Goal: Task Accomplishment & Management: Use online tool/utility

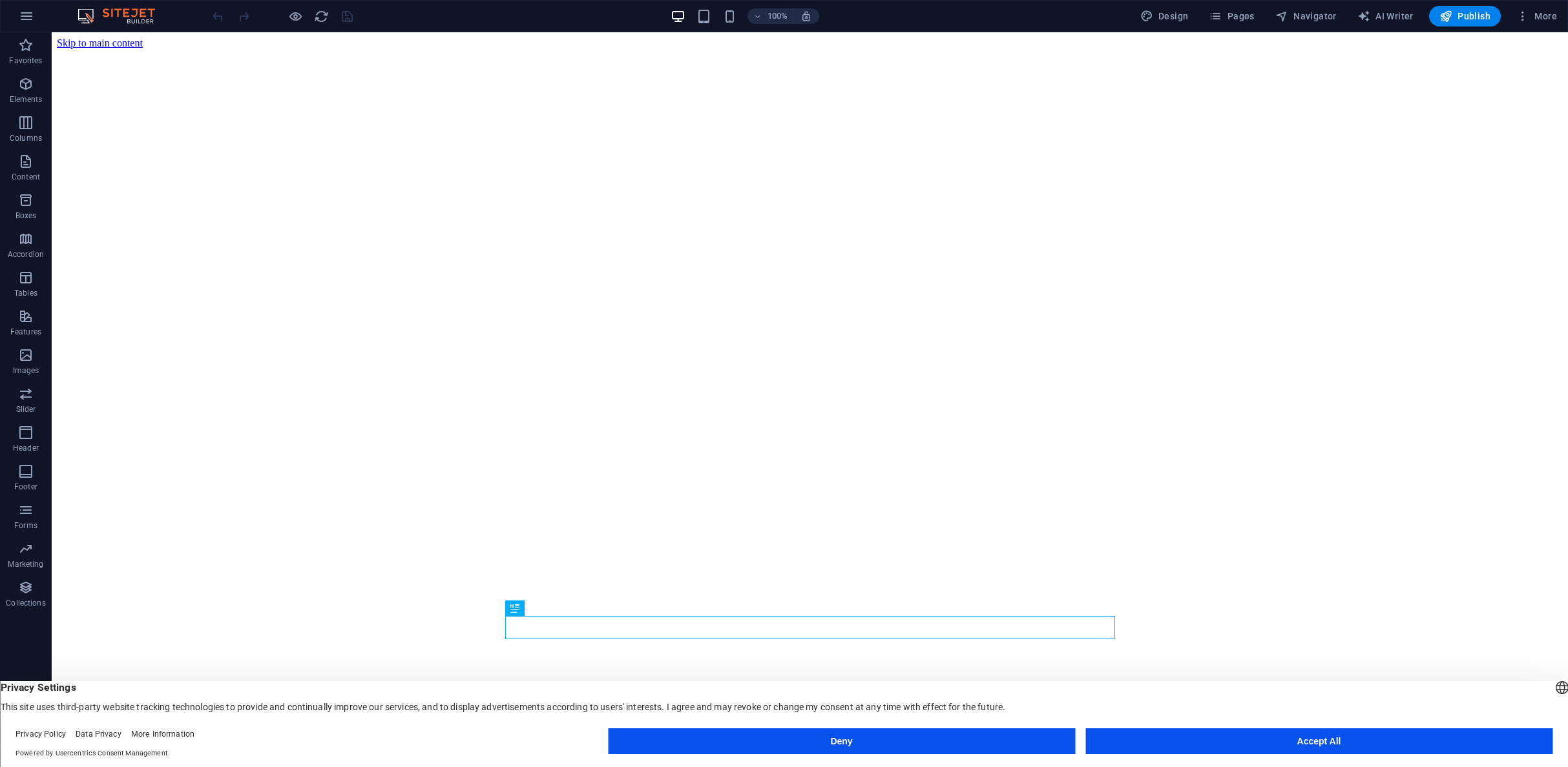
click at [1340, 735] on button "Accept All" at bounding box center [1319, 741] width 467 height 26
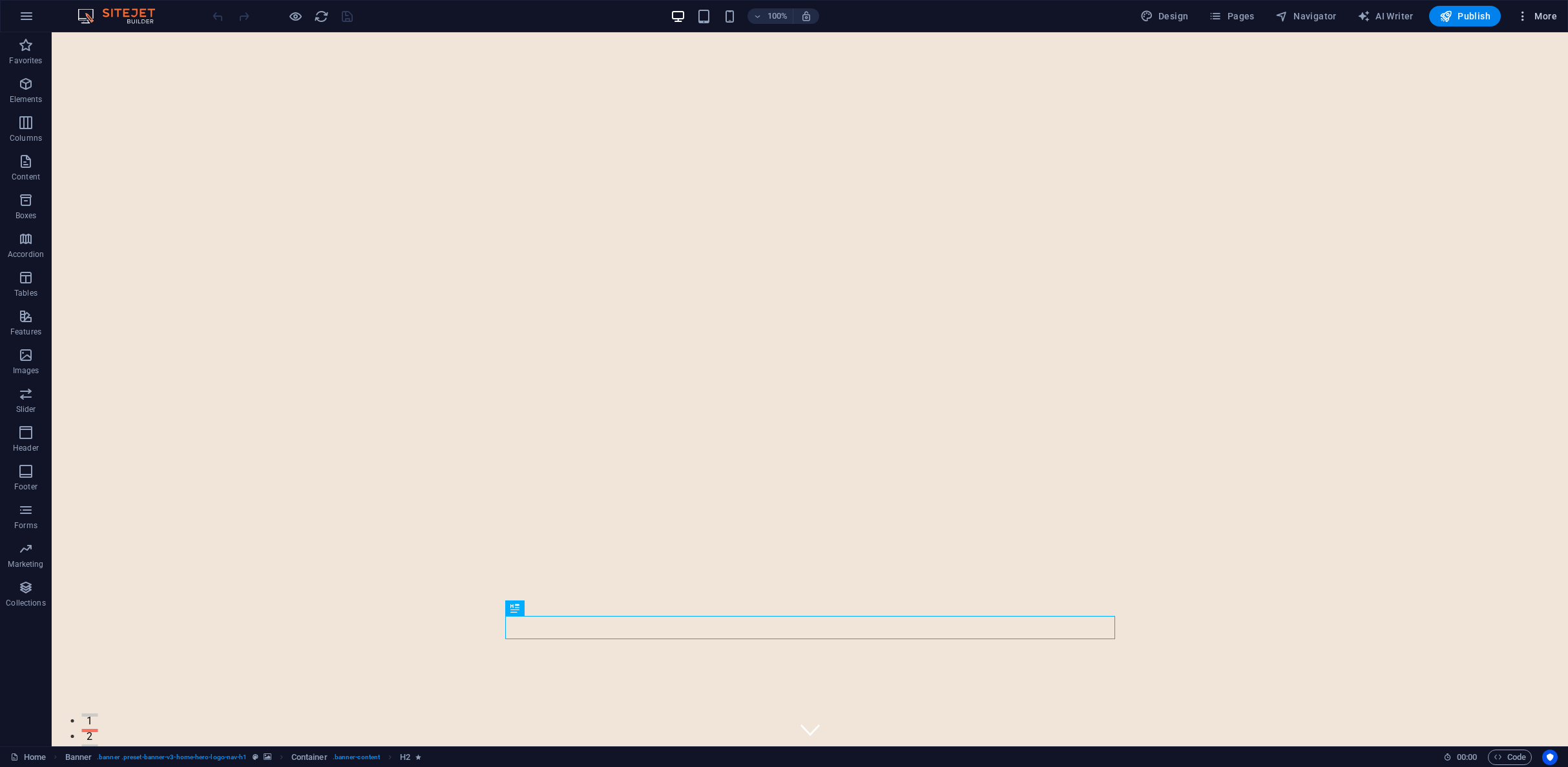
click at [1541, 15] on span "More" at bounding box center [1536, 16] width 41 height 13
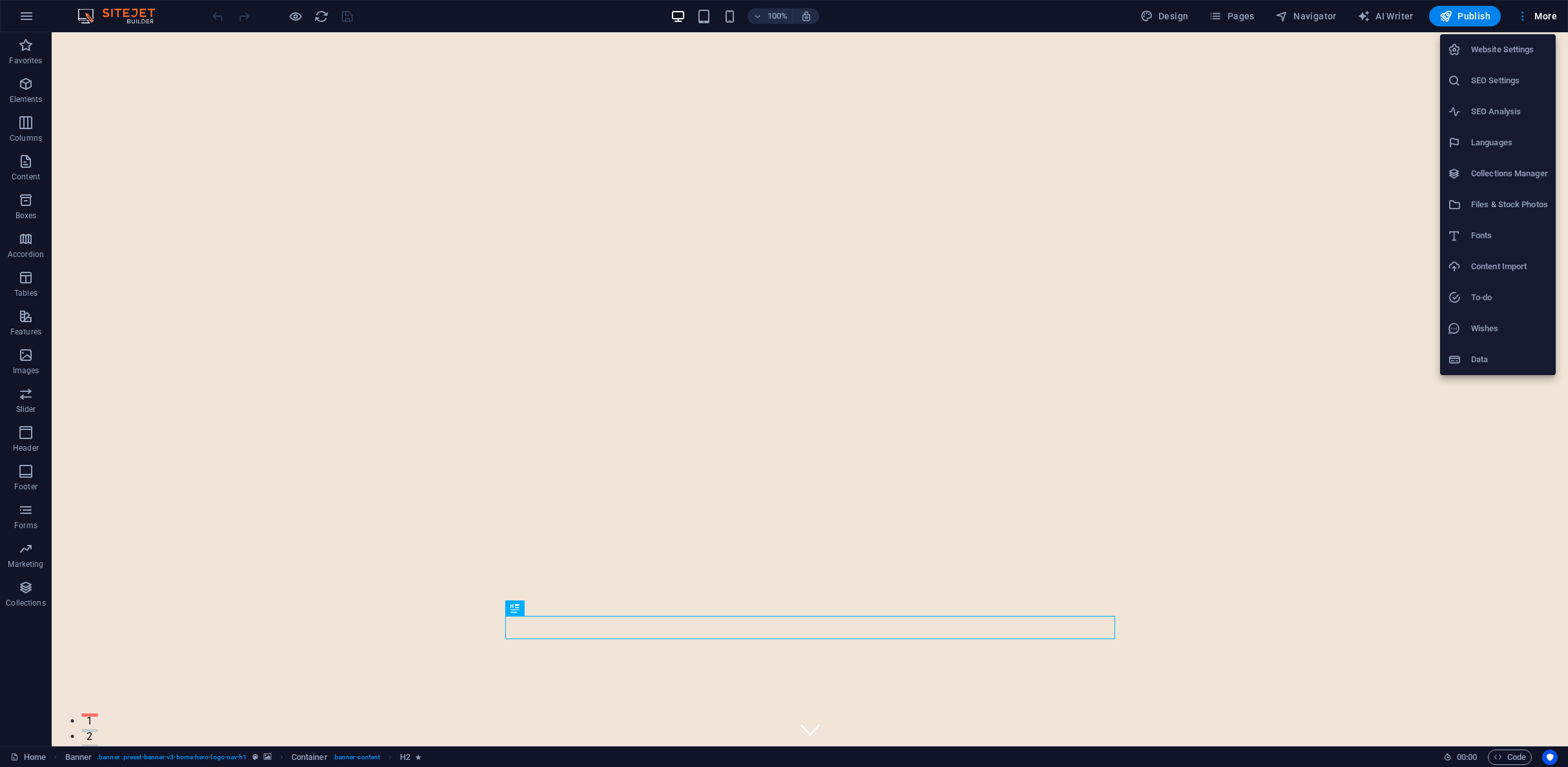
click at [1172, 16] on div at bounding box center [784, 383] width 1568 height 767
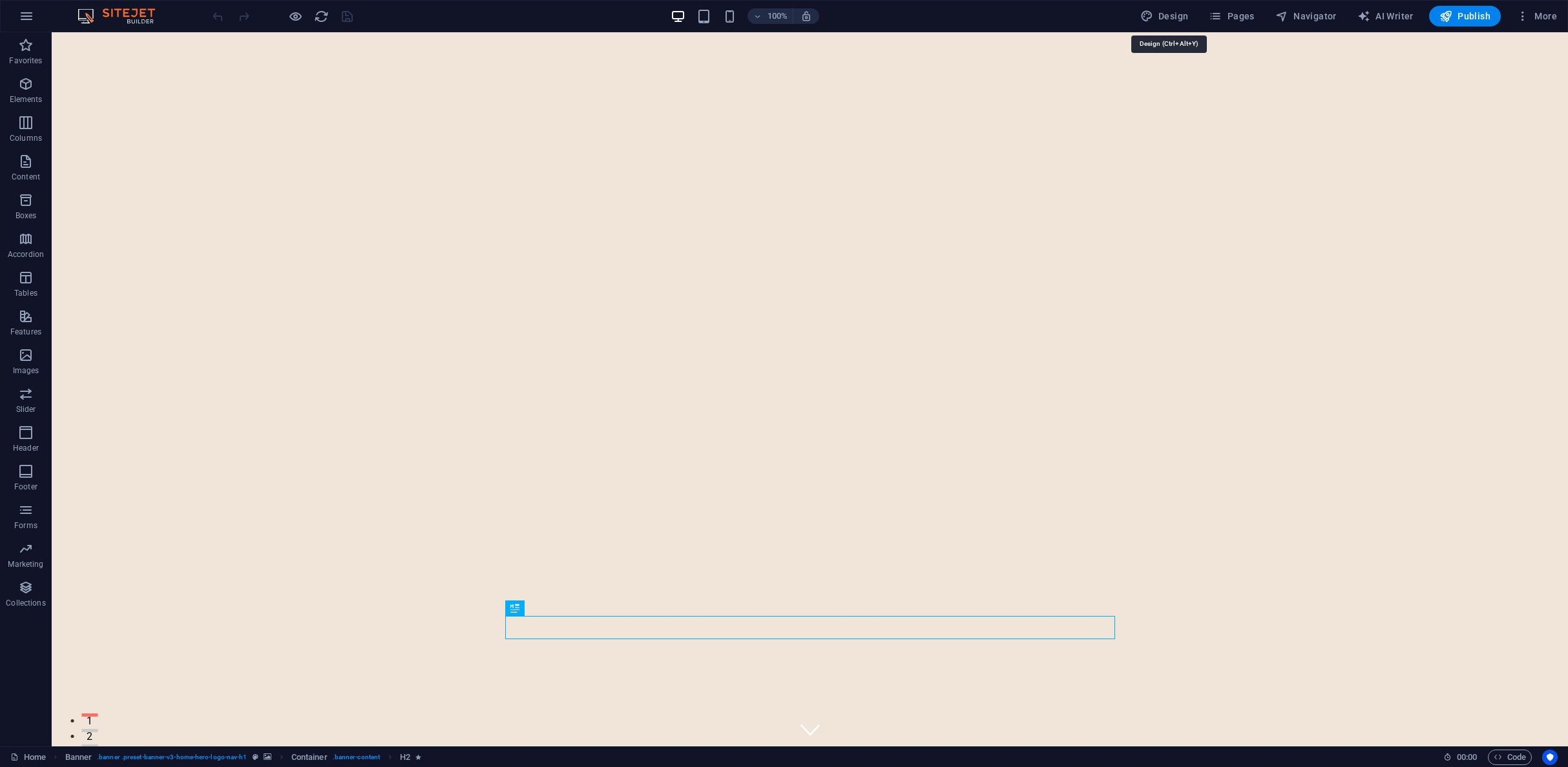
click at [1172, 16] on span "Design" at bounding box center [1165, 16] width 49 height 13
select select "px"
select select "200"
select select "px"
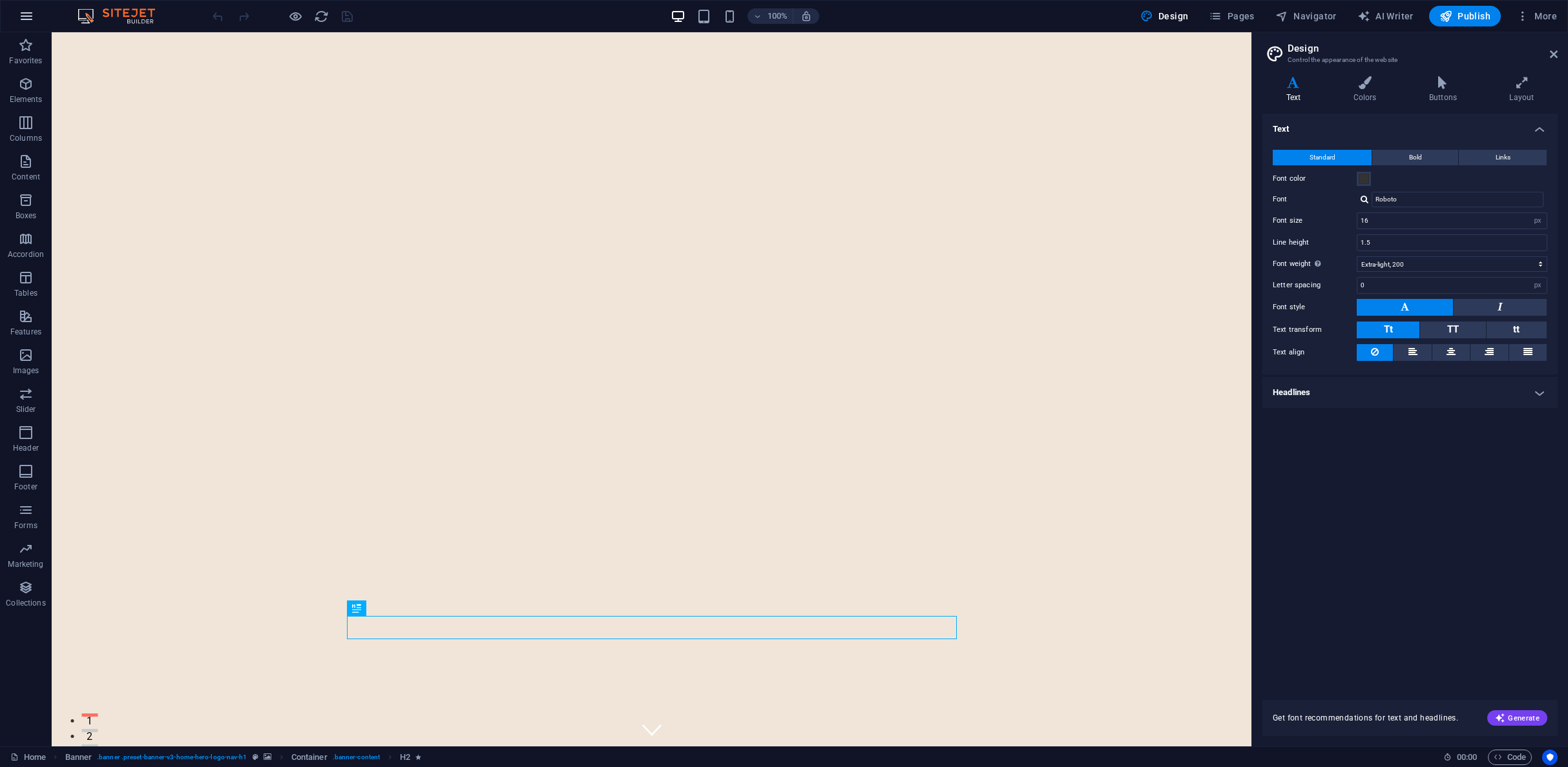
click at [30, 12] on icon "button" at bounding box center [26, 16] width 16 height 16
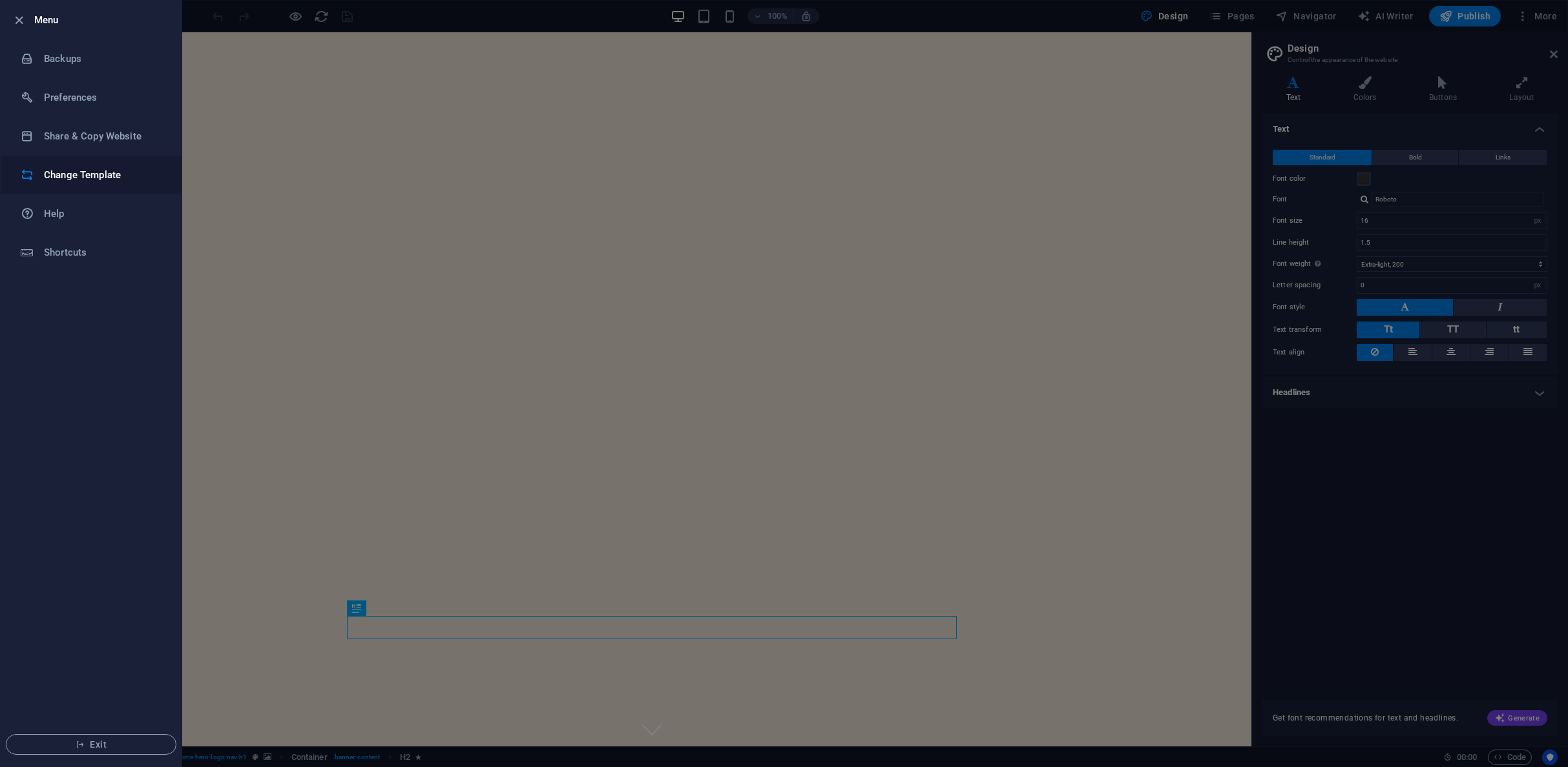
click at [105, 178] on h6 "Change Template" at bounding box center [104, 175] width 120 height 16
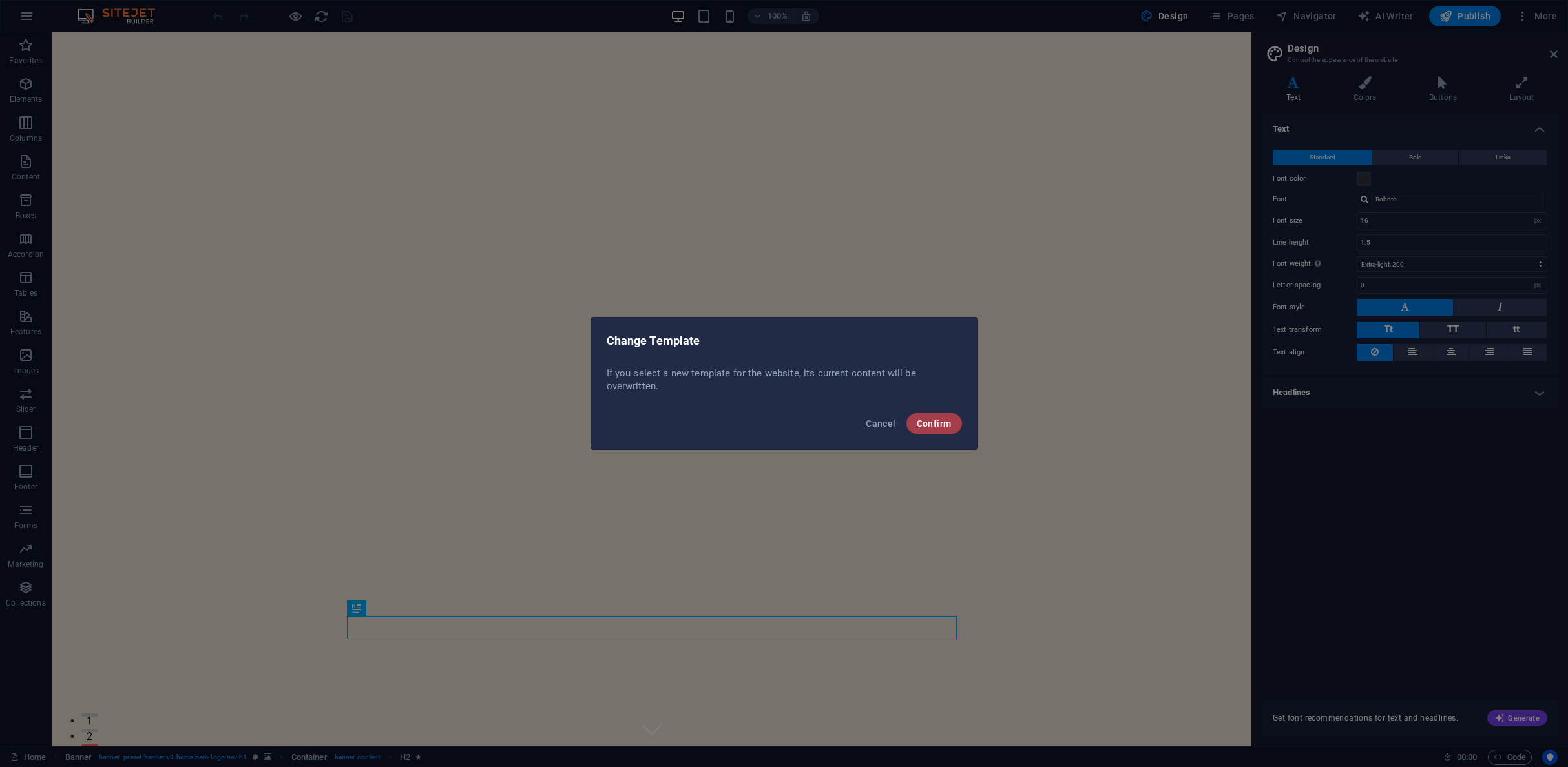
click at [919, 425] on span "Confirm" at bounding box center [935, 423] width 35 height 10
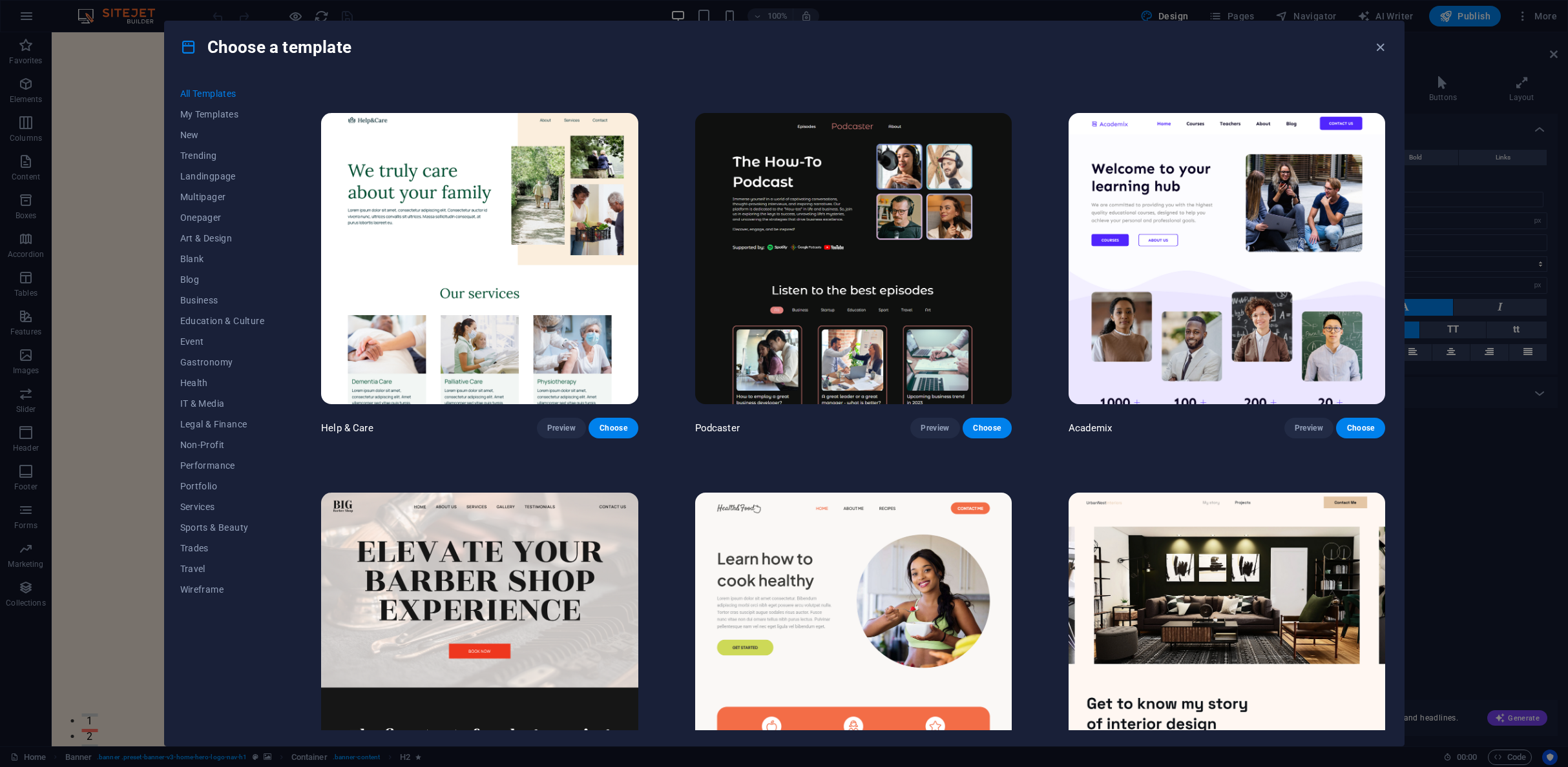
scroll to position [1453, 0]
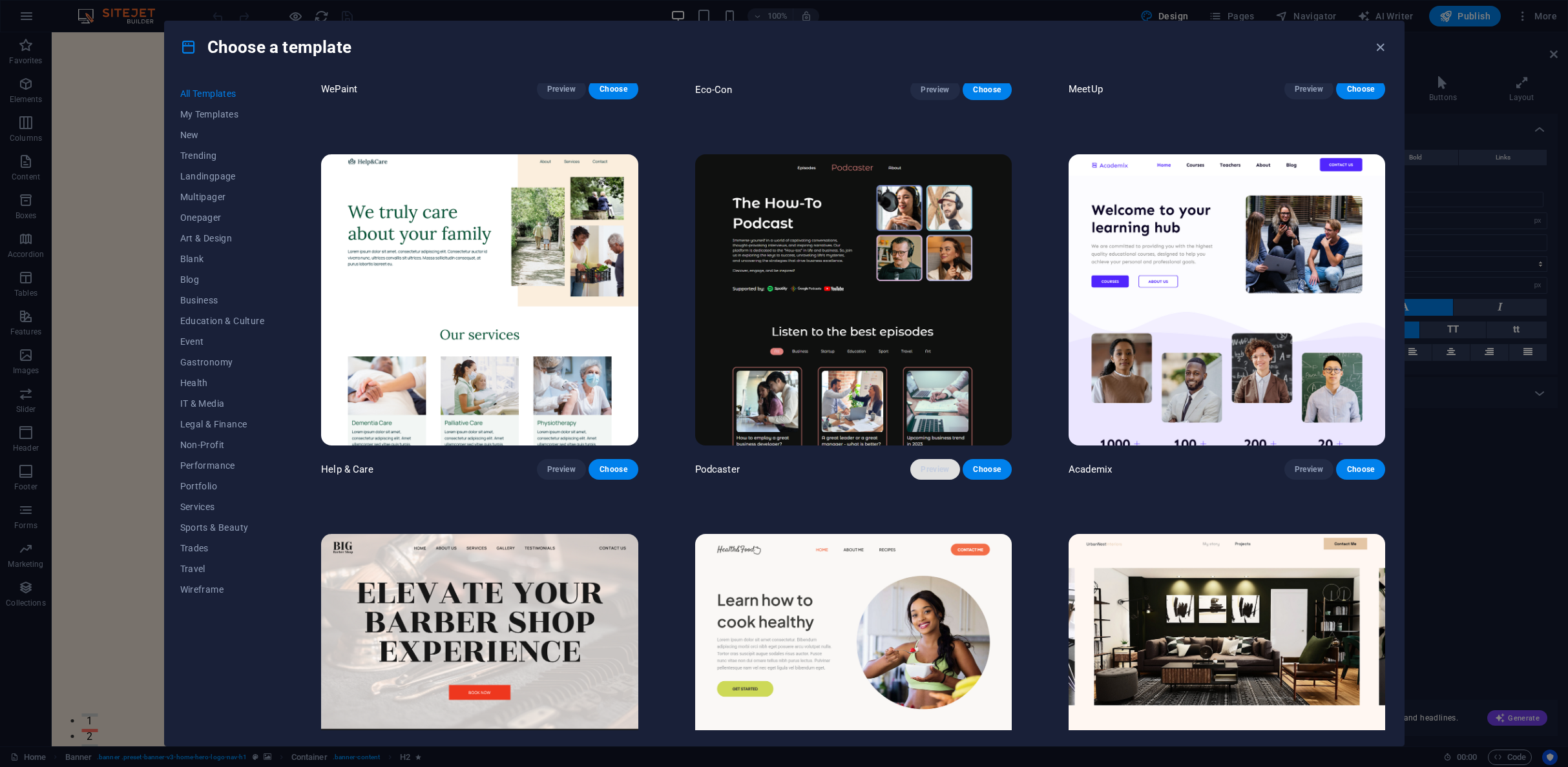
click at [930, 475] on span "Preview" at bounding box center [935, 469] width 28 height 10
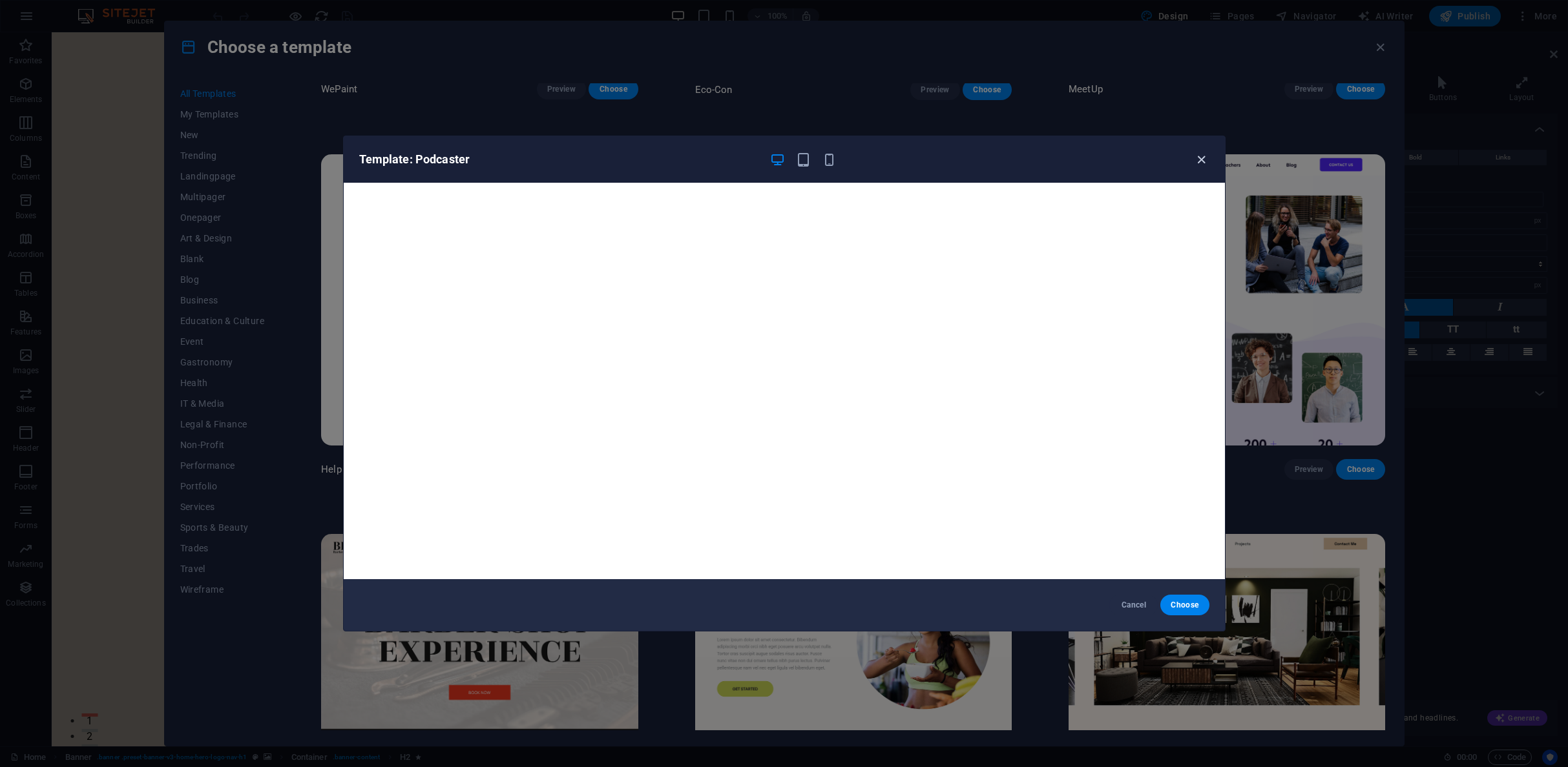
click at [1201, 159] on icon "button" at bounding box center [1202, 160] width 15 height 15
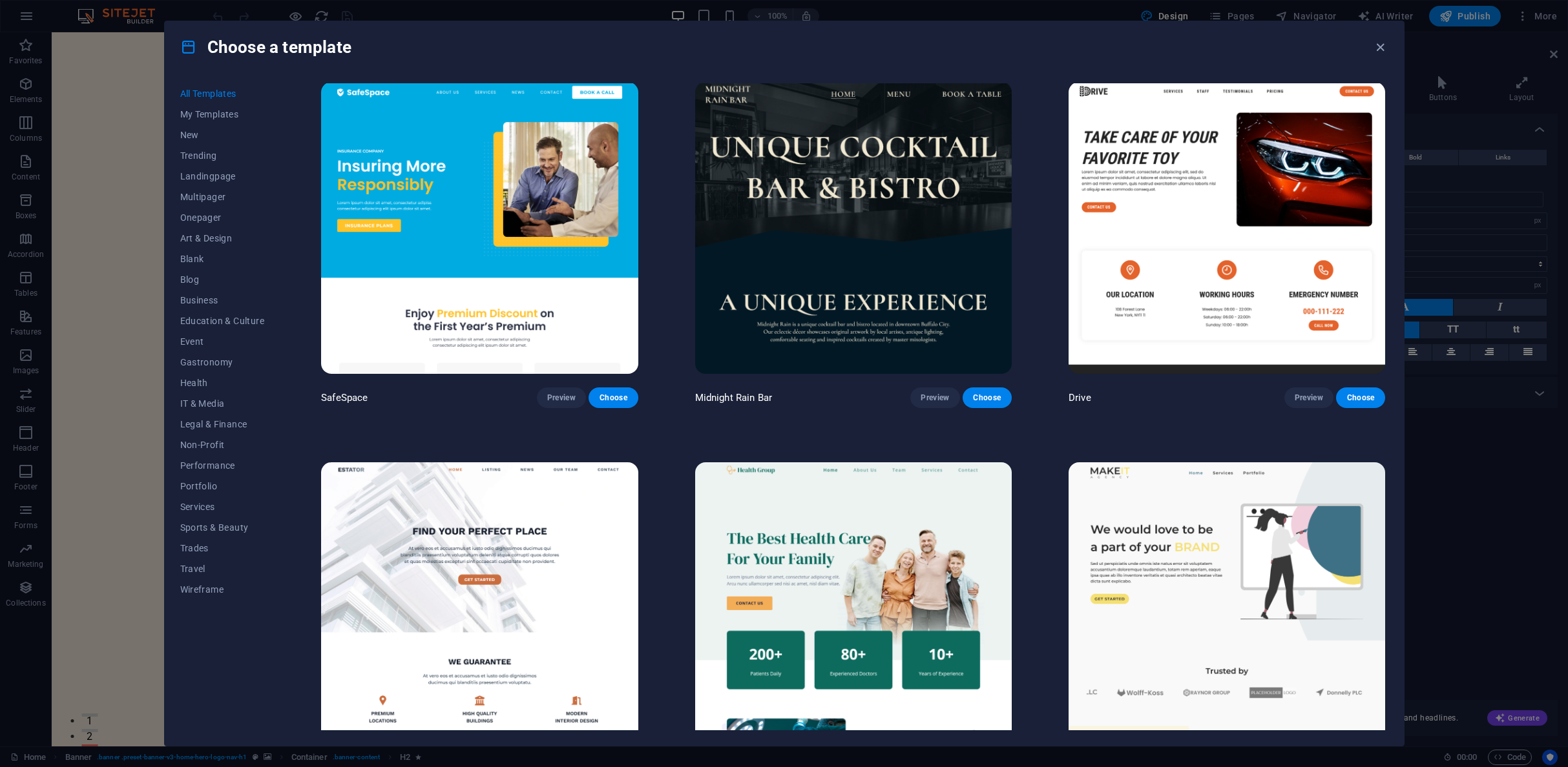
scroll to position [3429, 0]
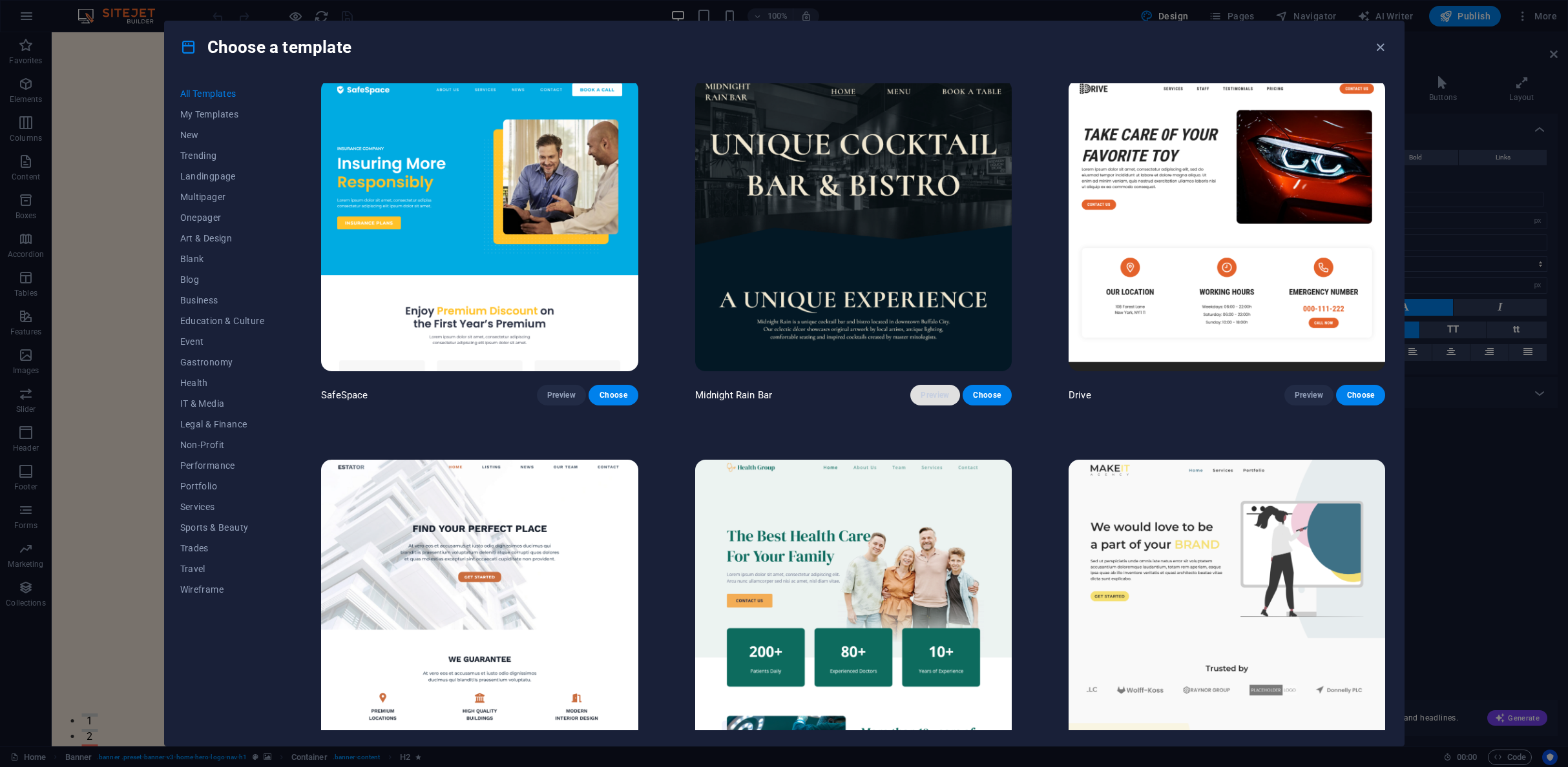
click at [924, 398] on span "Preview" at bounding box center [935, 395] width 28 height 10
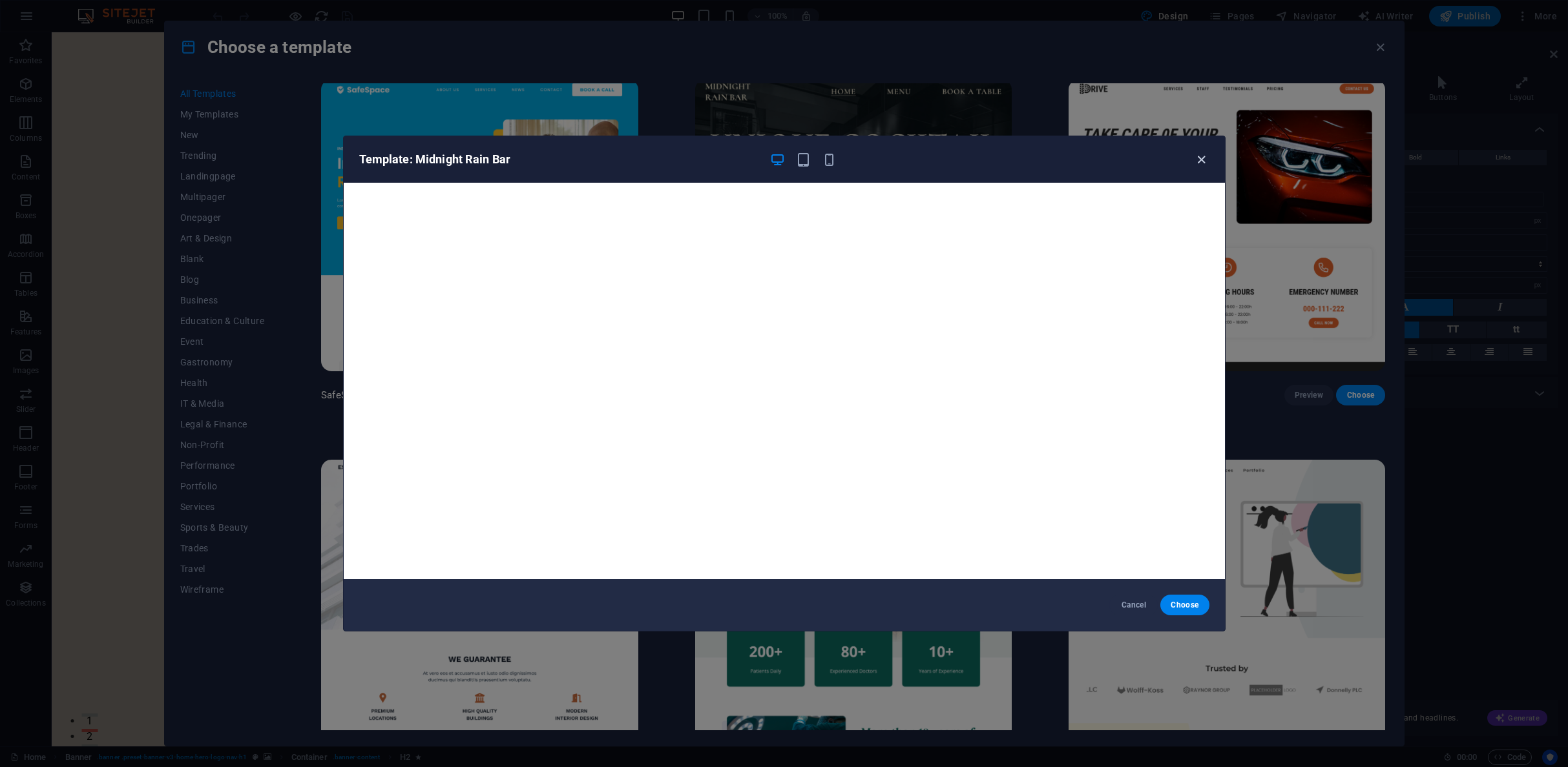
drag, startPoint x: 1202, startPoint y: 157, endPoint x: 1196, endPoint y: 168, distance: 12.5
click at [1201, 159] on icon "button" at bounding box center [1202, 160] width 15 height 15
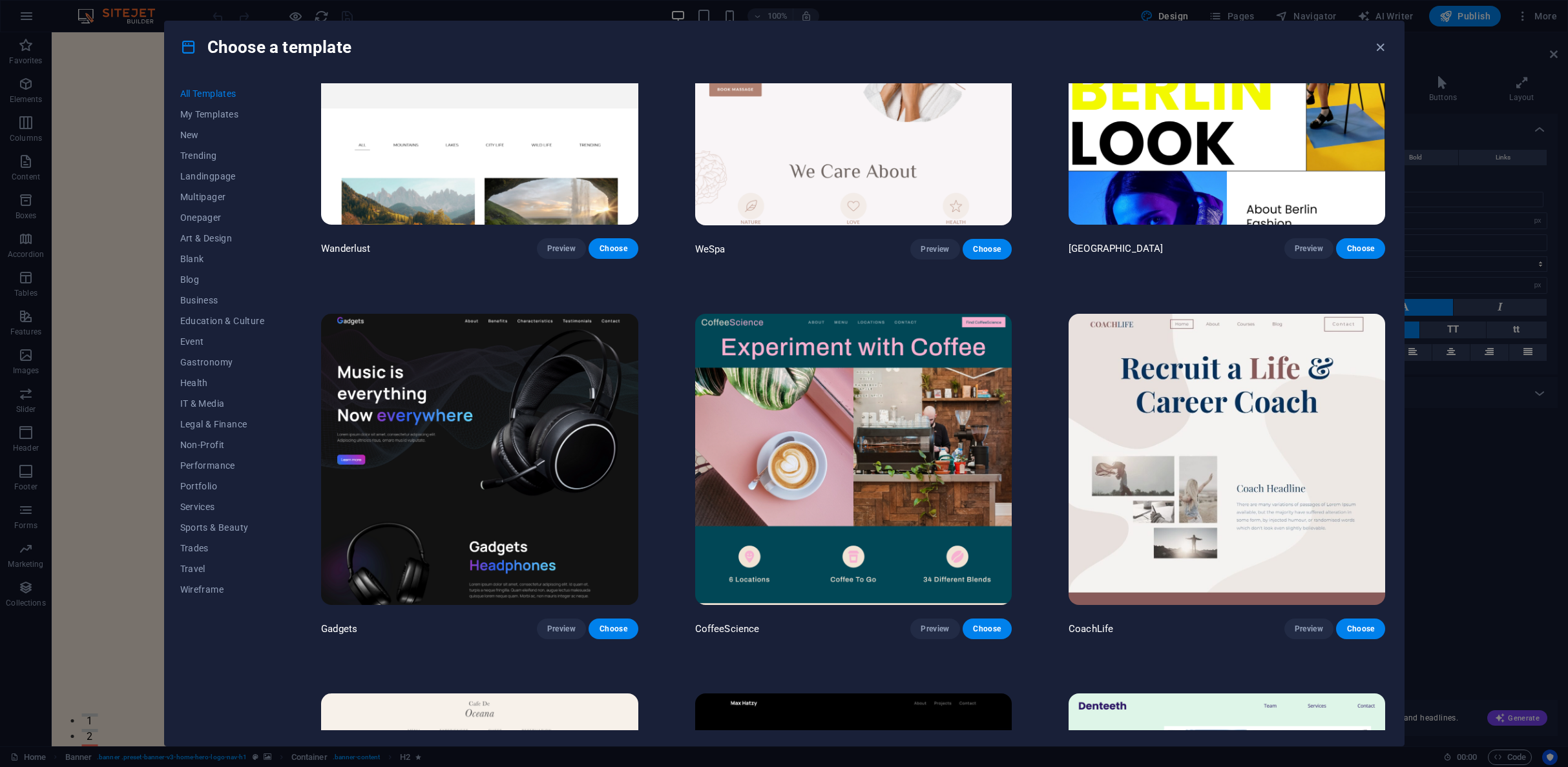
scroll to position [4359, 0]
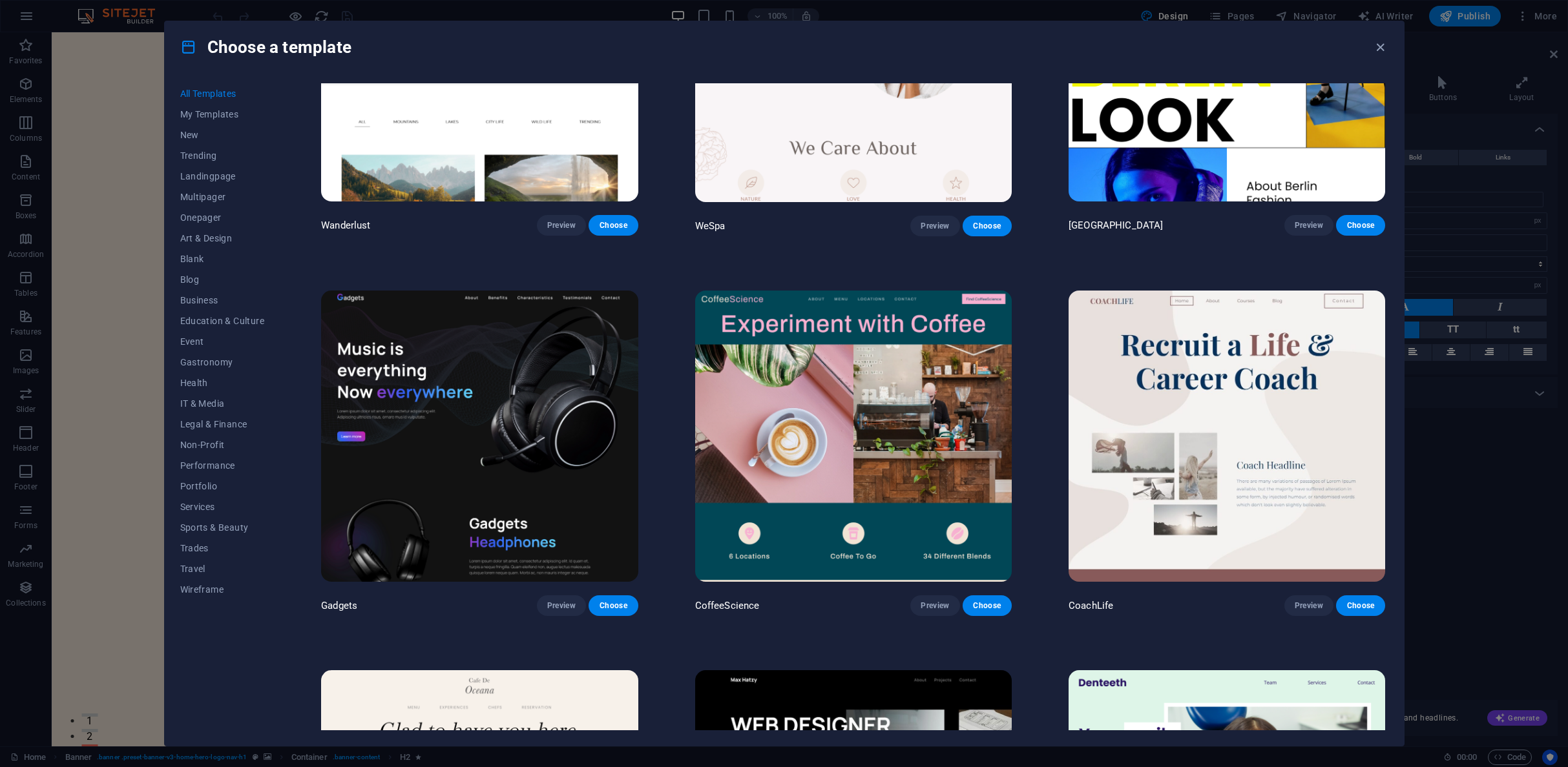
click at [480, 337] on img at bounding box center [479, 436] width 316 height 292
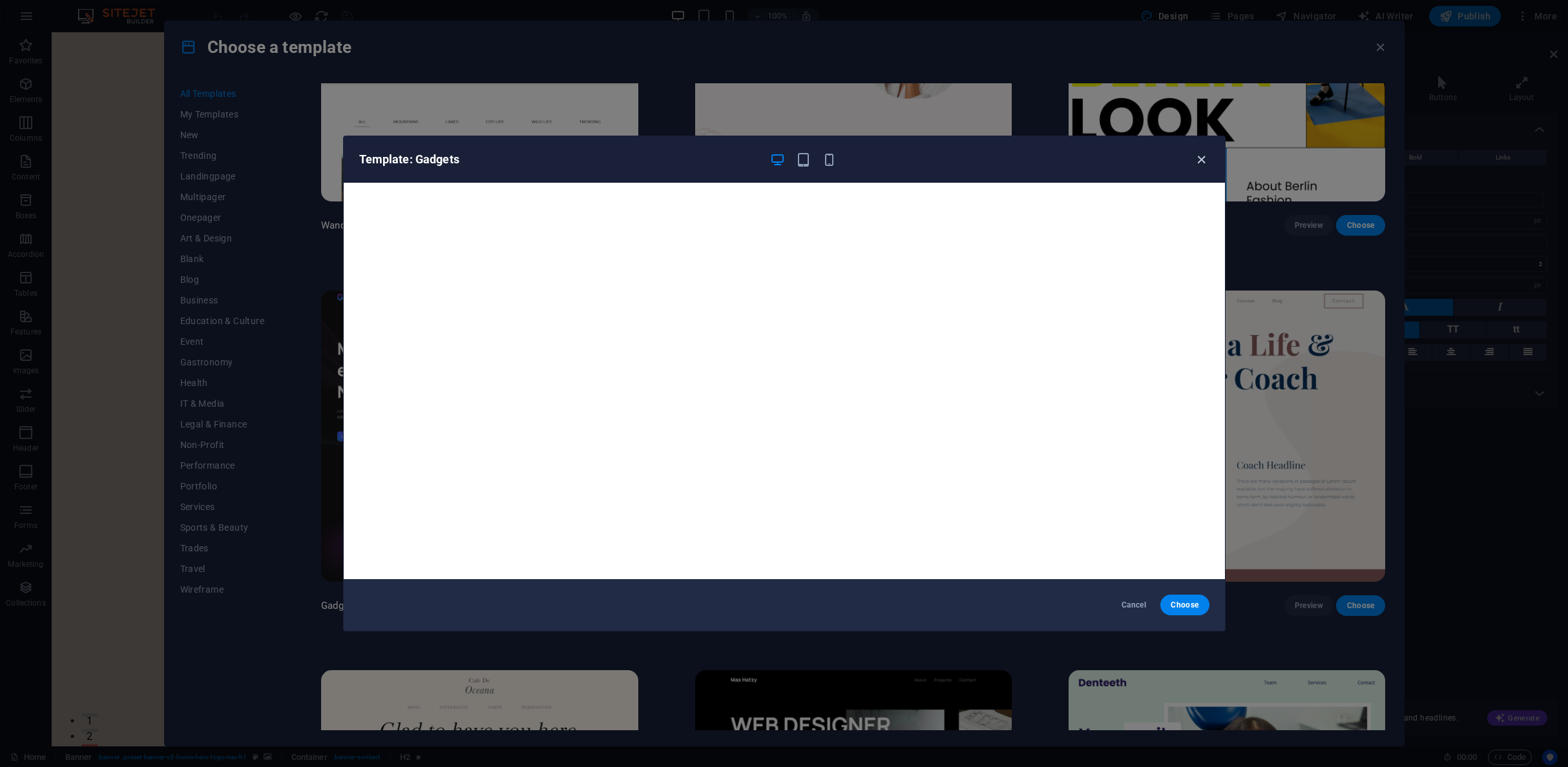
click at [1204, 166] on icon "button" at bounding box center [1202, 160] width 15 height 15
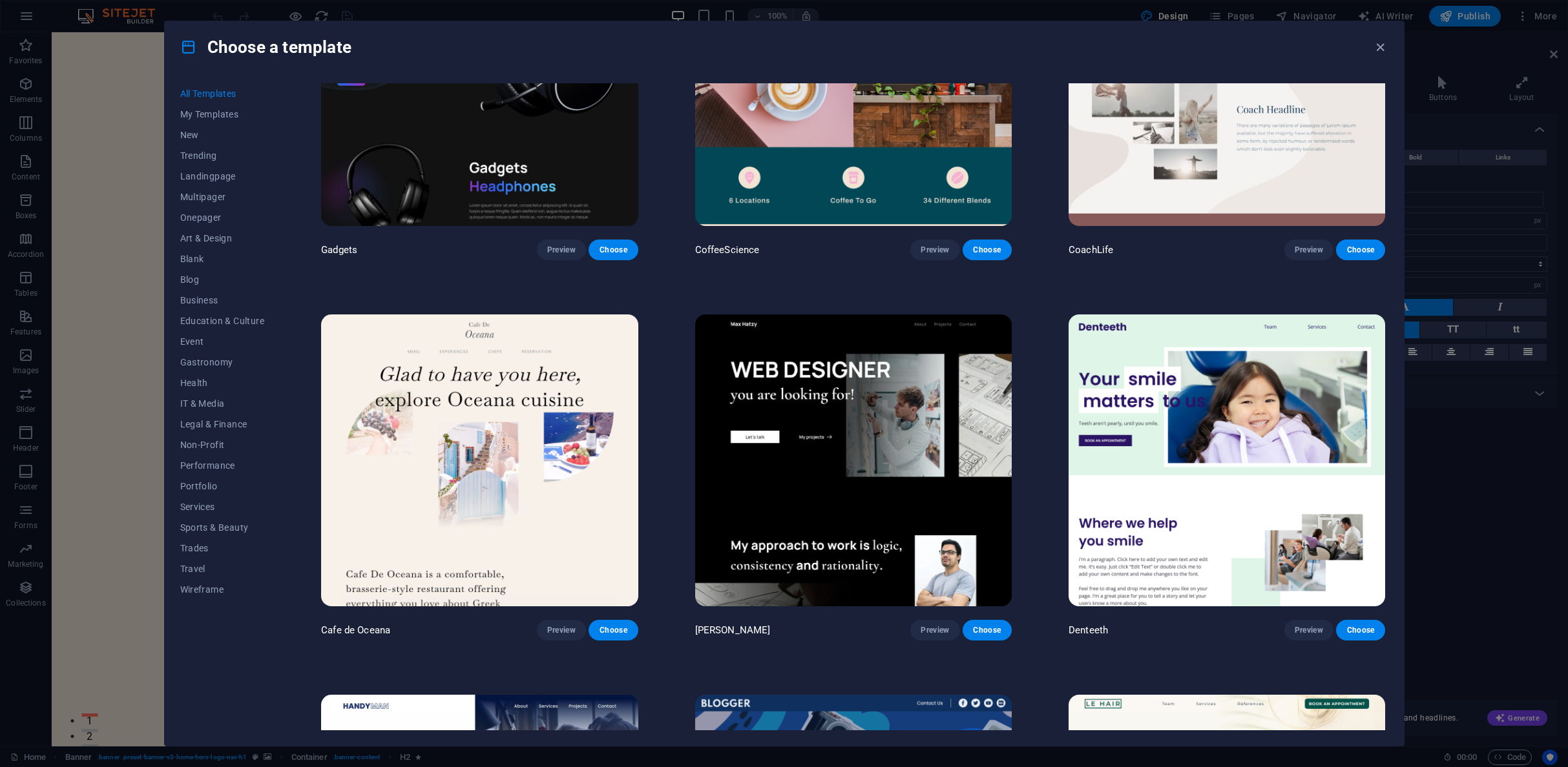
scroll to position [4766, 0]
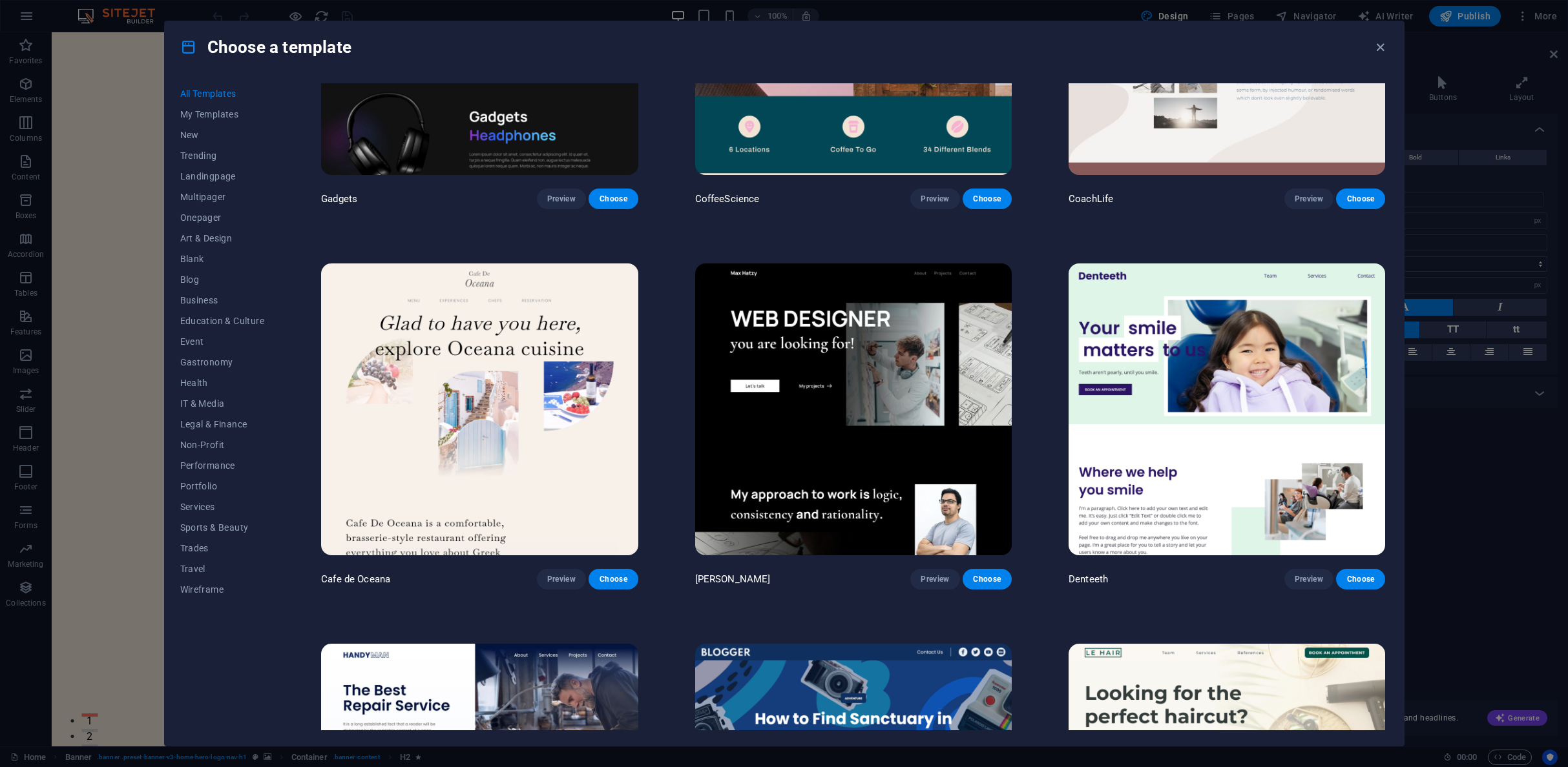
click at [887, 289] on img at bounding box center [853, 409] width 316 height 292
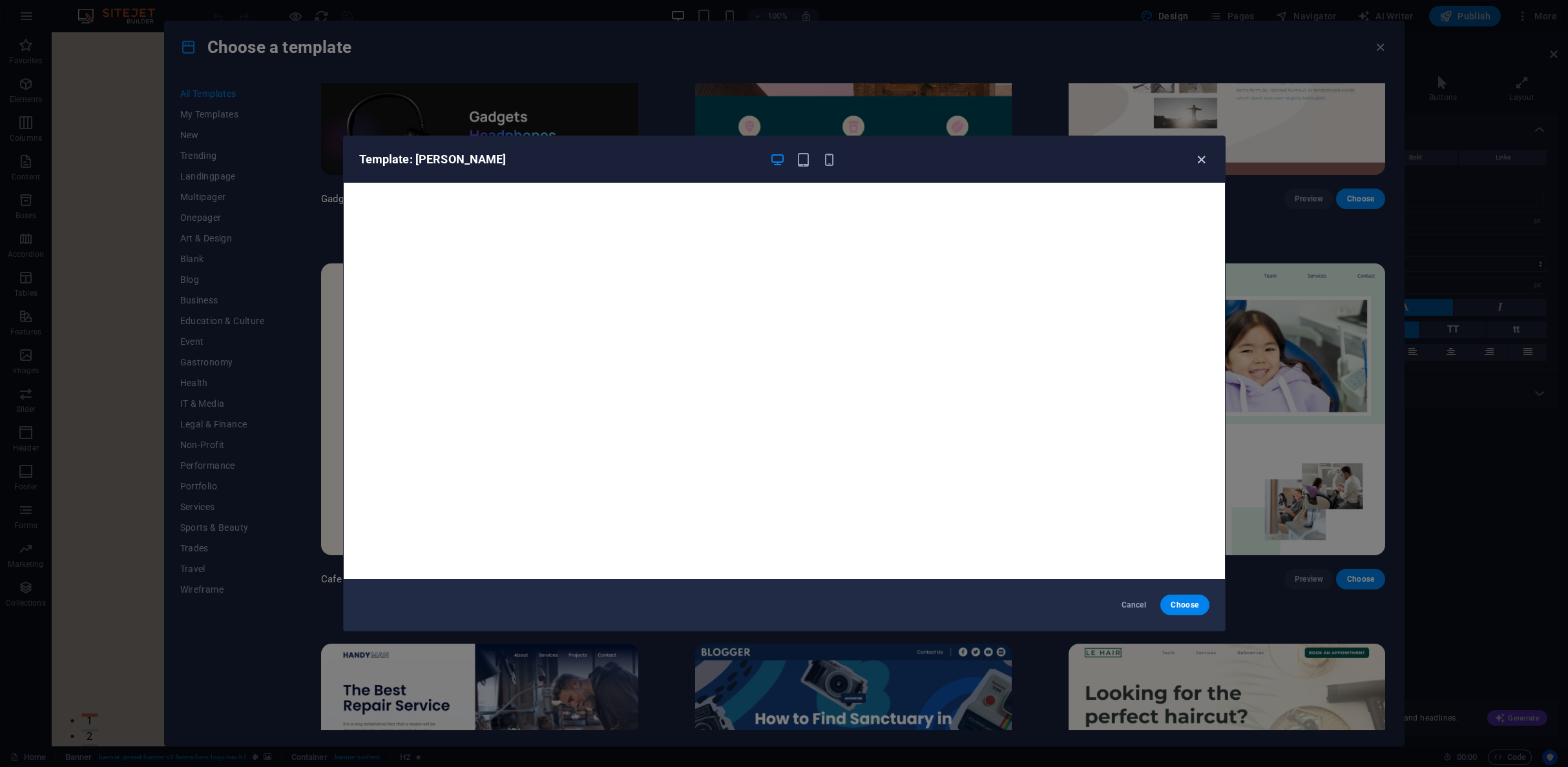
click at [1204, 161] on icon "button" at bounding box center [1202, 160] width 15 height 15
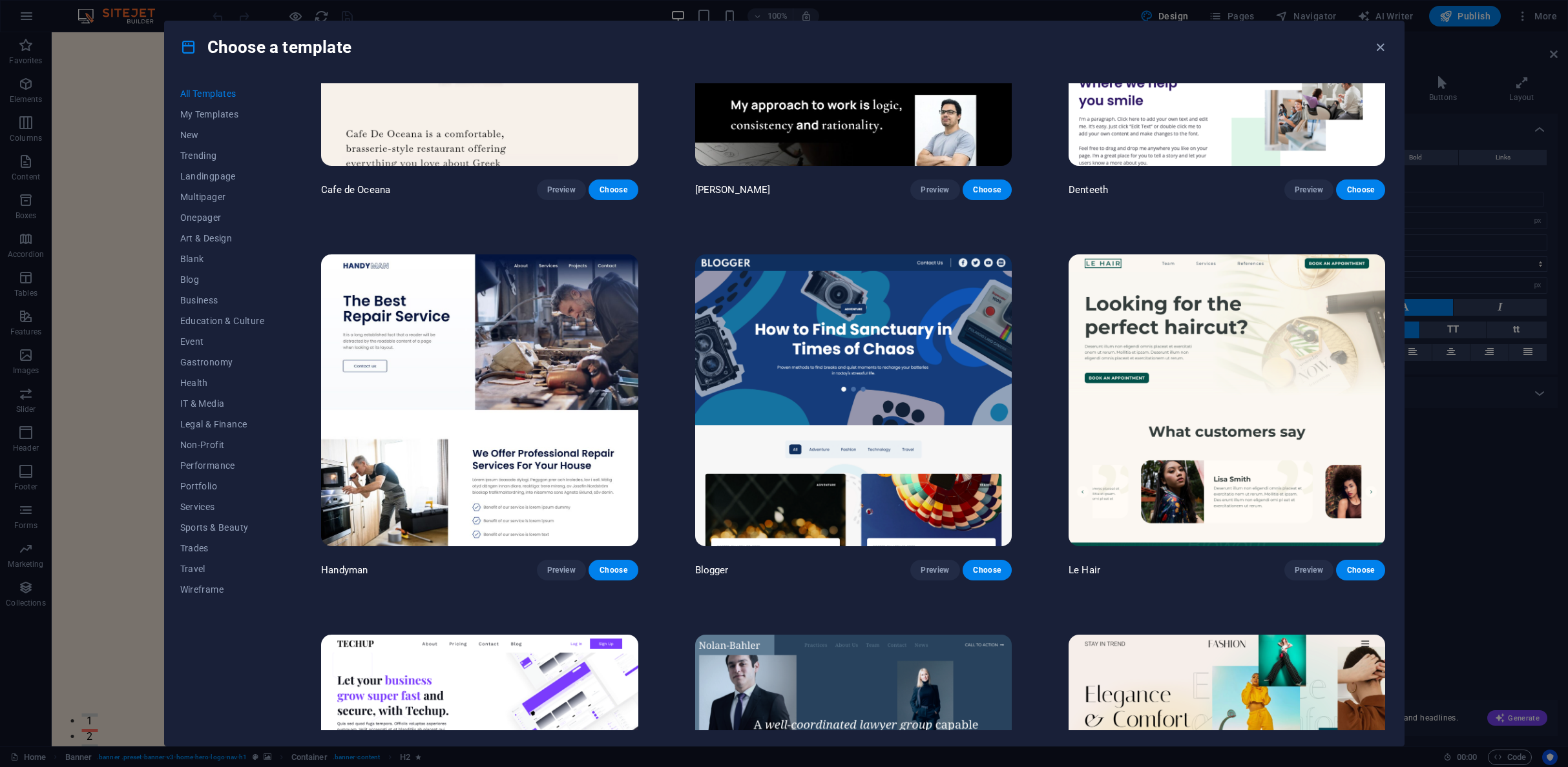
scroll to position [5231, 0]
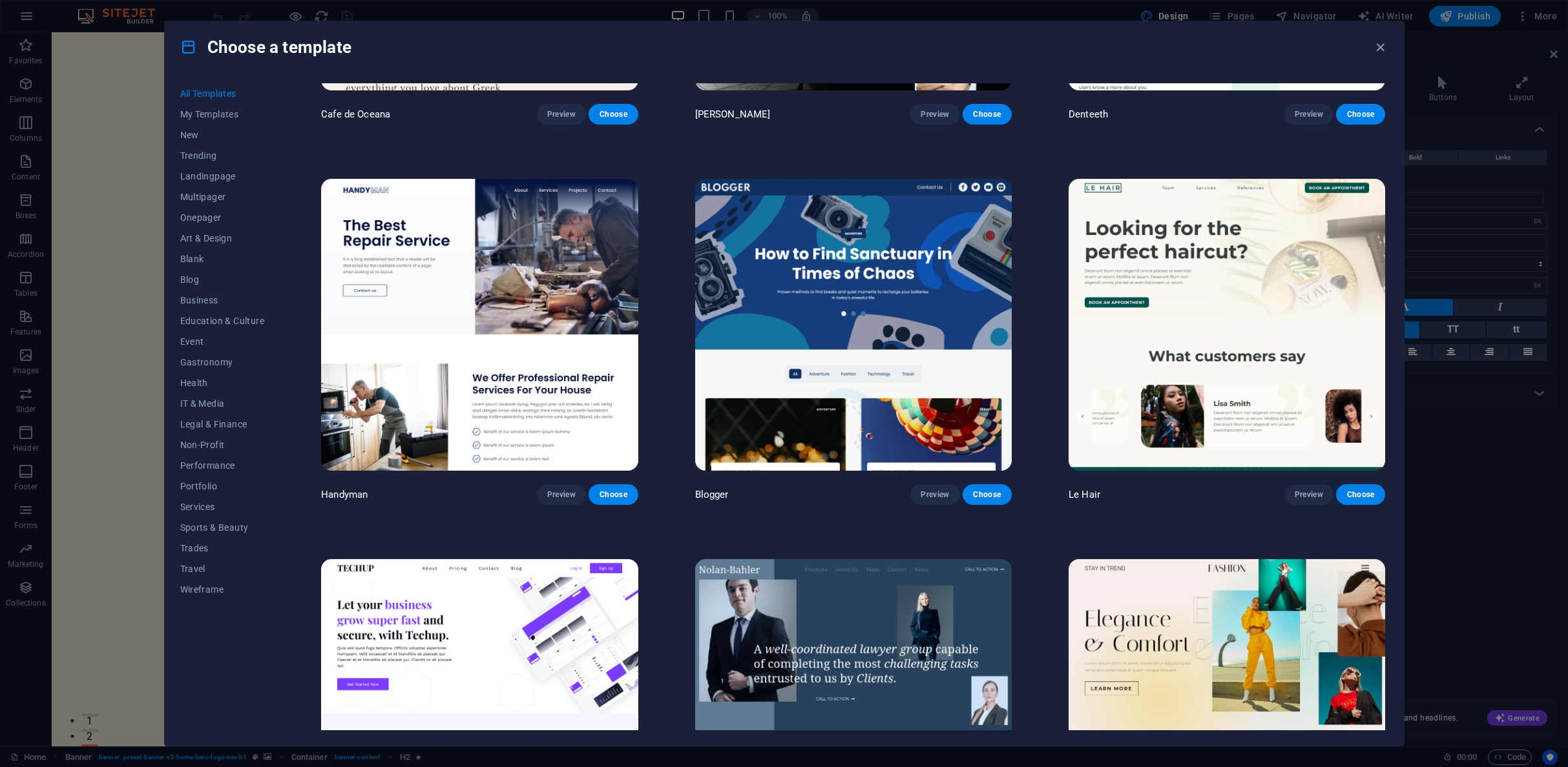
click at [886, 255] on img at bounding box center [853, 325] width 316 height 292
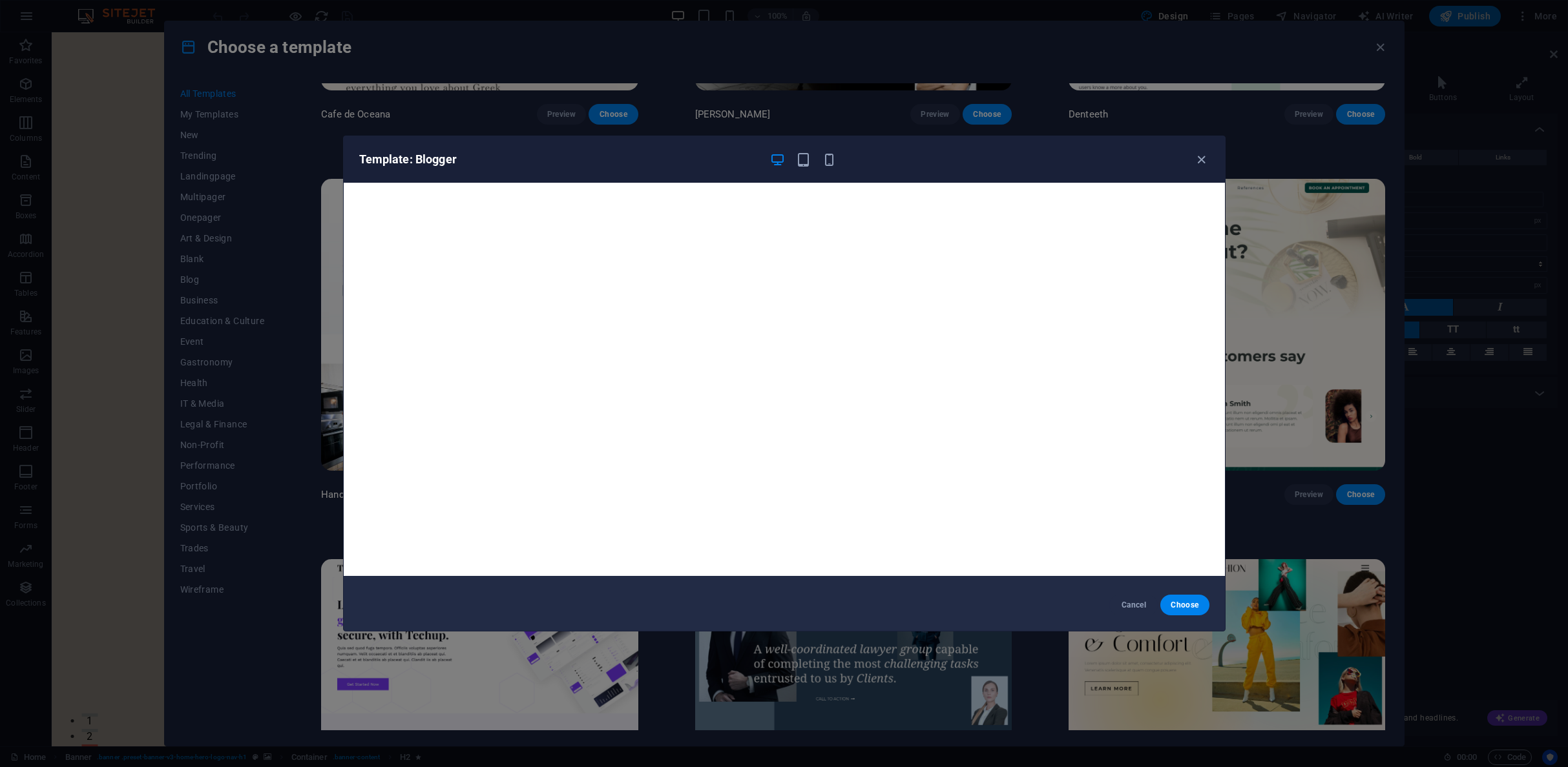
scroll to position [0, 0]
click at [1194, 160] on icon "button" at bounding box center [1202, 160] width 15 height 15
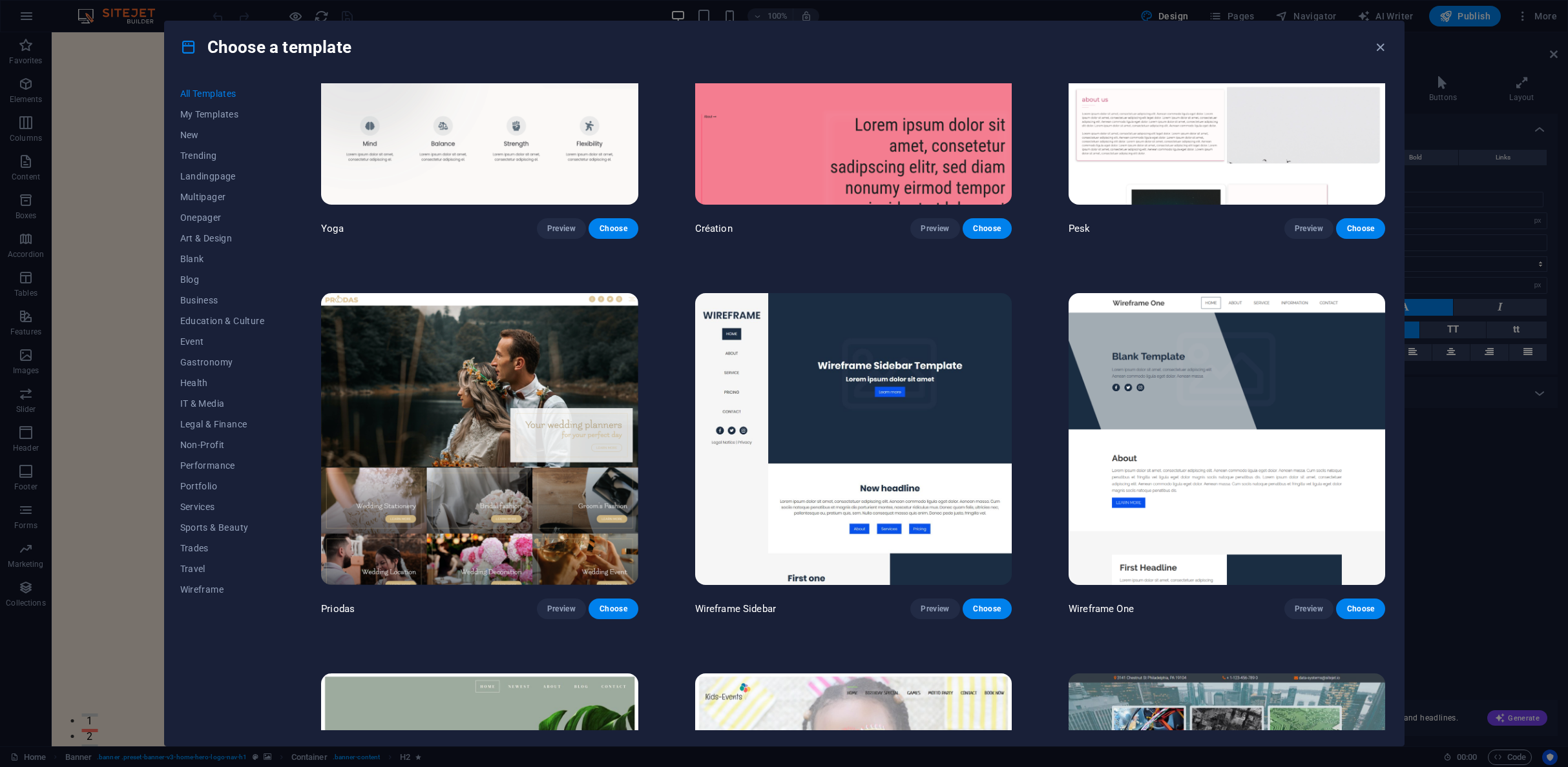
scroll to position [6336, 0]
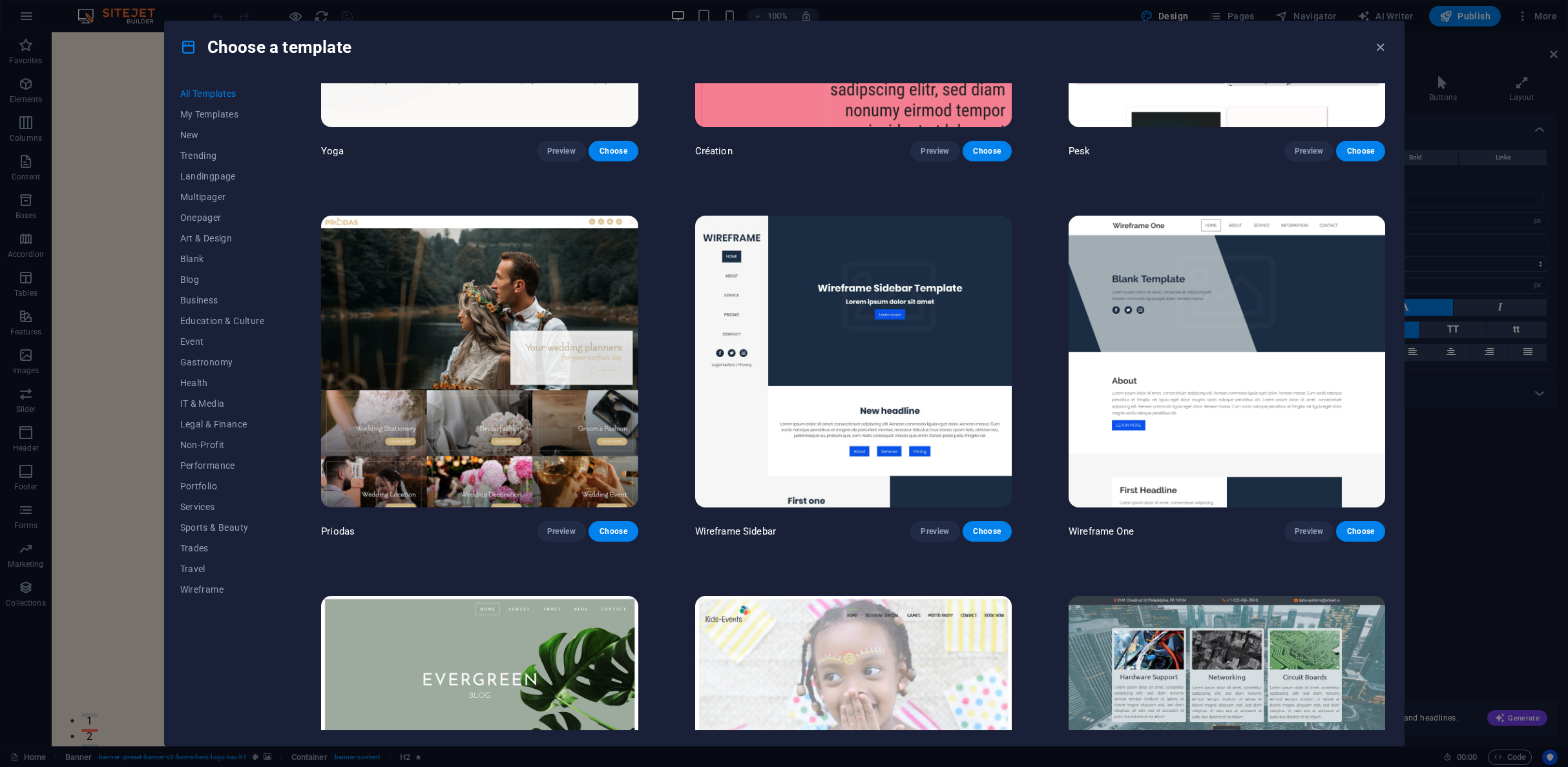
click at [900, 271] on img at bounding box center [853, 361] width 316 height 292
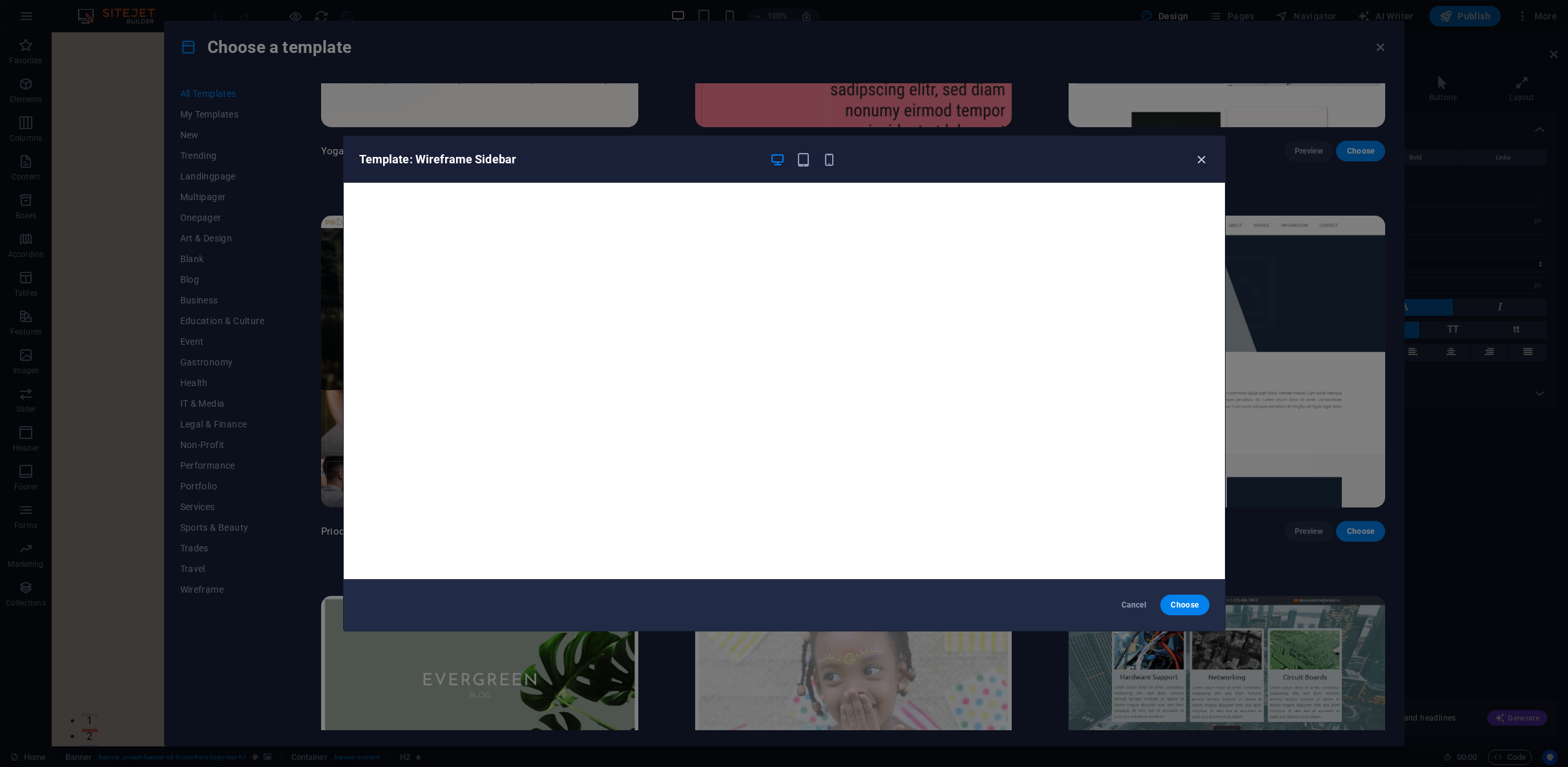
click at [1196, 162] on icon "button" at bounding box center [1202, 160] width 15 height 15
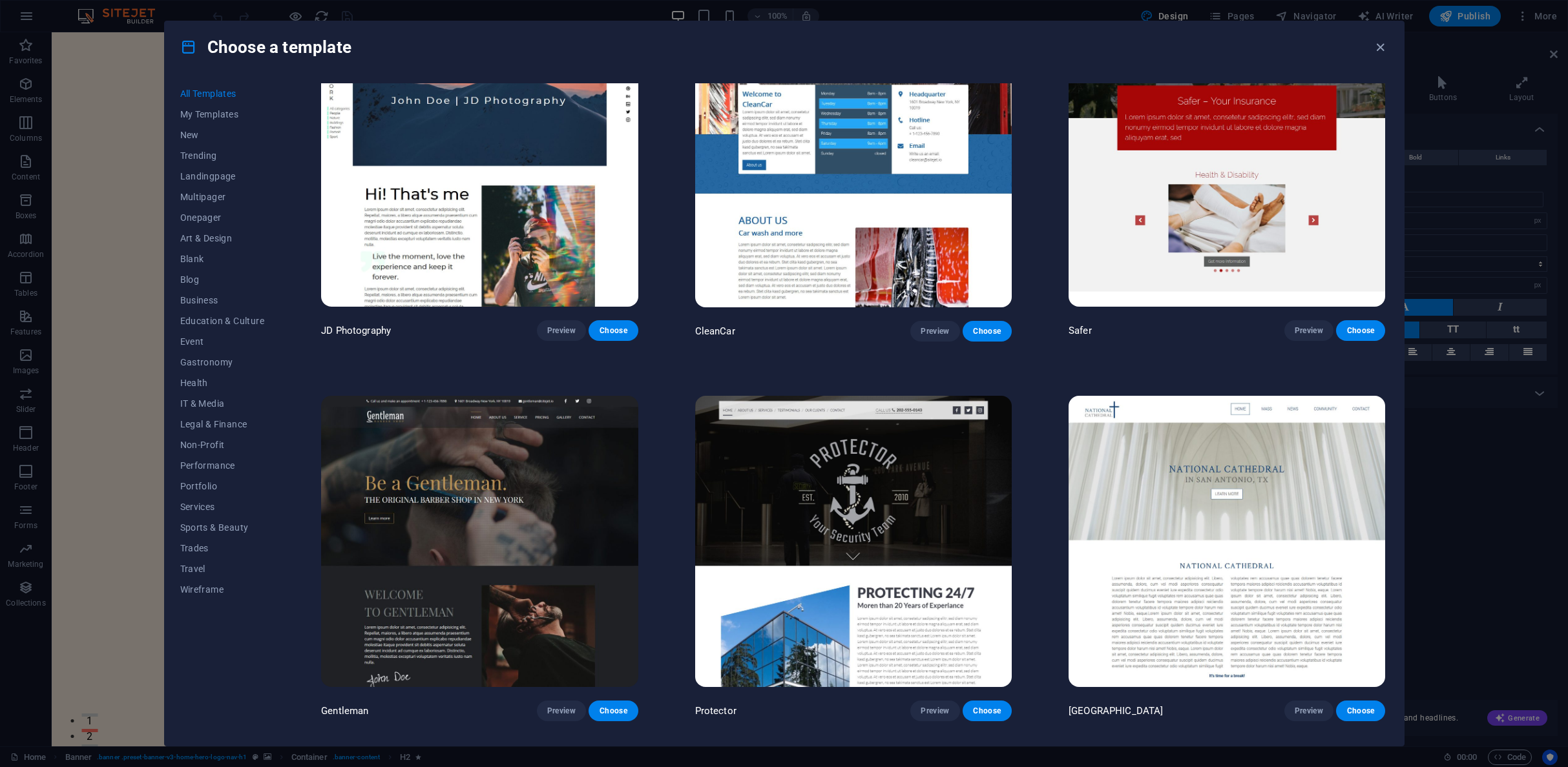
scroll to position [7382, 0]
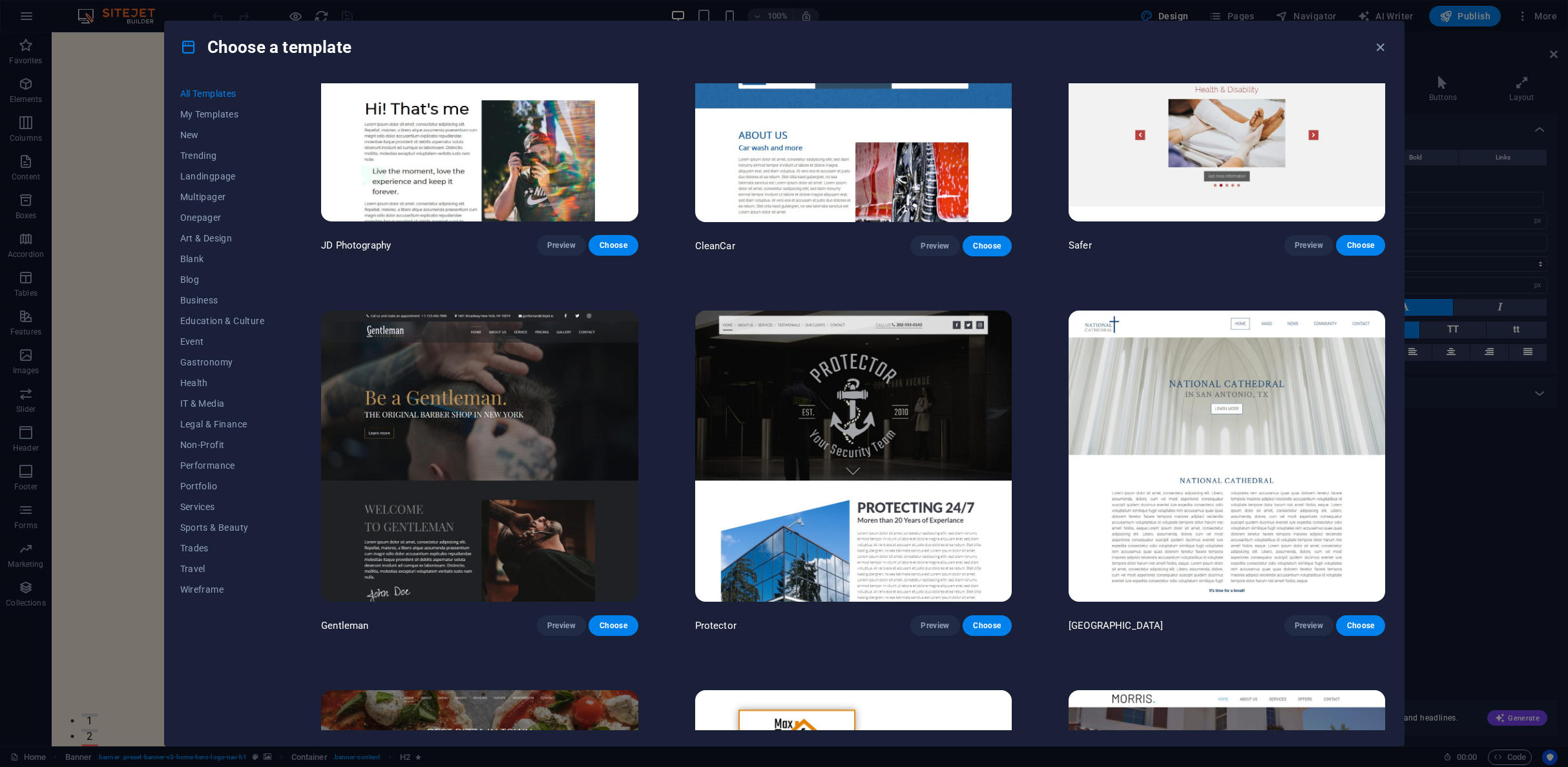
click at [880, 370] on img at bounding box center [853, 456] width 316 height 292
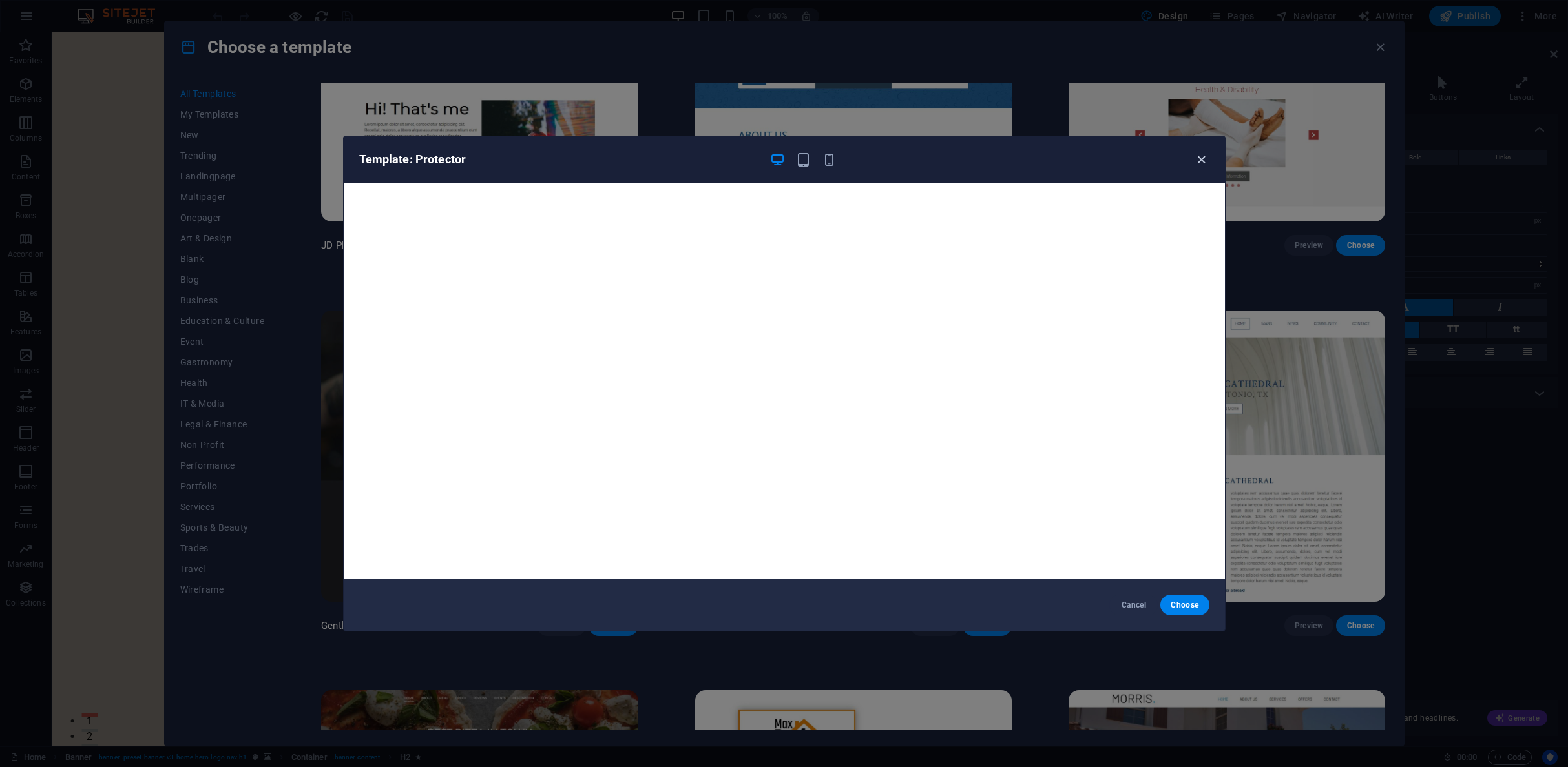
click at [1205, 163] on icon "button" at bounding box center [1202, 160] width 15 height 15
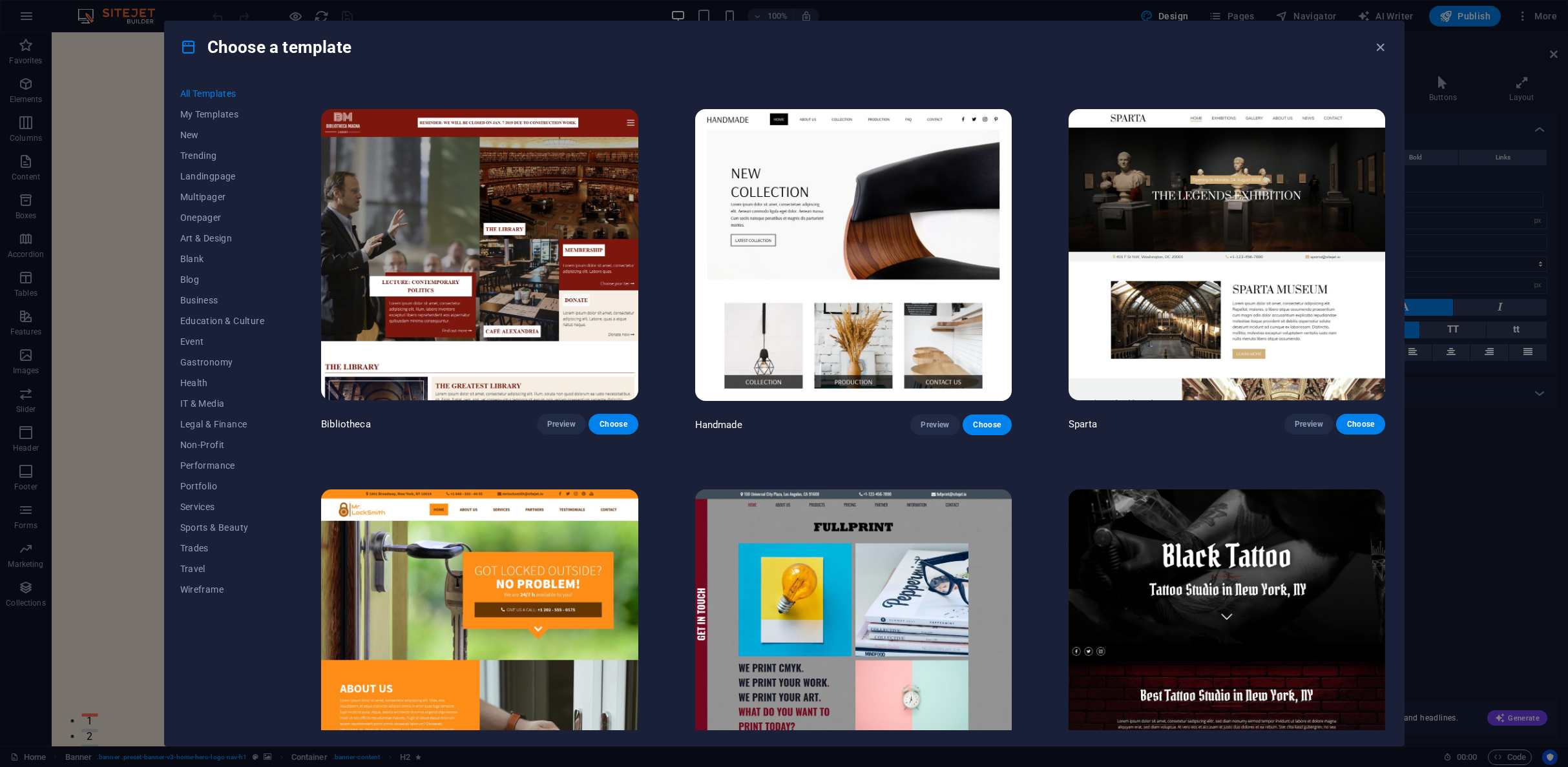
scroll to position [10214, 0]
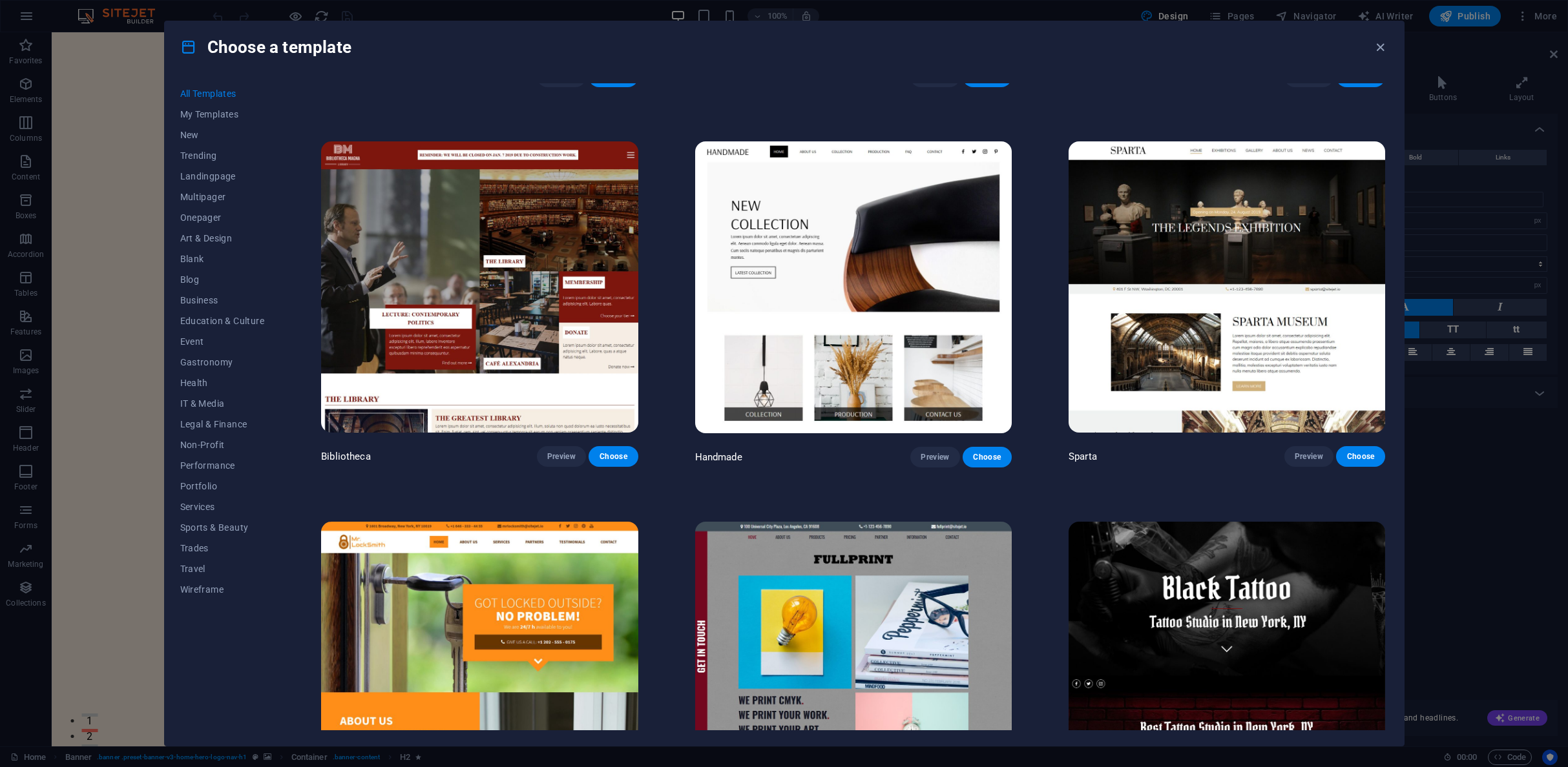
click at [1207, 302] on img at bounding box center [1227, 287] width 316 height 292
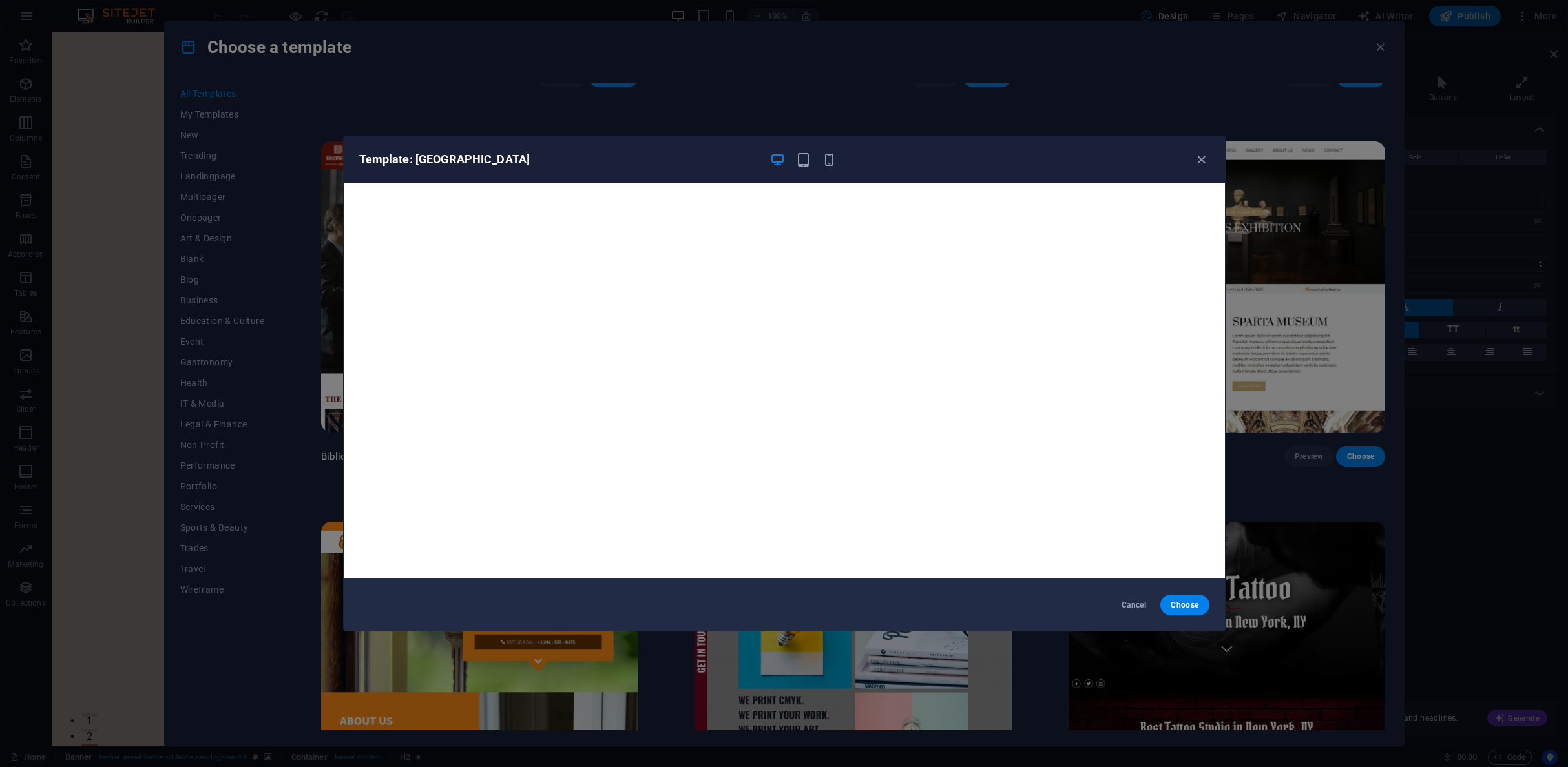
scroll to position [0, 0]
click at [1194, 608] on span "Choose" at bounding box center [1184, 605] width 28 height 10
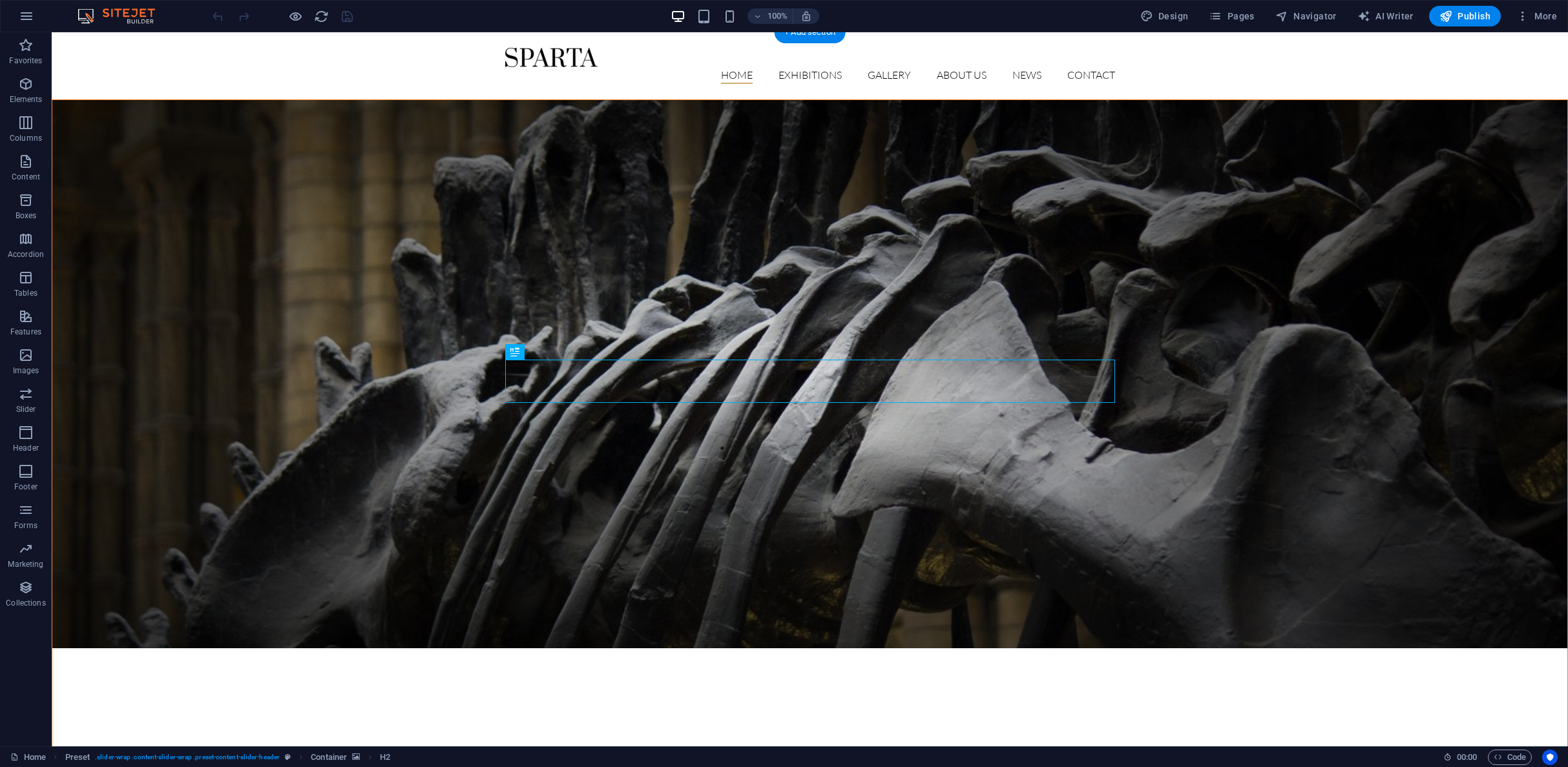
click at [1077, 233] on figure at bounding box center [810, 375] width 1515 height 549
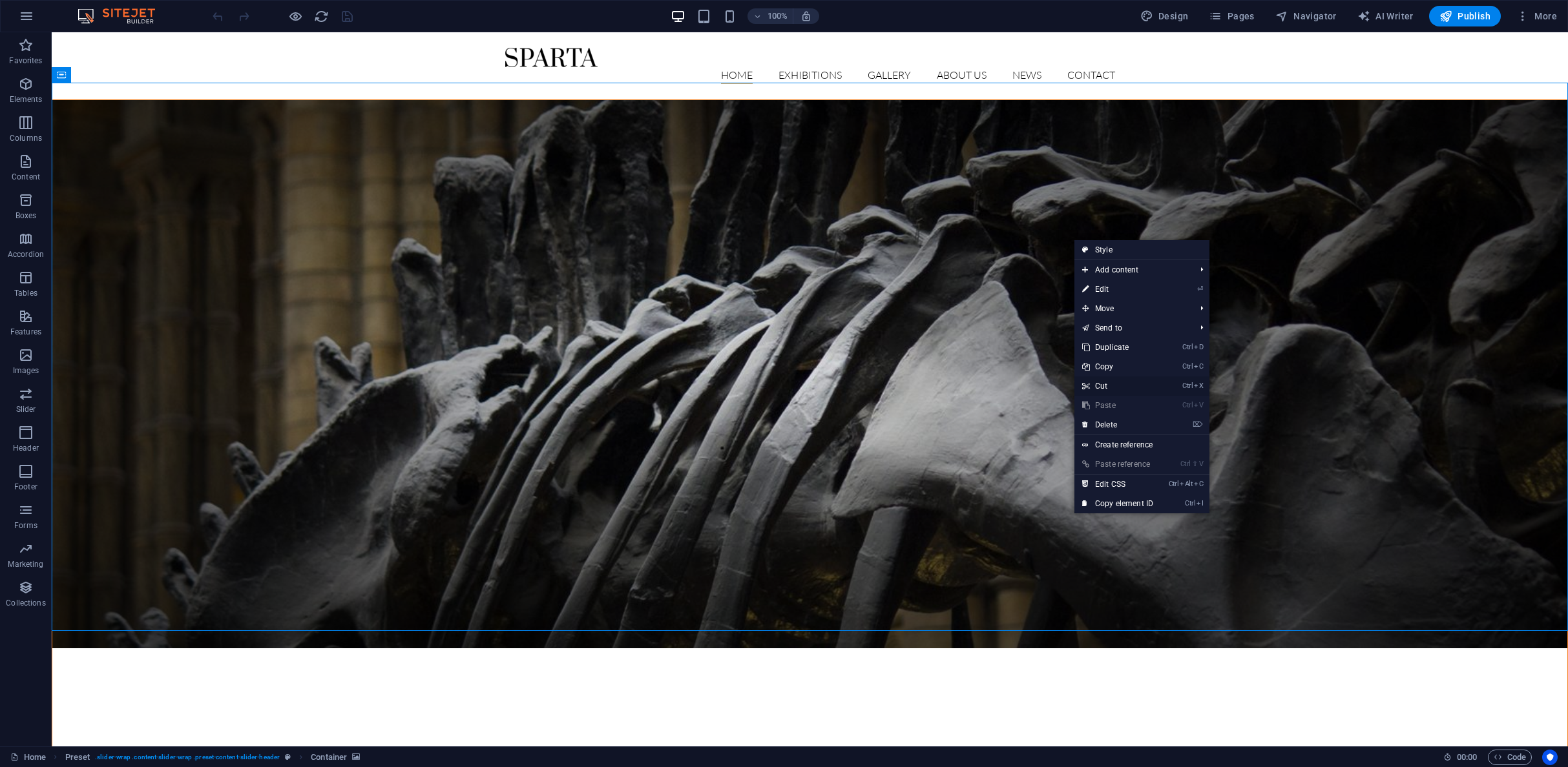
click at [1104, 387] on link "Ctrl X Cut" at bounding box center [1117, 386] width 86 height 19
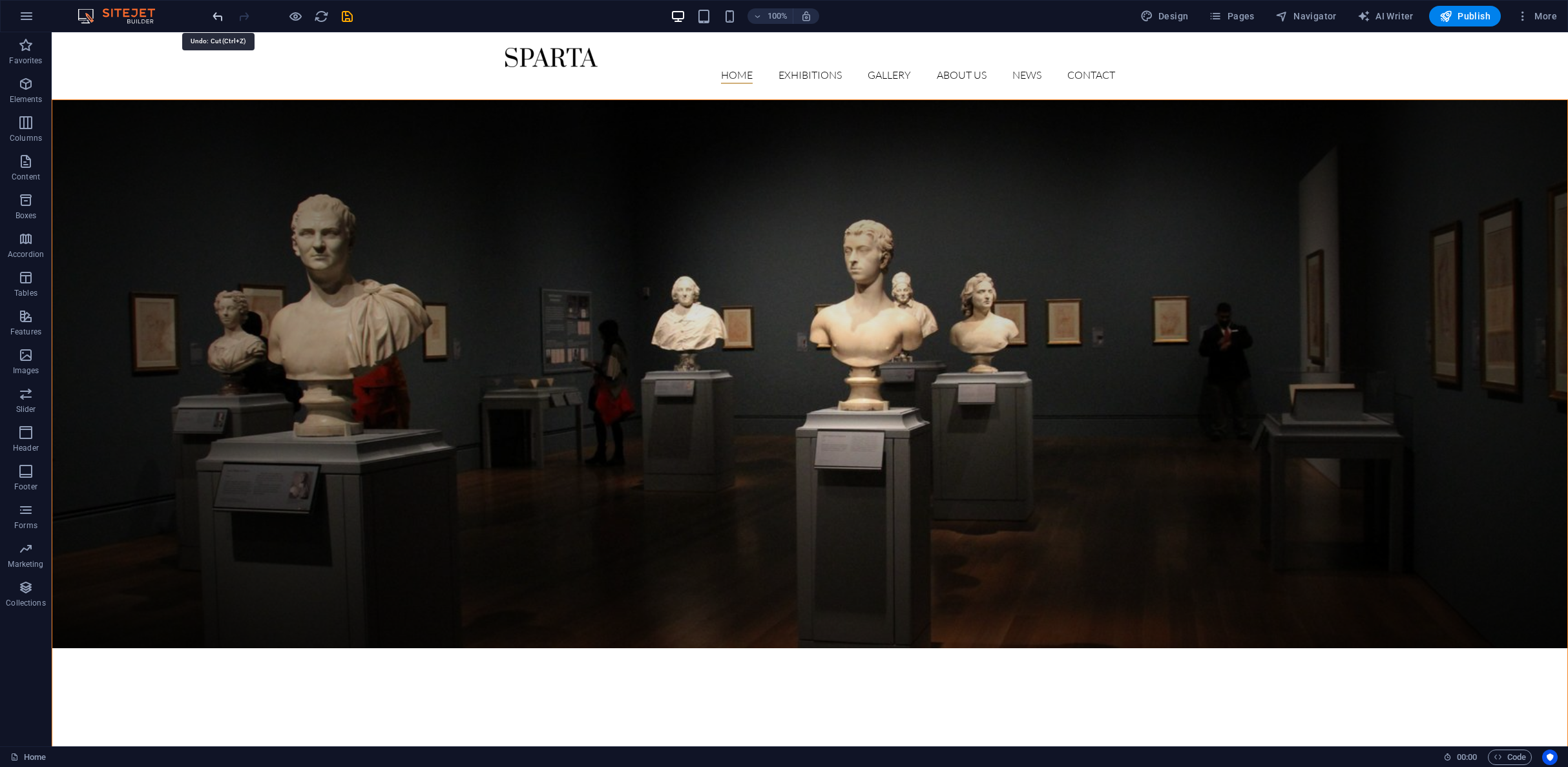
click at [214, 16] on icon "undo" at bounding box center [218, 17] width 15 height 15
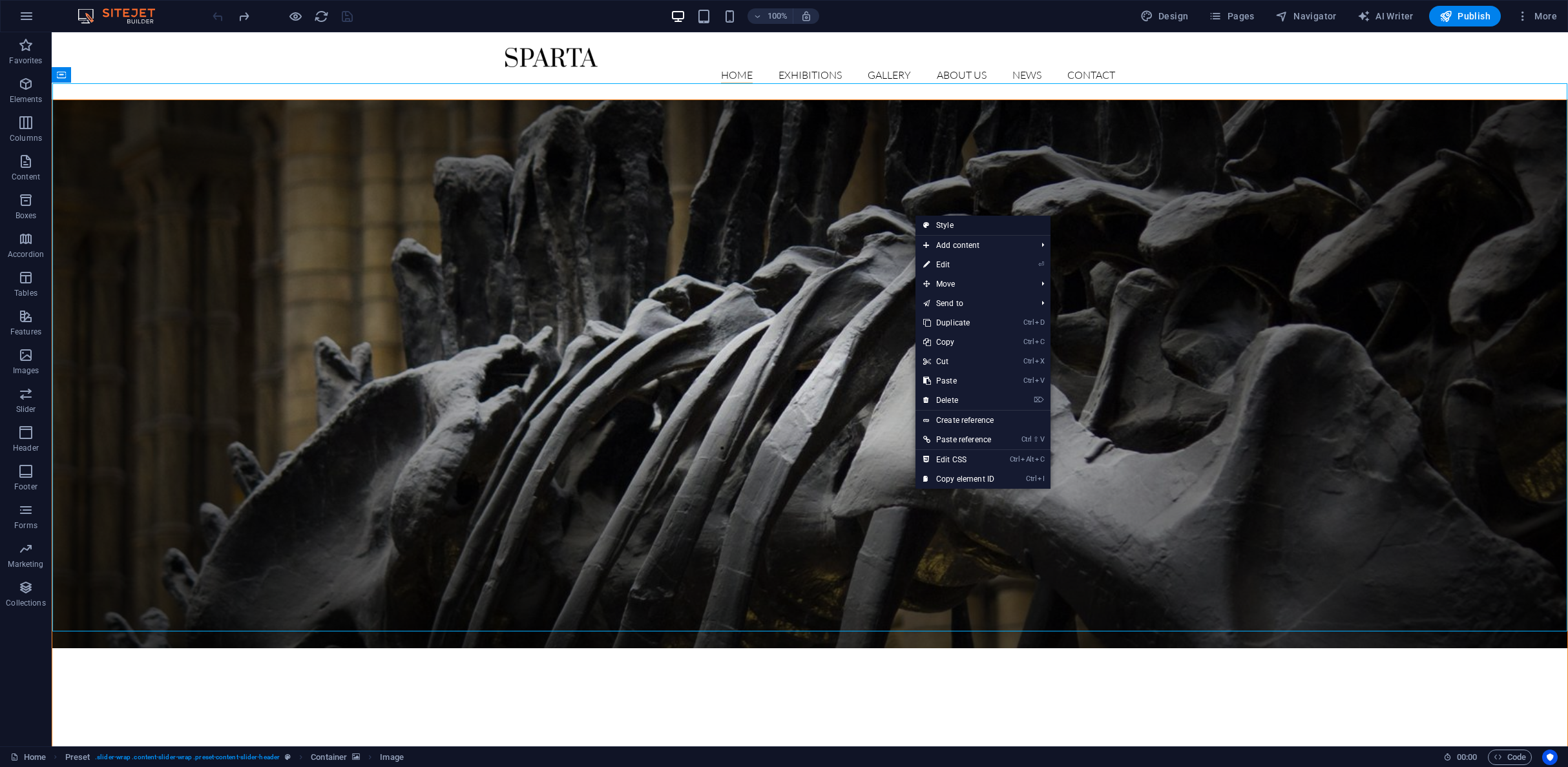
click at [949, 224] on link "Style" at bounding box center [982, 225] width 135 height 19
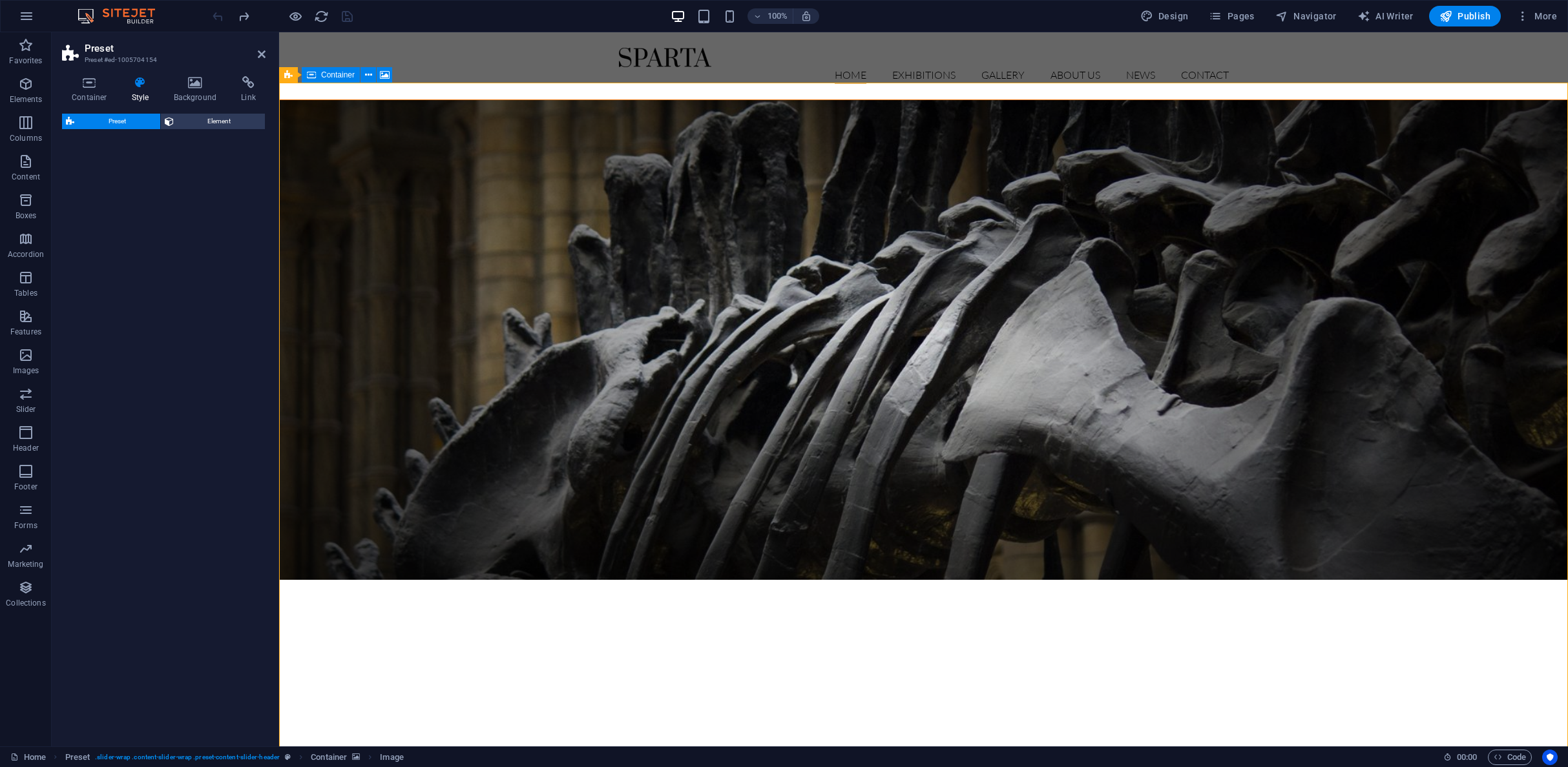
select select "px"
select select "rem"
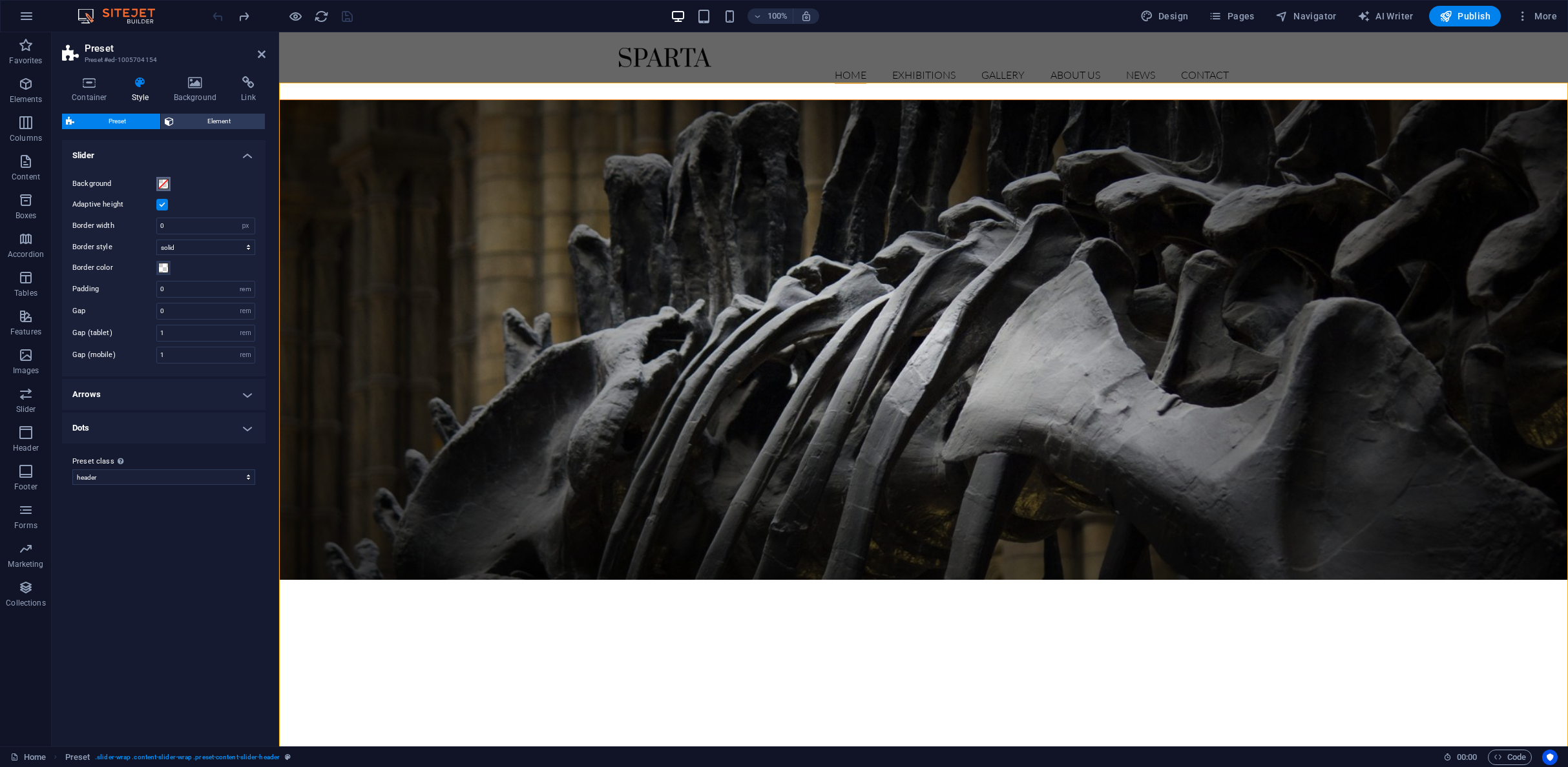
click at [165, 183] on span at bounding box center [163, 184] width 10 height 10
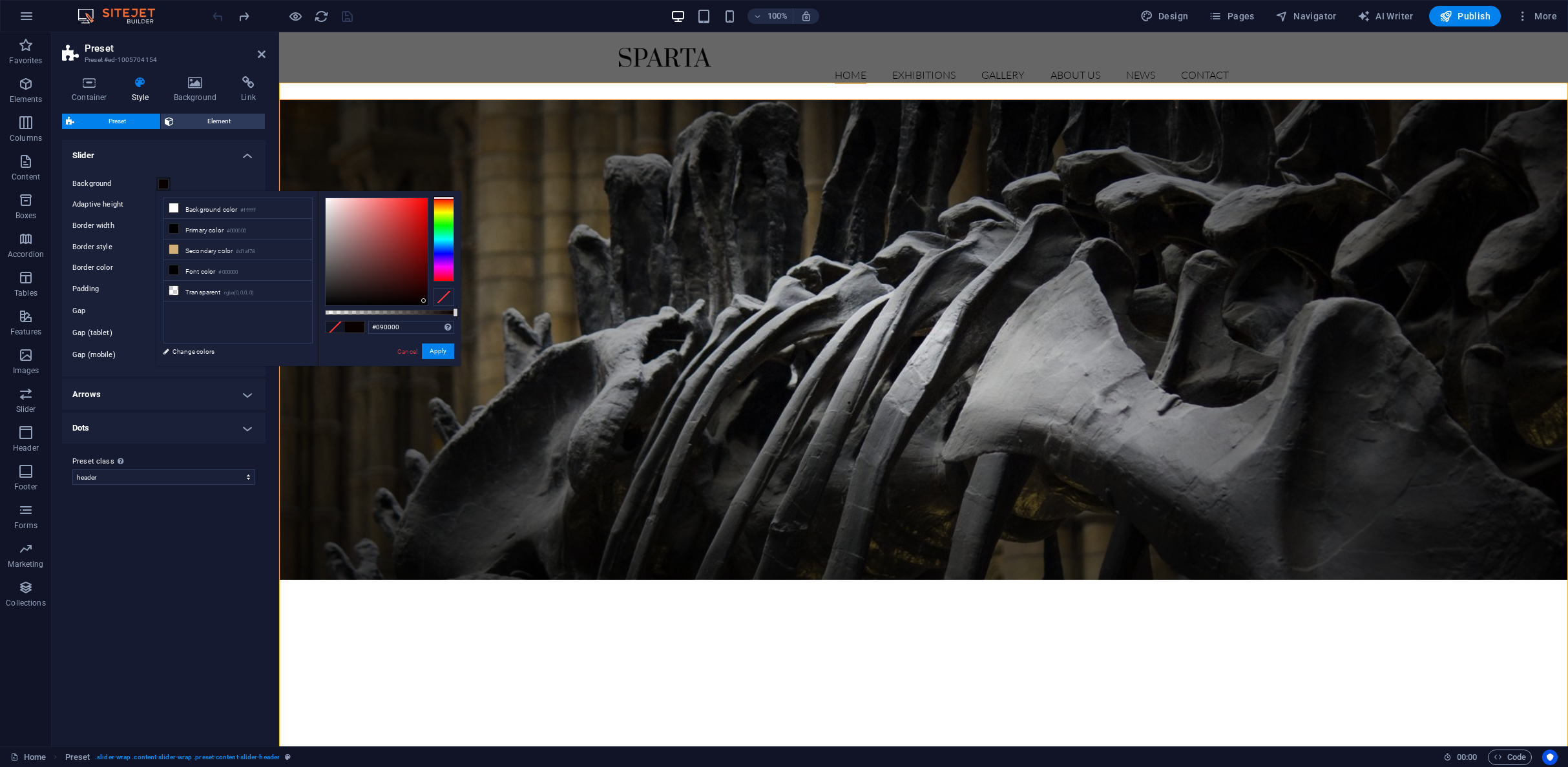
click at [424, 301] on div at bounding box center [377, 252] width 102 height 107
drag, startPoint x: 424, startPoint y: 301, endPoint x: 429, endPoint y: 305, distance: 6.4
click at [429, 305] on div at bounding box center [389, 252] width 129 height 109
click at [412, 351] on link "Cancel" at bounding box center [407, 352] width 23 height 10
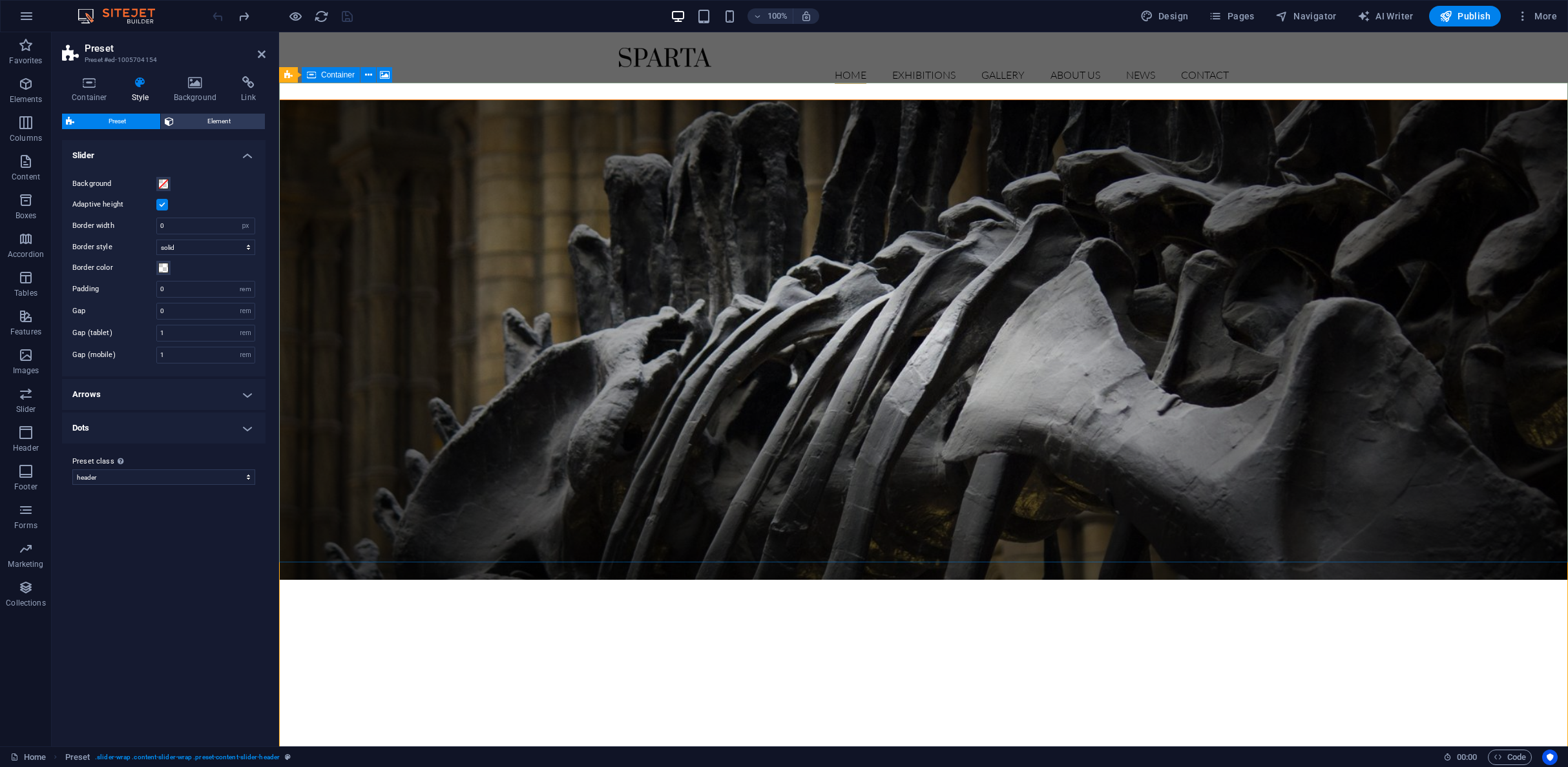
click at [423, 326] on figure at bounding box center [923, 340] width 1288 height 480
click at [161, 187] on span at bounding box center [163, 184] width 10 height 10
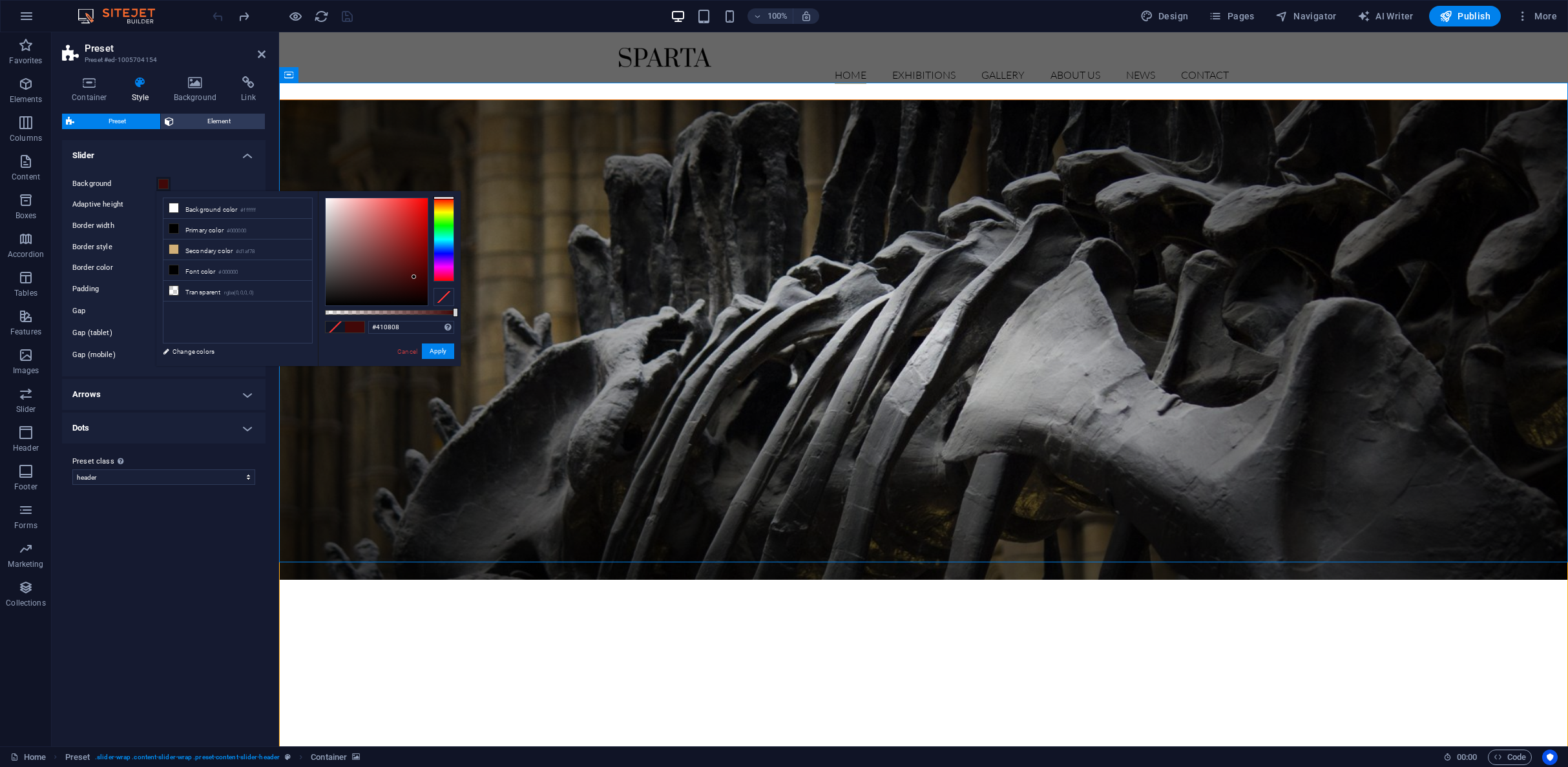
click at [414, 277] on div at bounding box center [377, 252] width 102 height 107
click at [412, 276] on div at bounding box center [412, 275] width 4 height 4
click at [412, 350] on link "Cancel" at bounding box center [407, 352] width 23 height 10
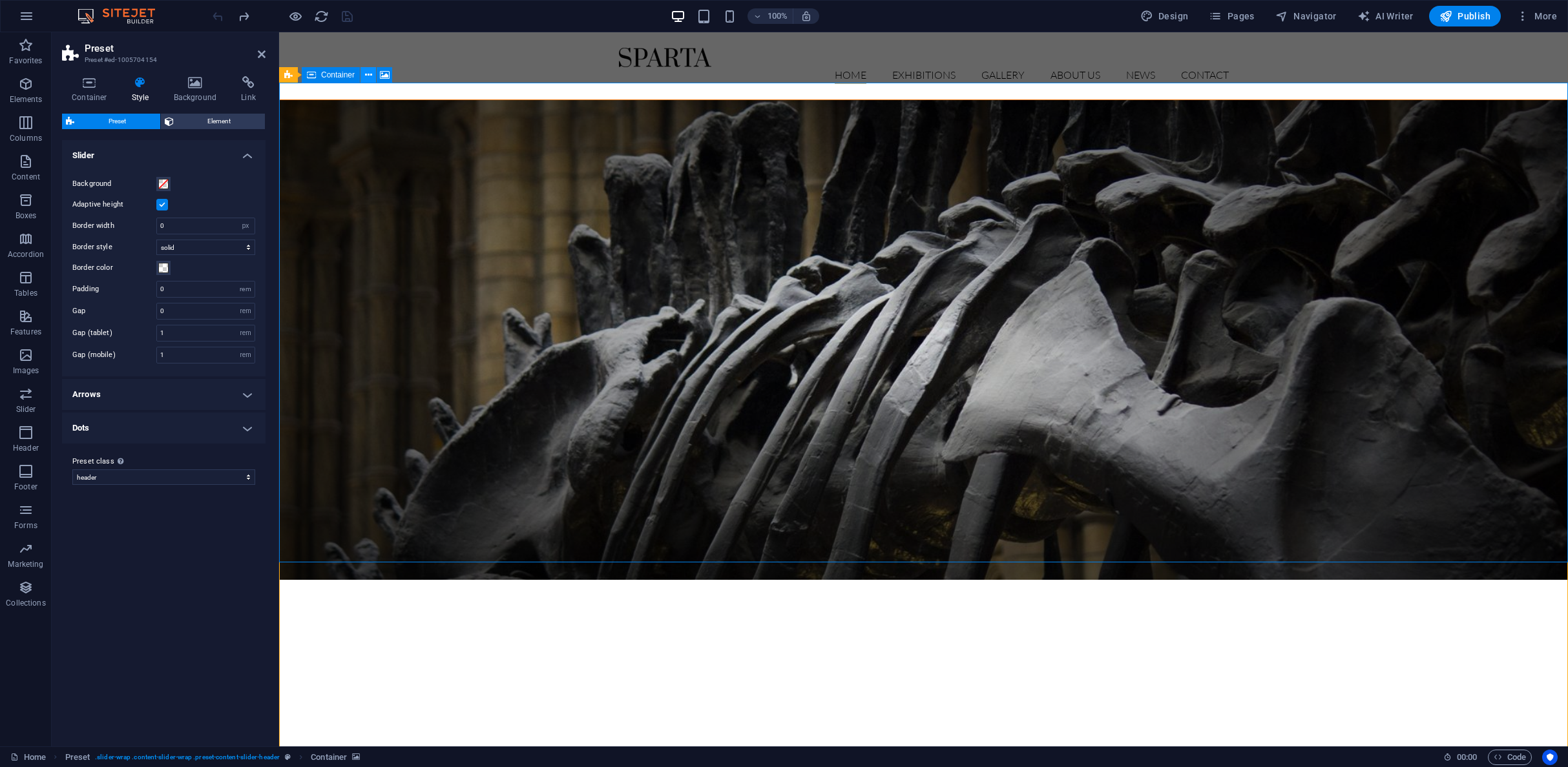
click at [370, 78] on icon at bounding box center [368, 75] width 7 height 13
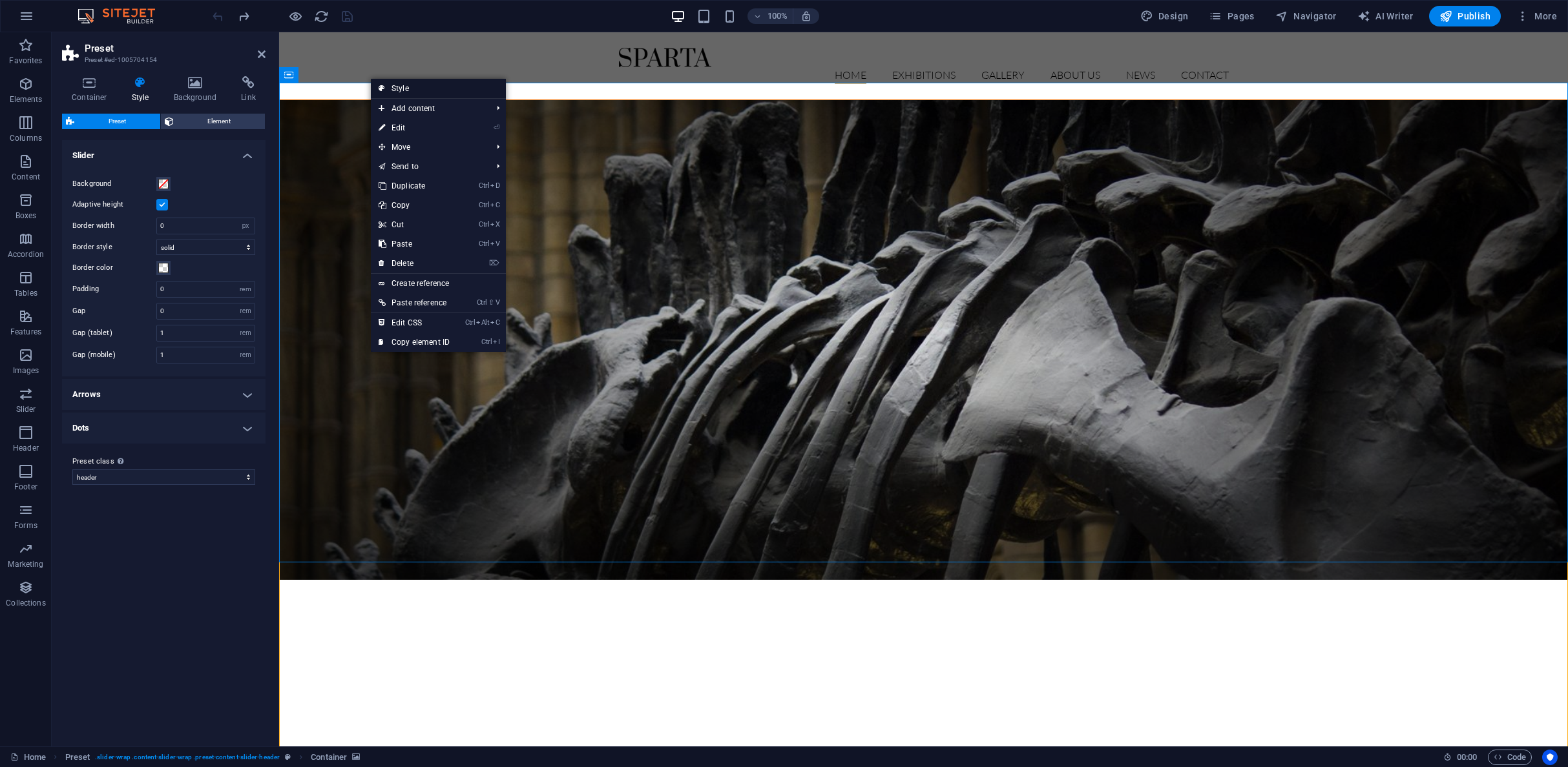
click at [404, 87] on link "Style" at bounding box center [438, 88] width 135 height 19
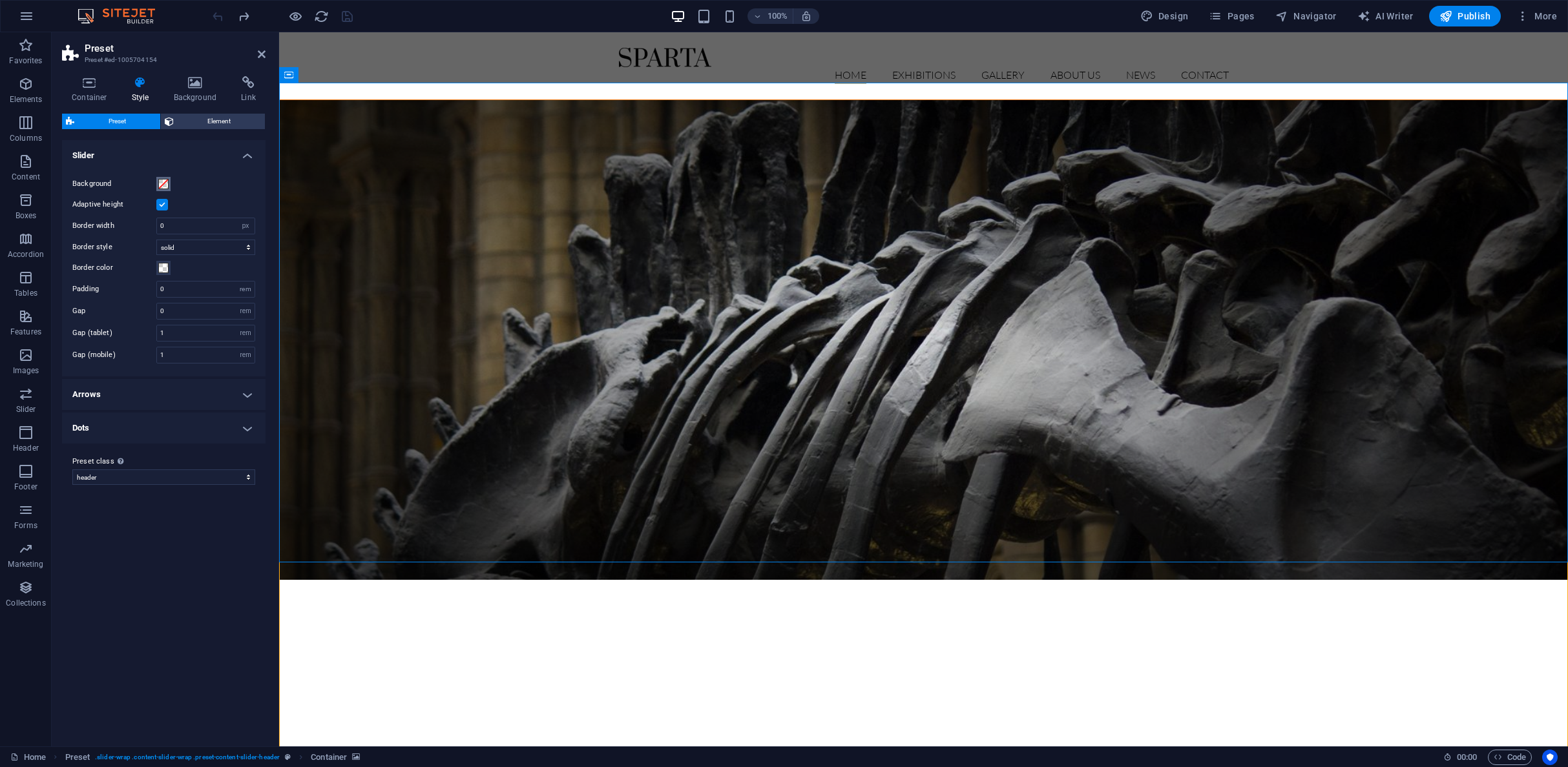
click at [167, 183] on span at bounding box center [163, 184] width 10 height 10
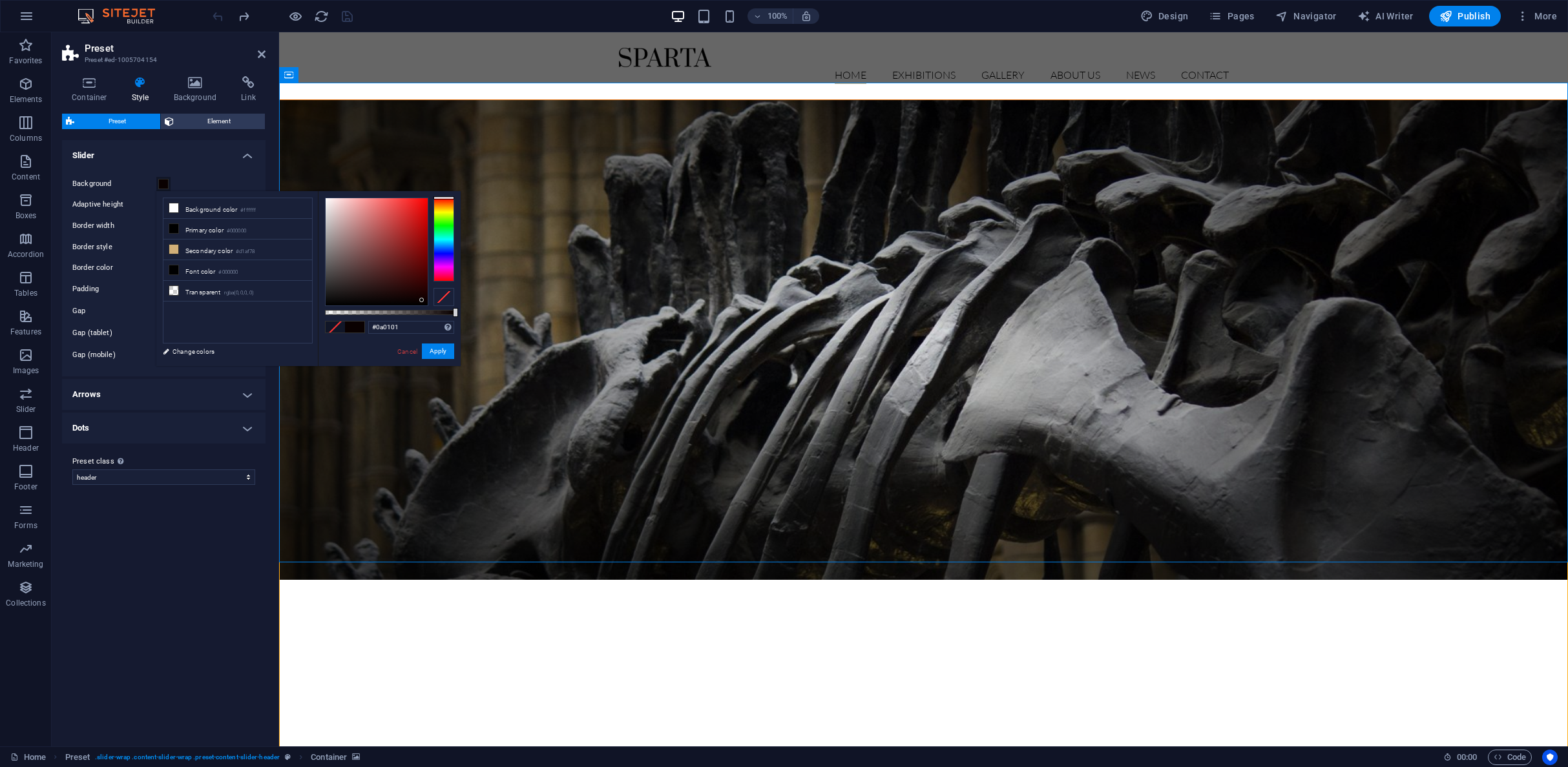
click at [422, 300] on div at bounding box center [377, 252] width 102 height 107
type input "#010000"
drag, startPoint x: 422, startPoint y: 300, endPoint x: 431, endPoint y: 306, distance: 10.8
click at [431, 304] on div at bounding box center [389, 252] width 129 height 109
click at [443, 350] on button "Apply" at bounding box center [438, 351] width 33 height 16
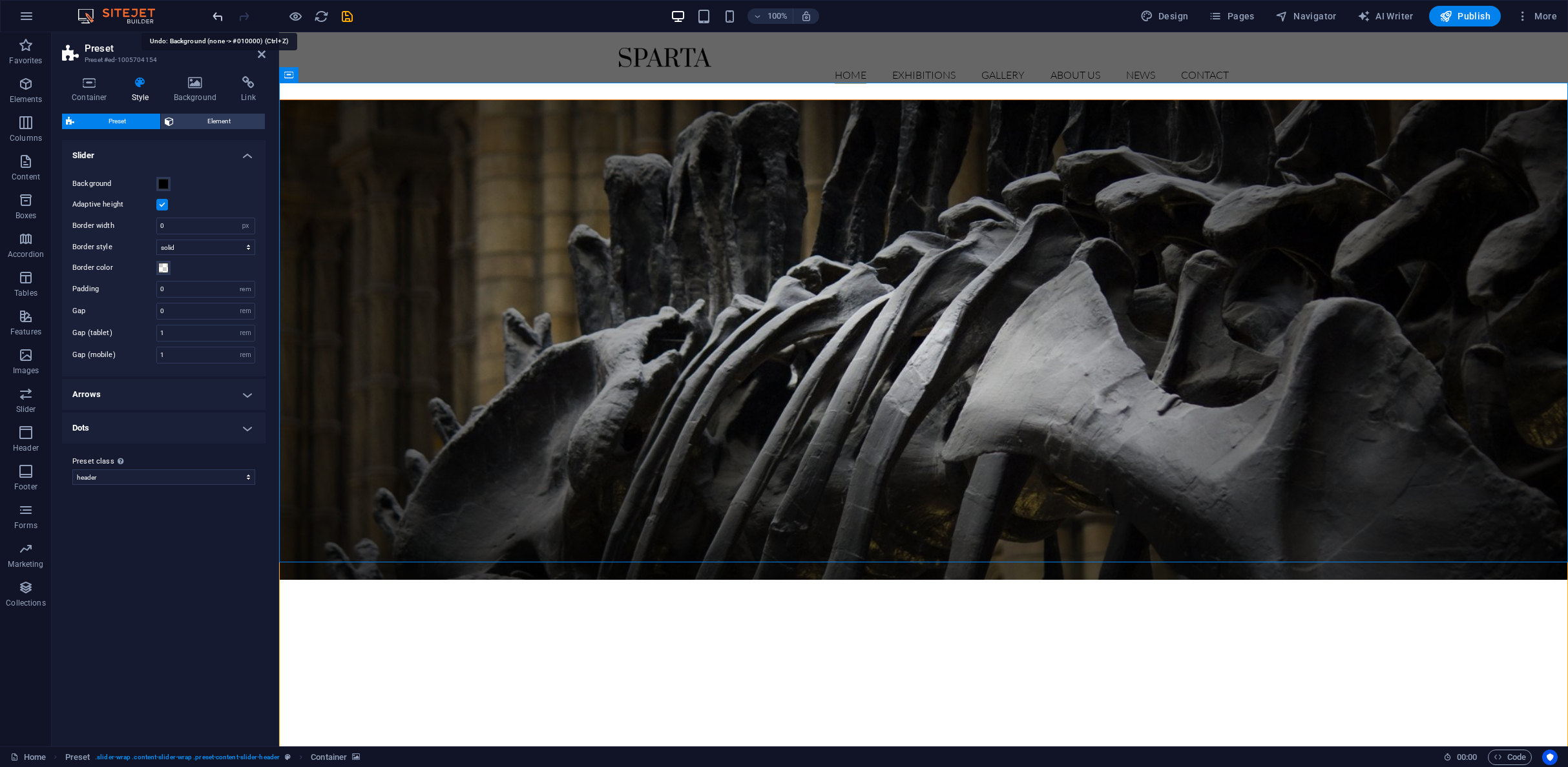
click at [216, 15] on icon "undo" at bounding box center [218, 17] width 15 height 15
click at [301, 76] on span "Preset" at bounding box center [309, 74] width 23 height 8
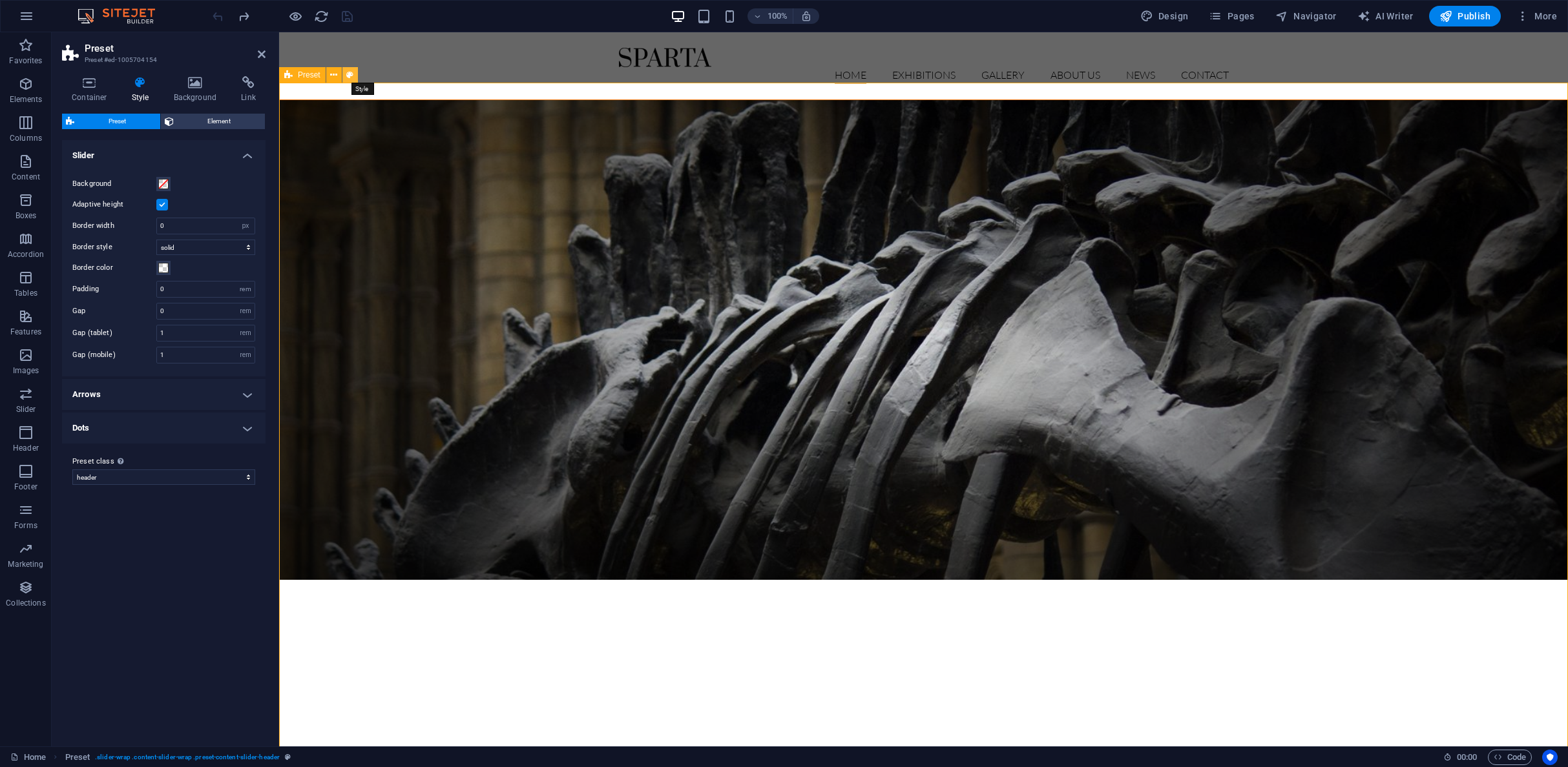
click at [347, 78] on icon at bounding box center [350, 75] width 7 height 13
click at [91, 98] on h4 "Container" at bounding box center [92, 89] width 60 height 27
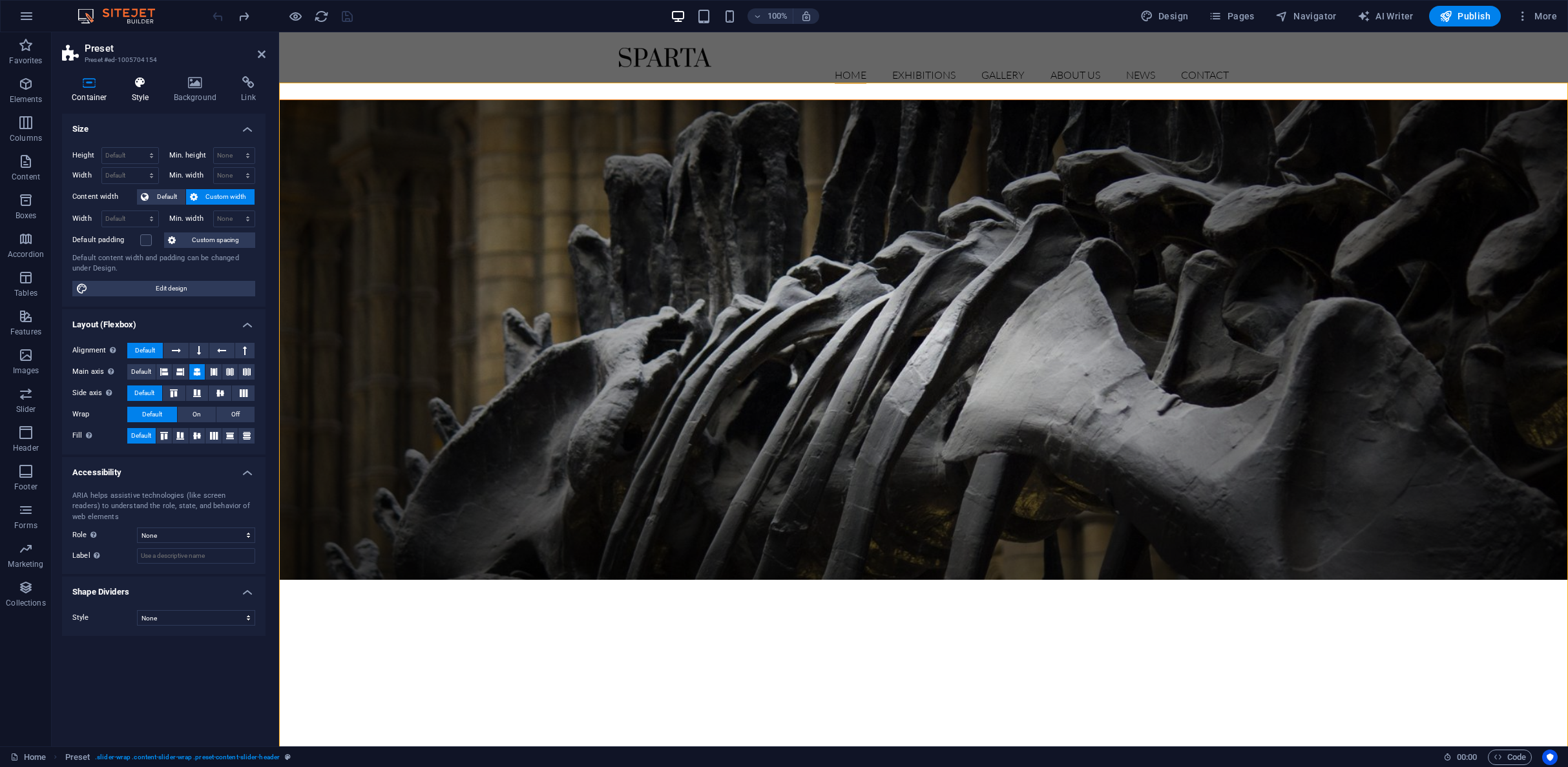
click at [136, 86] on icon at bounding box center [141, 82] width 37 height 13
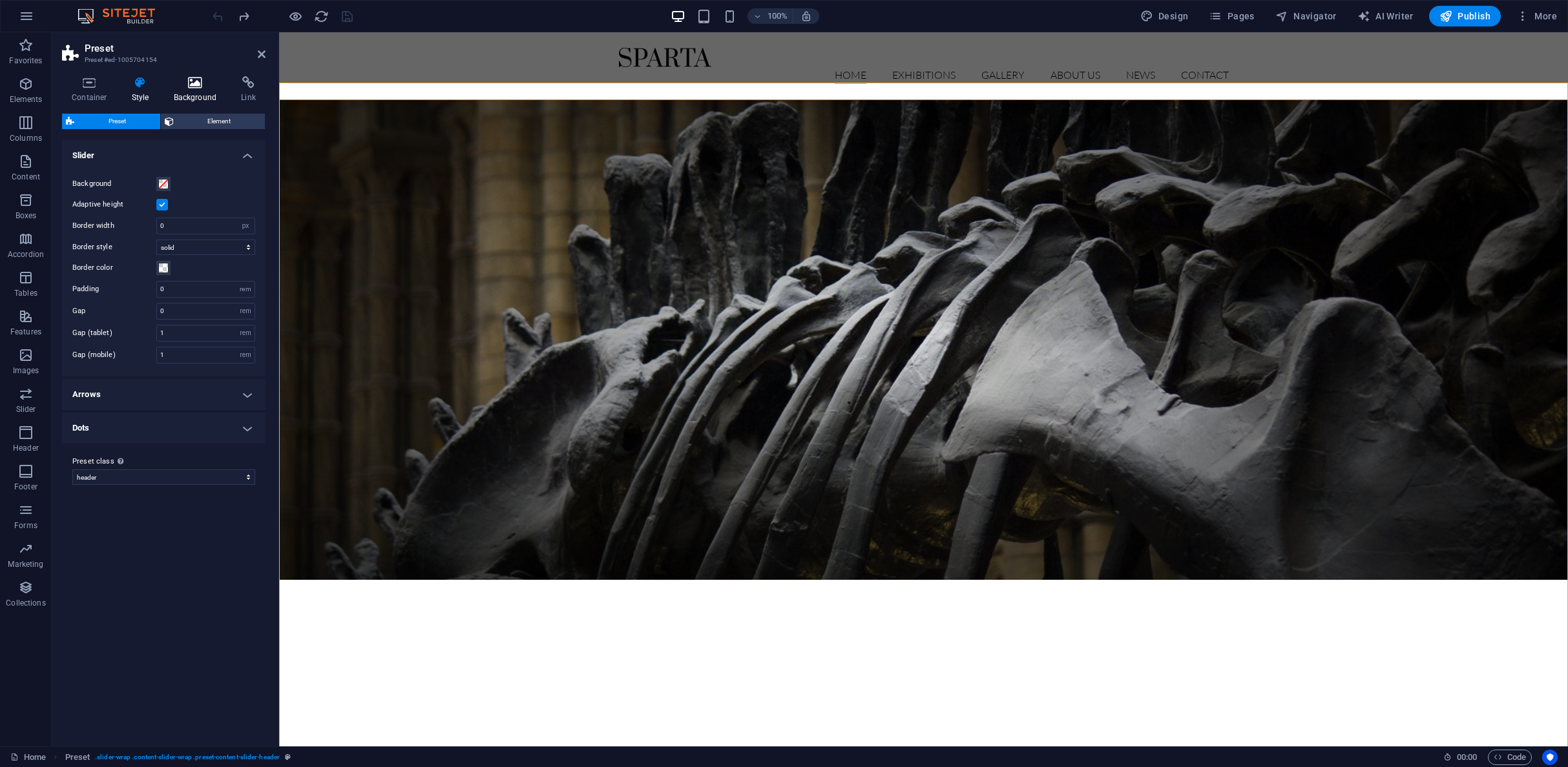
click at [194, 90] on h4 "Background" at bounding box center [197, 89] width 68 height 27
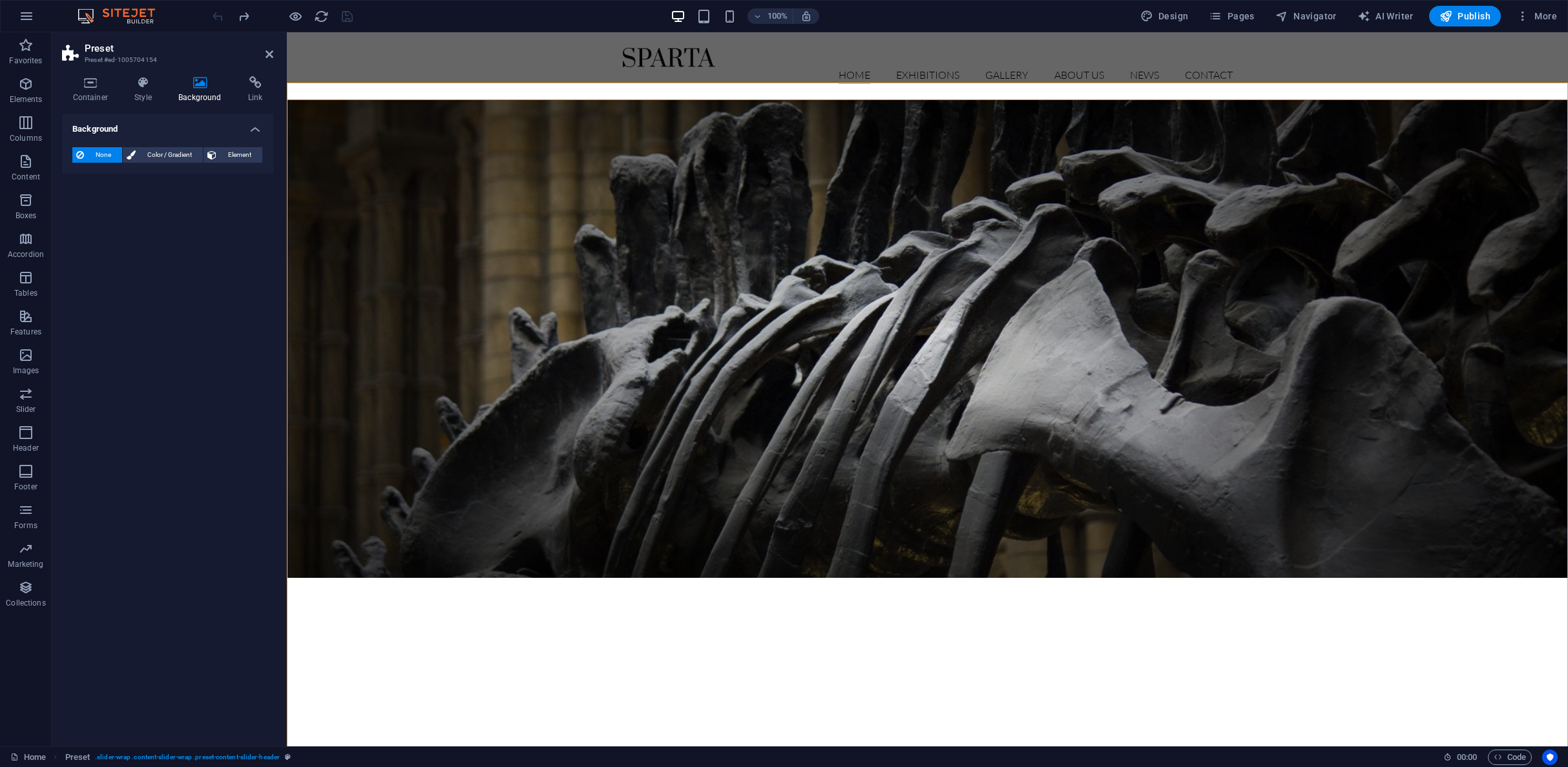
click at [277, 141] on aside "Preset Preset #ed-1005704154 Container Style Background Link Size Height Defaul…" at bounding box center [169, 390] width 235 height 714
click at [319, 150] on figure at bounding box center [928, 339] width 1280 height 478
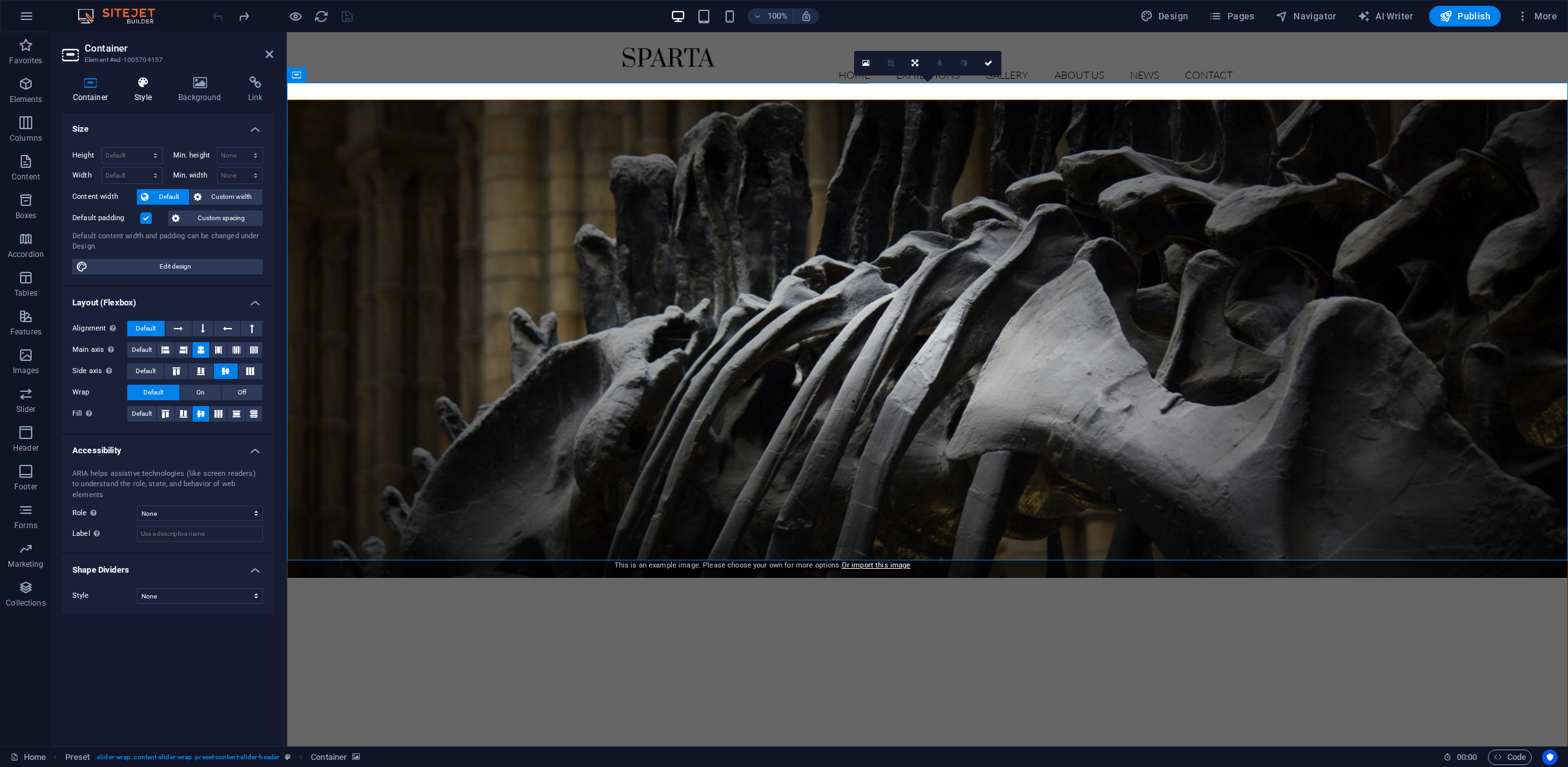
click at [141, 86] on icon at bounding box center [143, 82] width 38 height 13
click at [202, 95] on h4 "Background" at bounding box center [202, 89] width 69 height 27
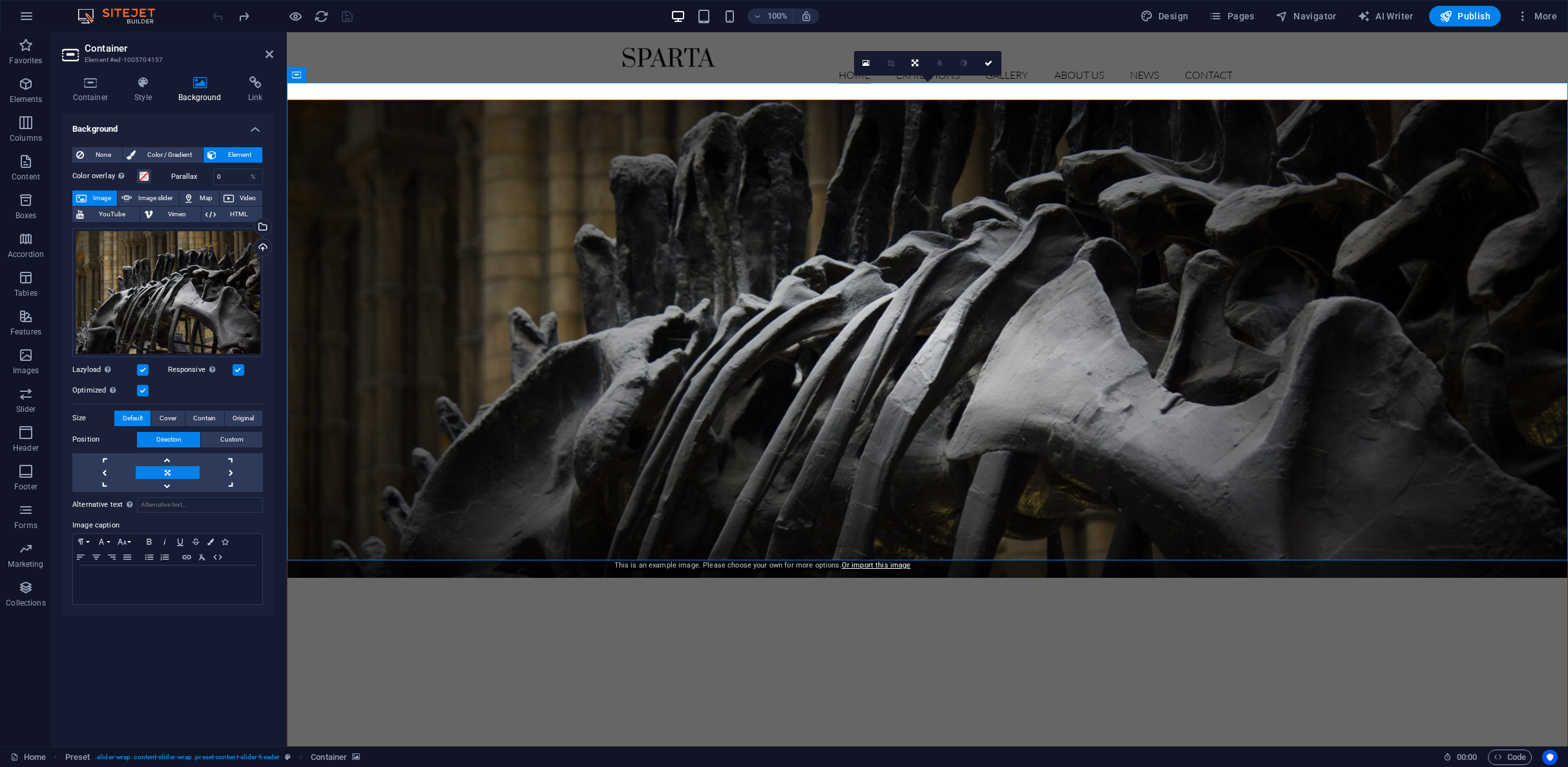
click at [198, 86] on icon at bounding box center [200, 82] width 64 height 13
click at [143, 81] on icon at bounding box center [143, 82] width 38 height 13
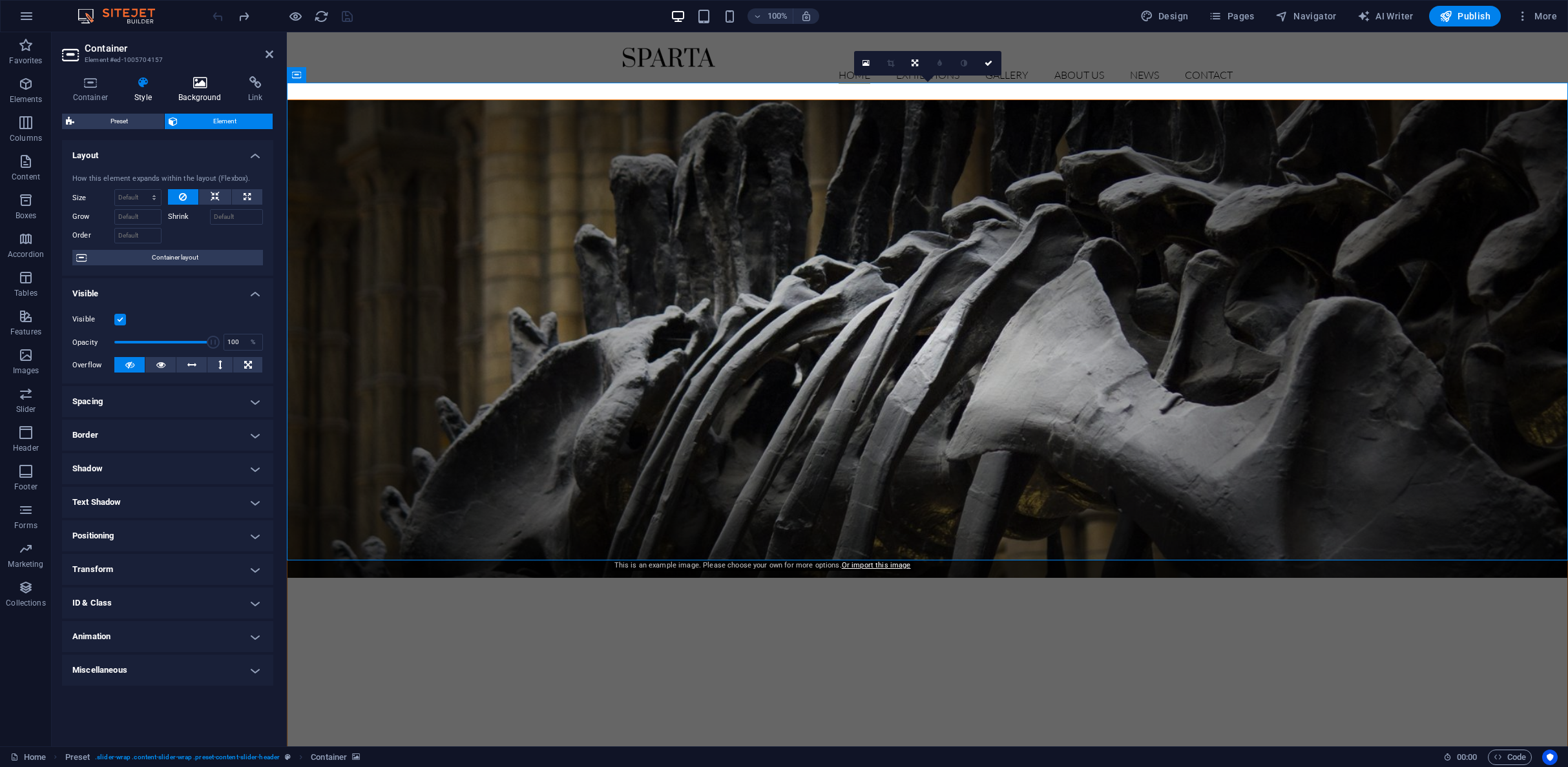
click at [196, 82] on icon at bounding box center [200, 82] width 64 height 13
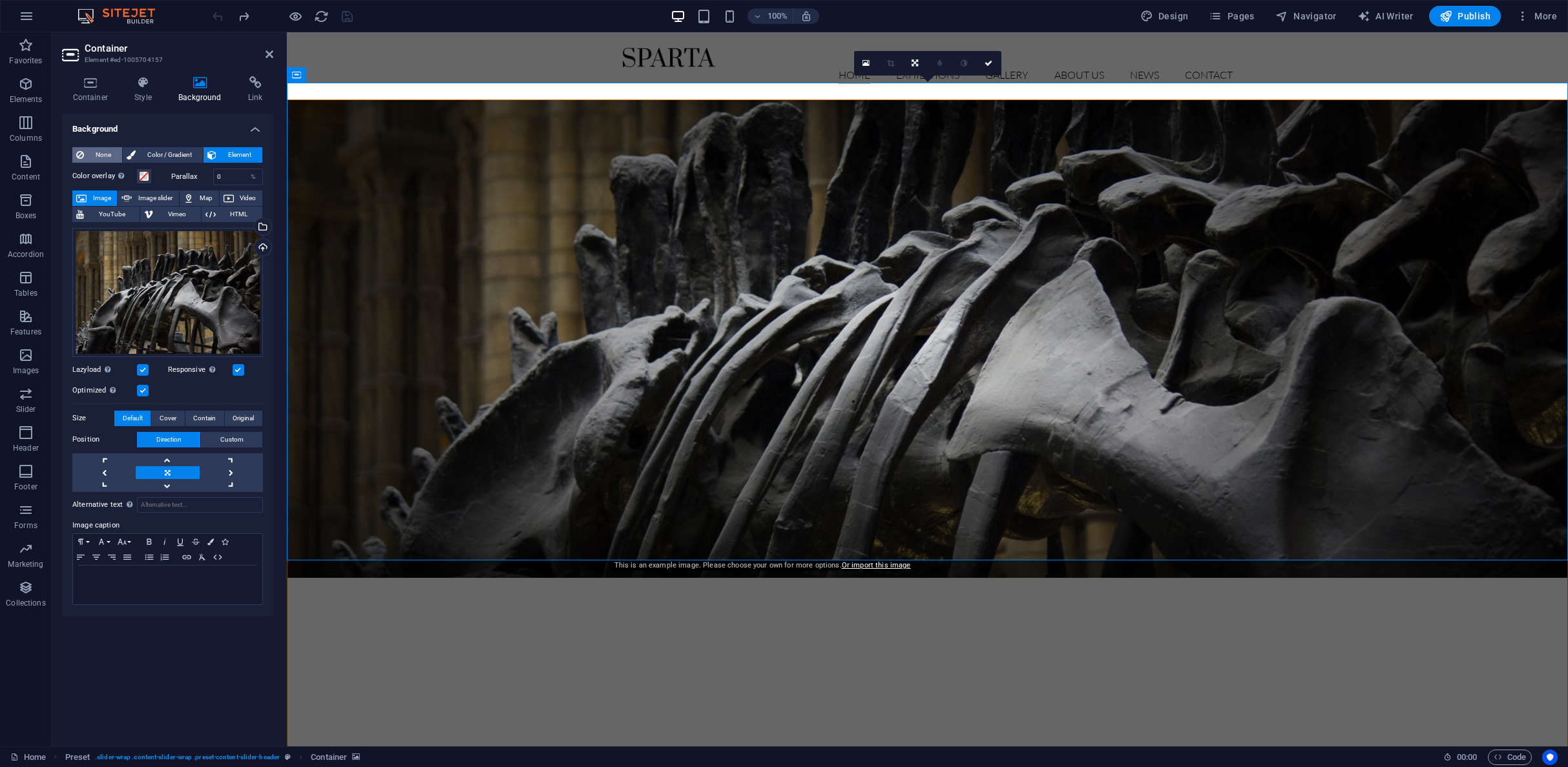
click at [105, 155] on span "None" at bounding box center [103, 155] width 30 height 16
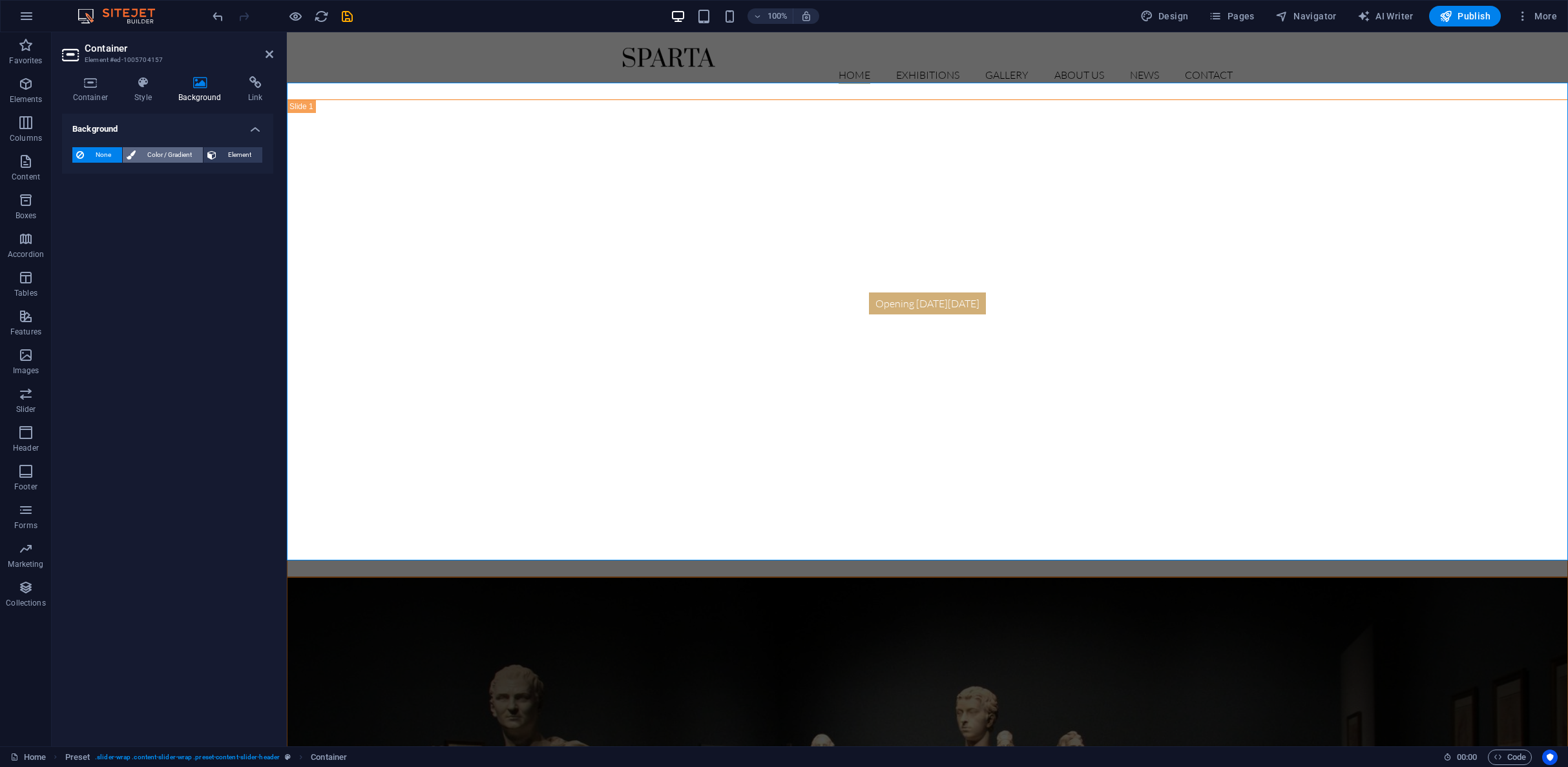
click at [157, 156] on span "Color / Gradient" at bounding box center [169, 155] width 59 height 16
click at [79, 206] on span at bounding box center [80, 207] width 14 height 14
click at [0, 0] on ul "Background color #ffffff Primary color #000000 Secondary color #d1af78 Font col…" at bounding box center [0, 0] width 0 height 0
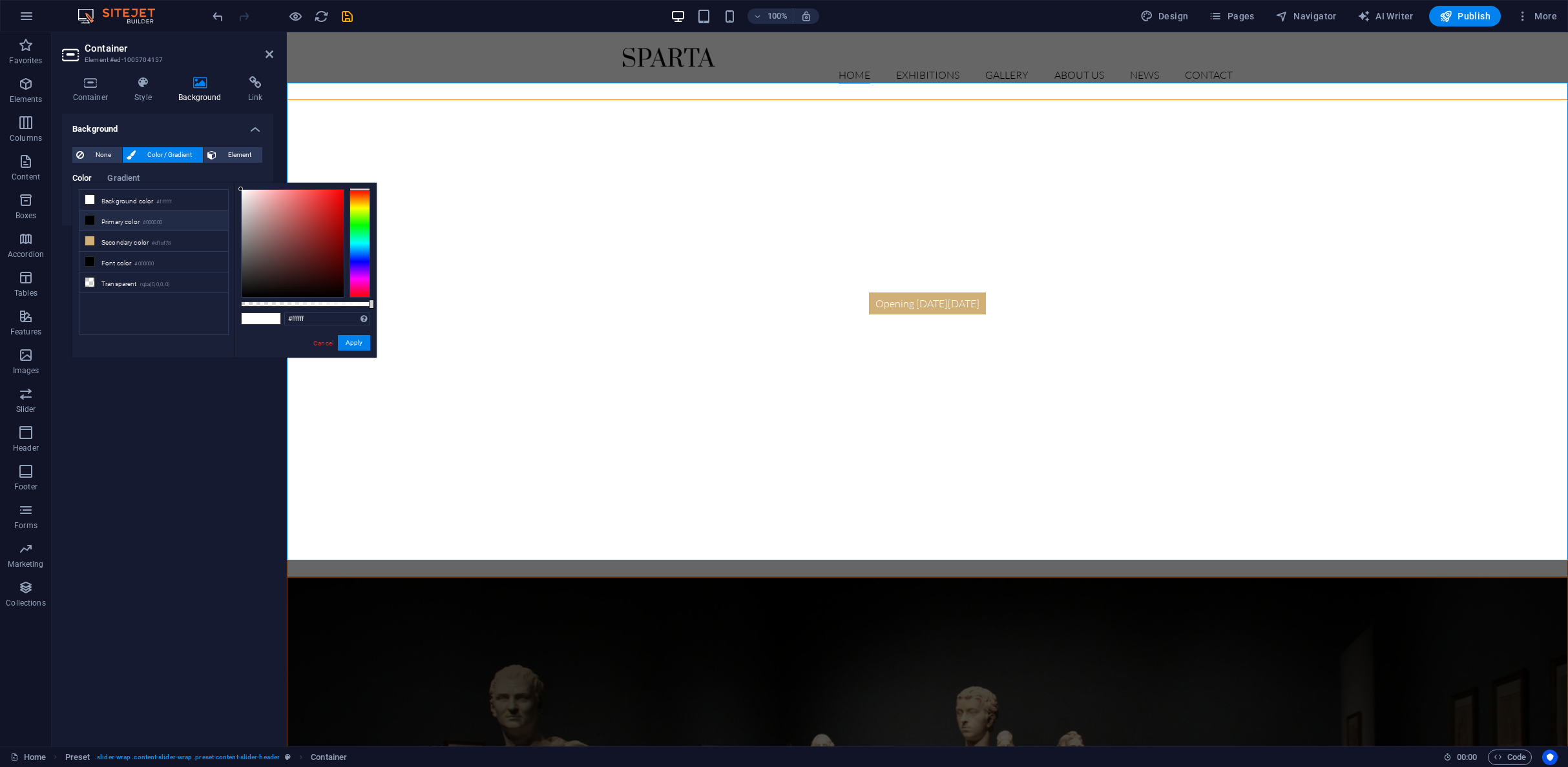
click at [79, 205] on ul "Background color #ffffff Primary color #000000 Secondary color #d1af78 Font col…" at bounding box center [153, 262] width 150 height 146
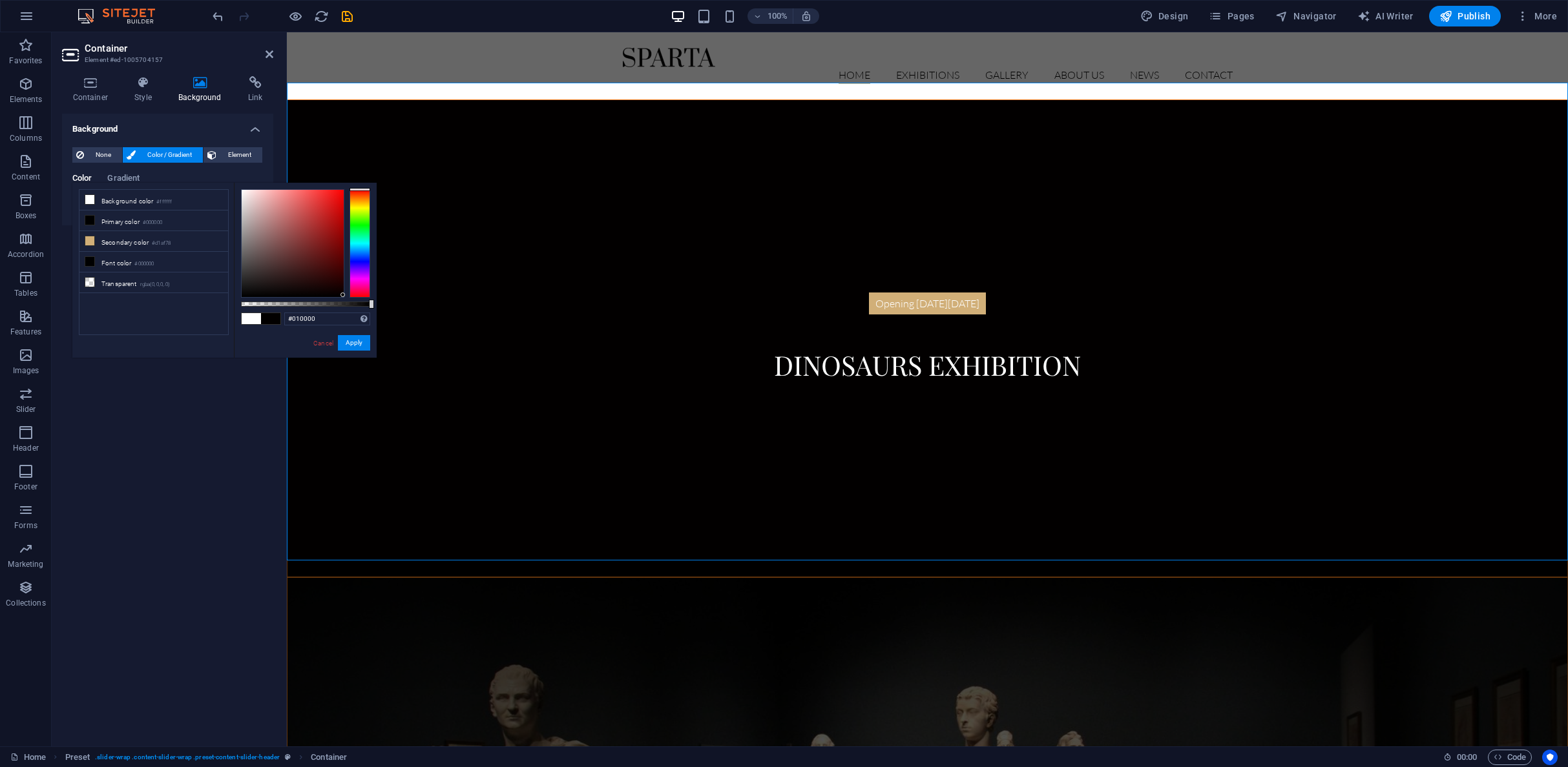
type input "#000000"
drag, startPoint x: 241, startPoint y: 188, endPoint x: 356, endPoint y: 311, distance: 168.4
click at [357, 308] on div "#000000 Supported formats #0852ed rgb(8, 82, 237) rgba(8, 82, 237, 90%) hsv(221…" at bounding box center [305, 364] width 143 height 362
drag, startPoint x: 356, startPoint y: 345, endPoint x: 69, endPoint y: 311, distance: 289.0
click at [356, 345] on button "Apply" at bounding box center [354, 343] width 33 height 16
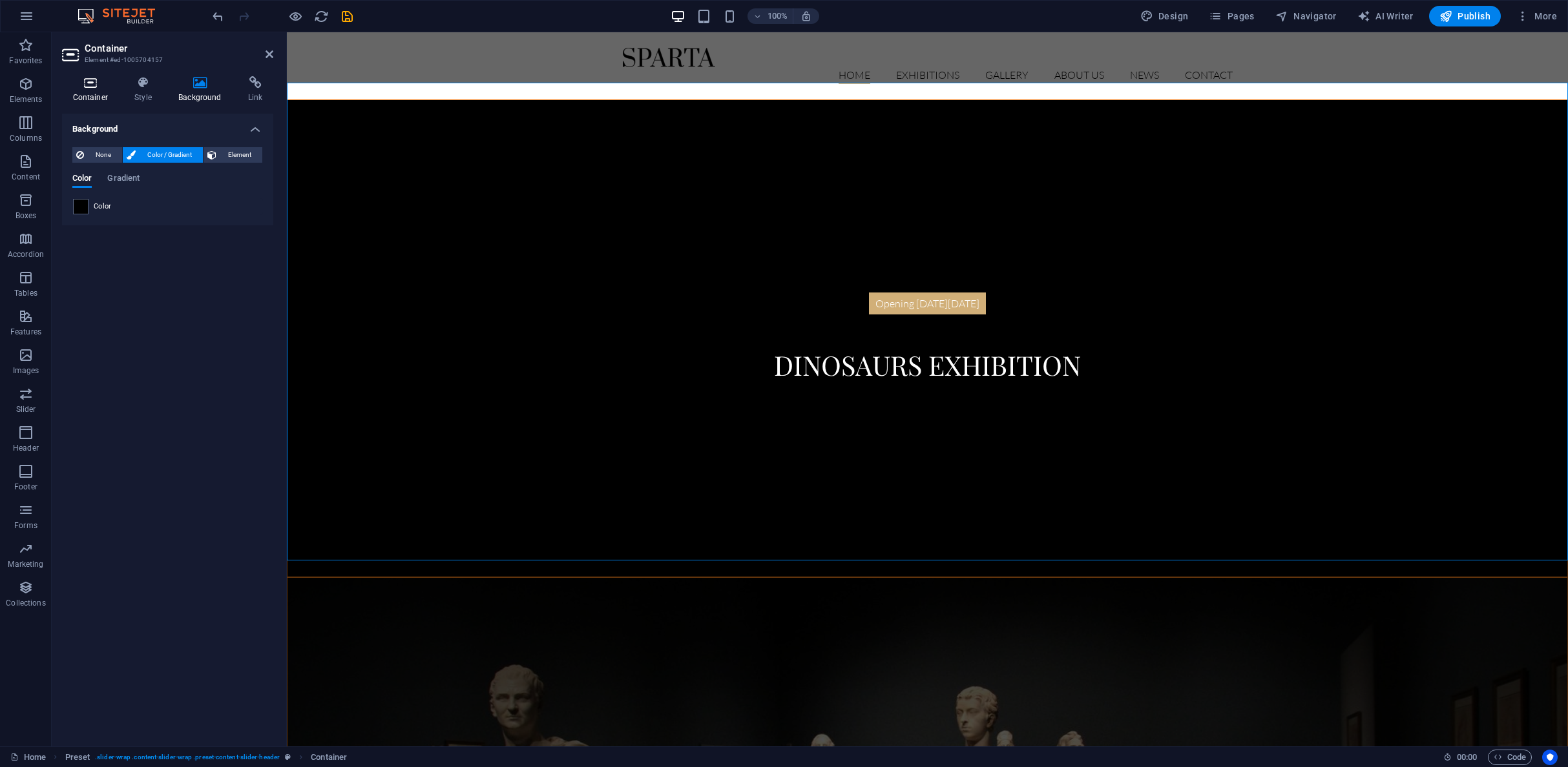
click at [92, 85] on icon at bounding box center [90, 82] width 57 height 13
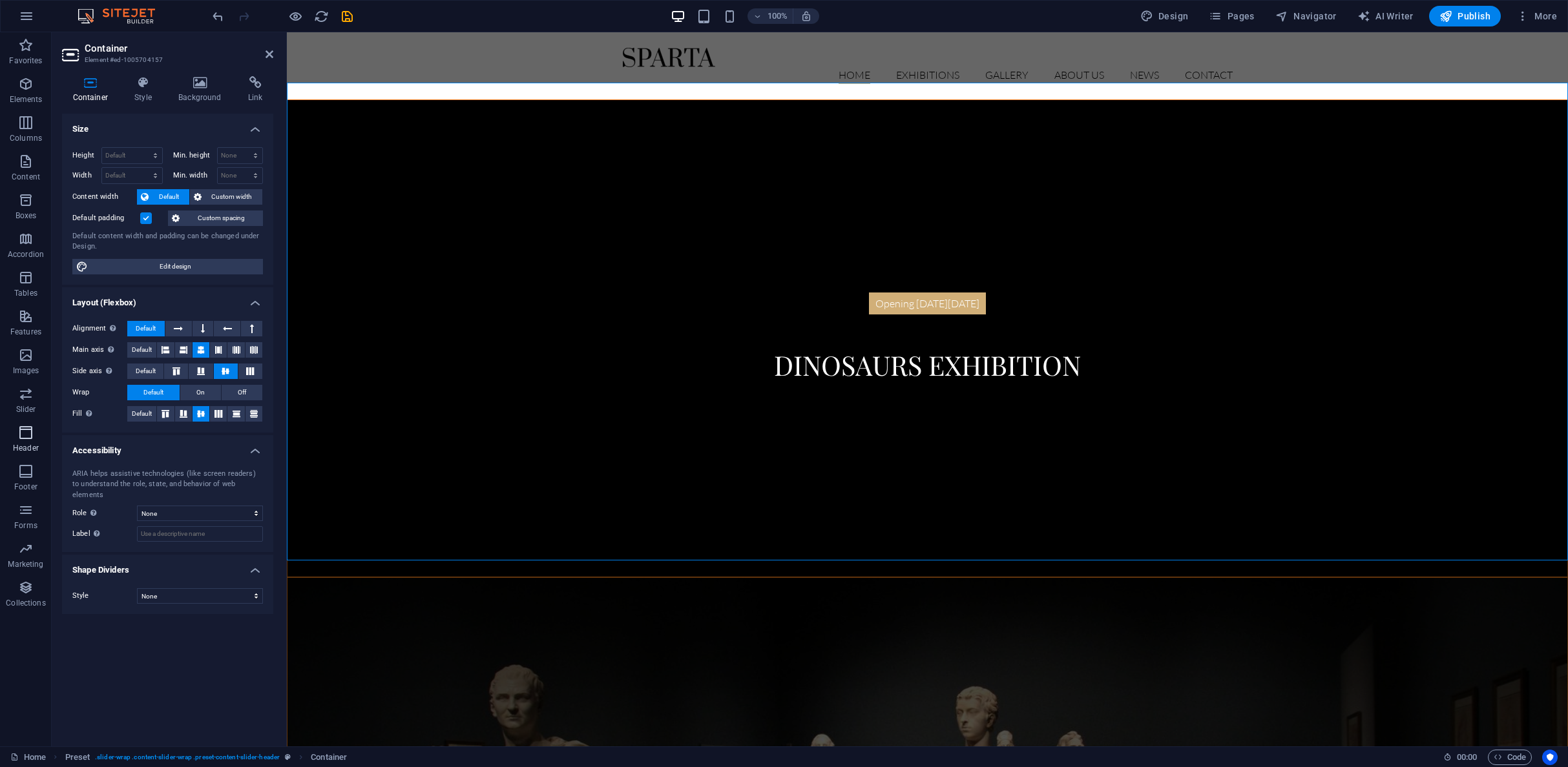
click at [27, 436] on icon "button" at bounding box center [26, 432] width 16 height 16
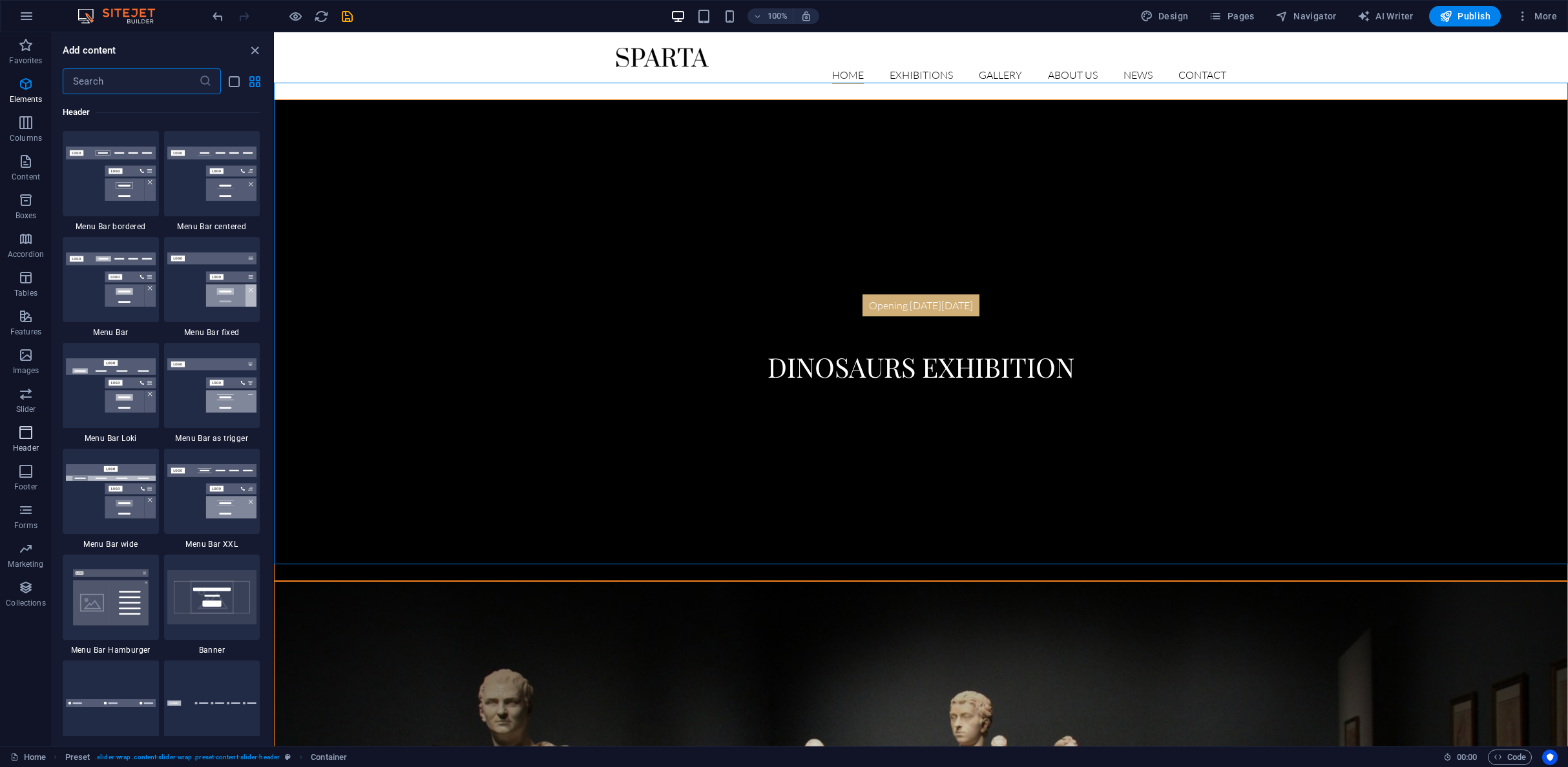
scroll to position [7777, 0]
click at [23, 92] on span "Elements" at bounding box center [26, 91] width 52 height 31
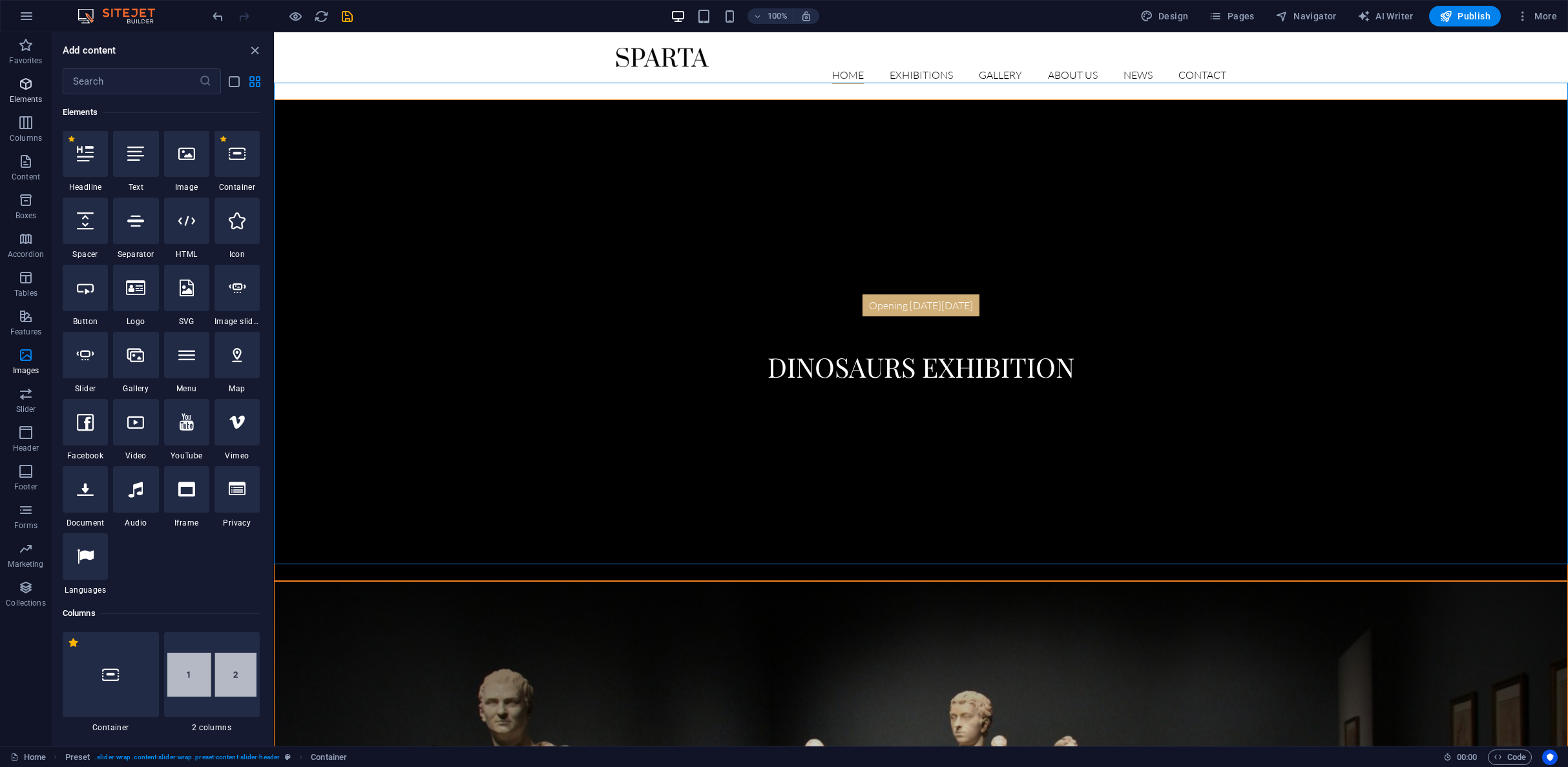
scroll to position [137, 0]
click at [110, 673] on icon at bounding box center [110, 676] width 17 height 17
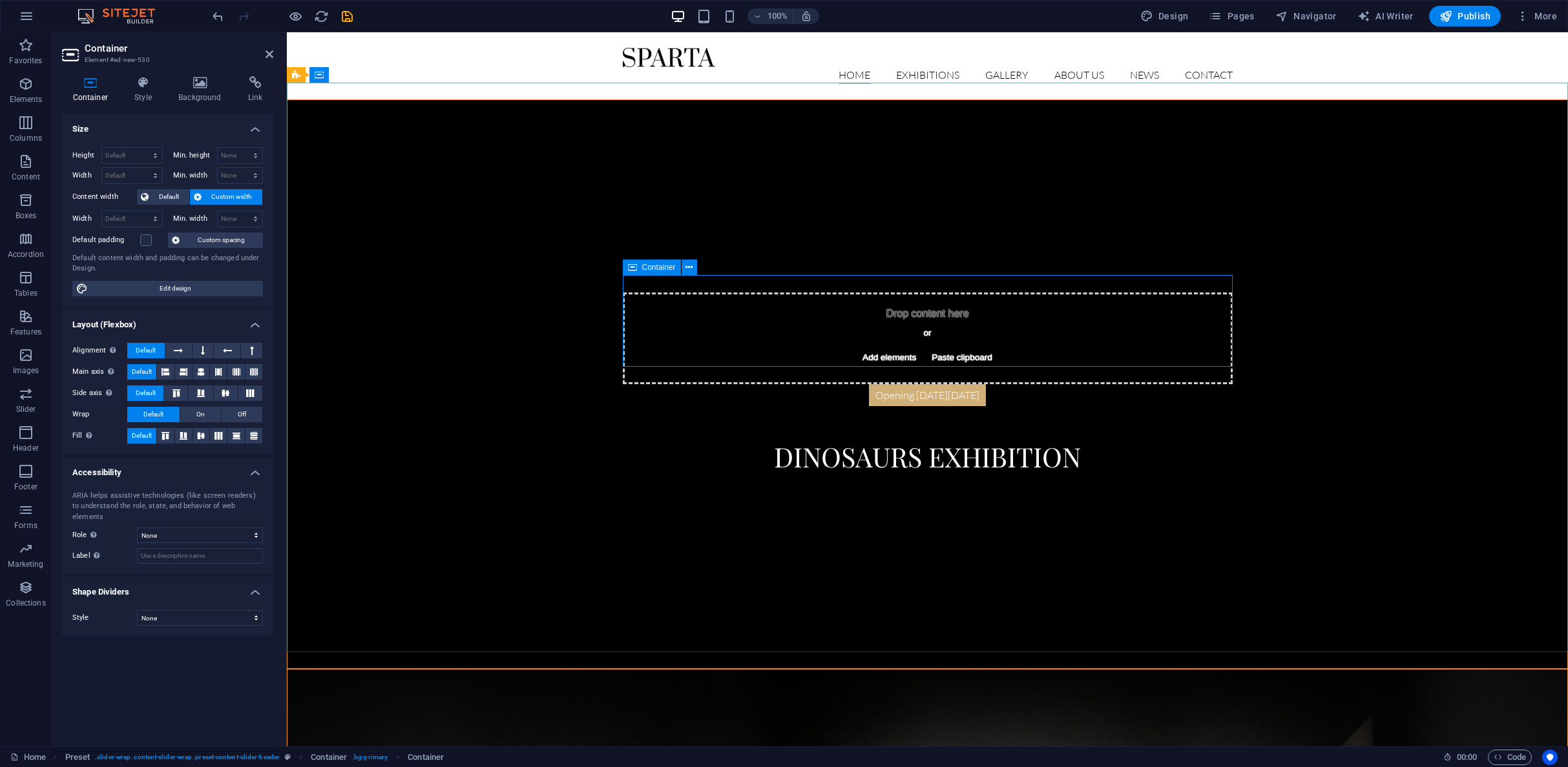
click at [966, 349] on span "Paste clipboard" at bounding box center [961, 358] width 71 height 18
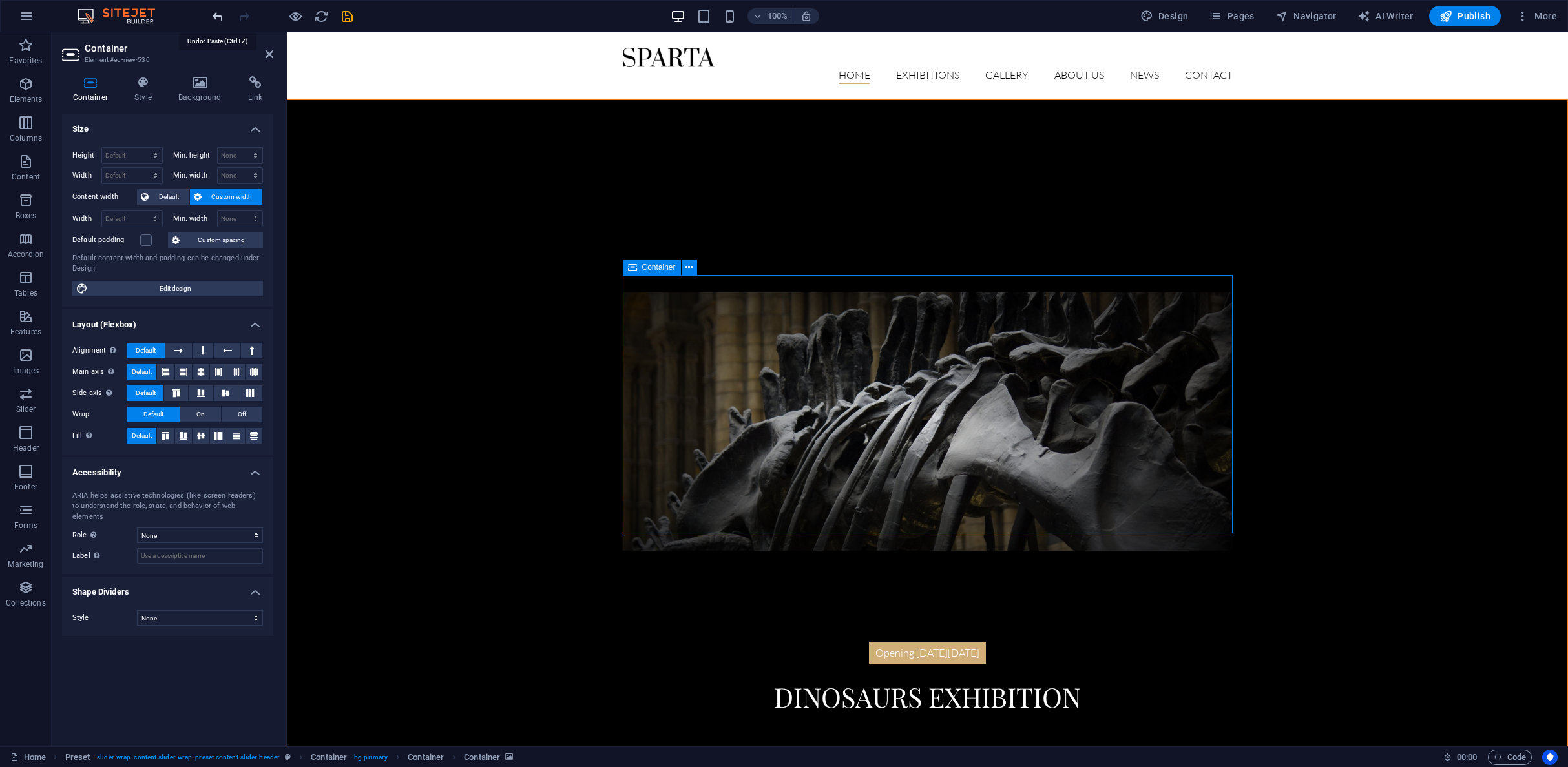
click at [213, 12] on icon "undo" at bounding box center [218, 17] width 15 height 15
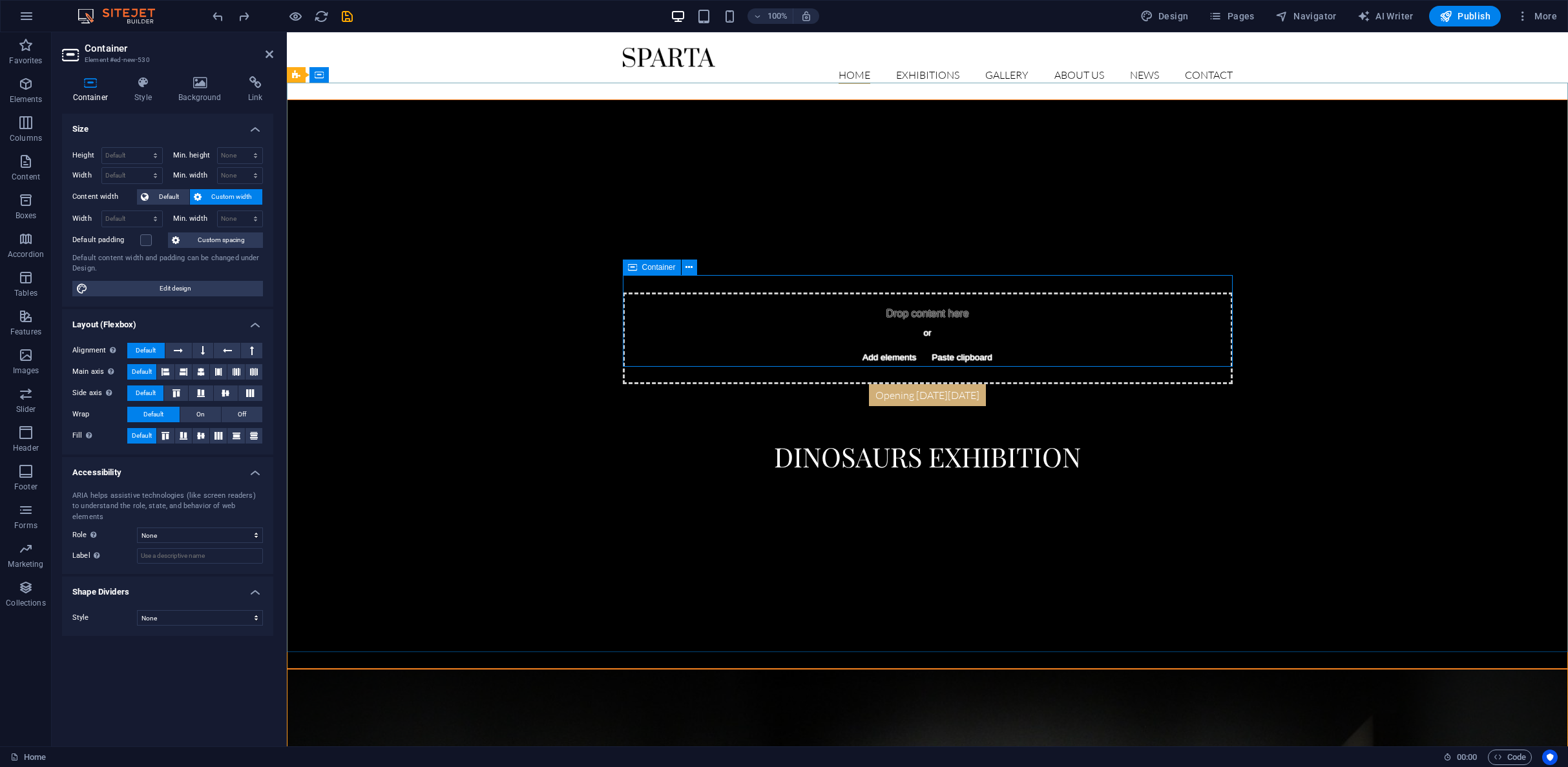
click at [873, 349] on span "Add elements" at bounding box center [889, 358] width 64 height 18
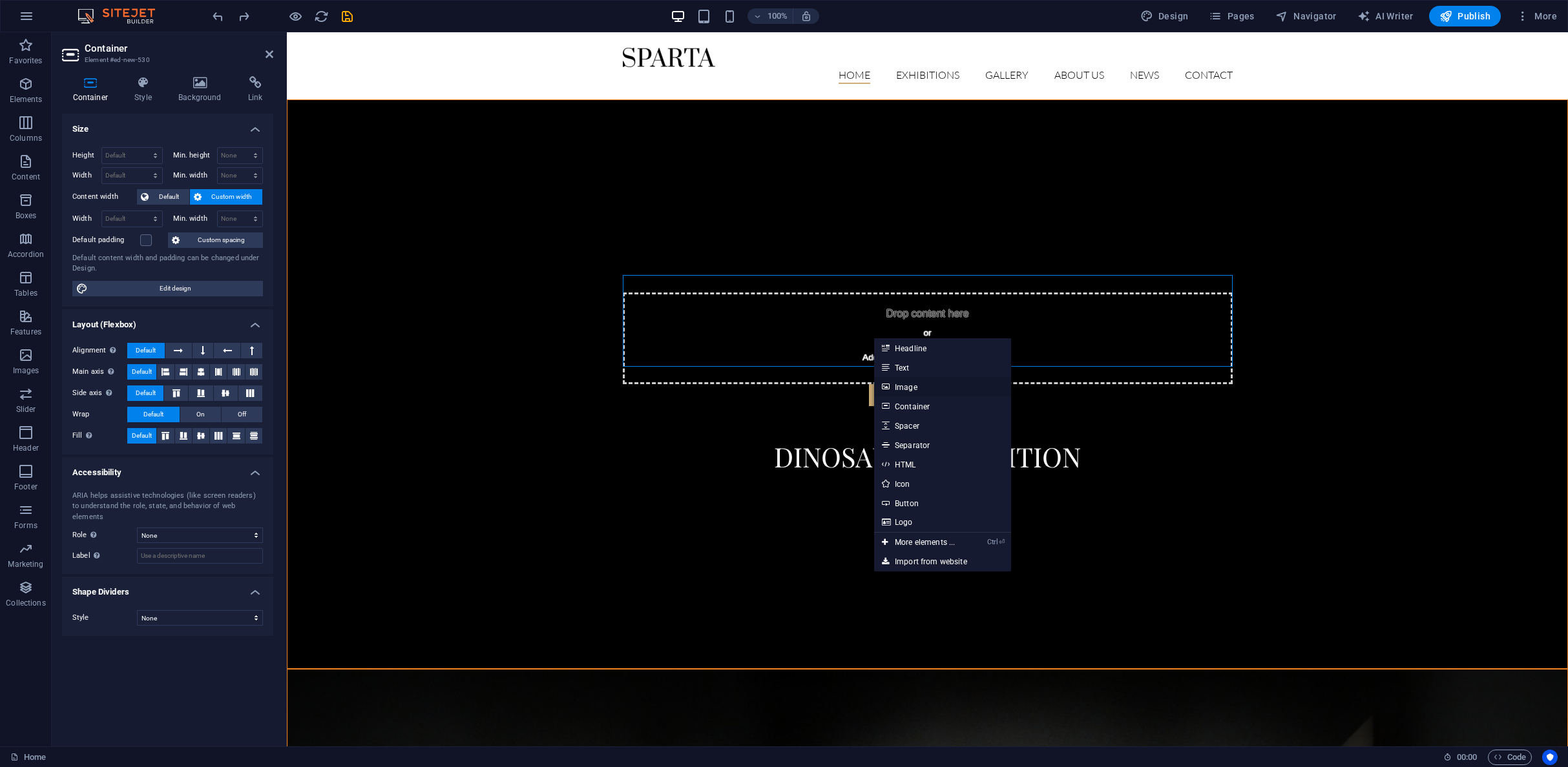
click at [904, 386] on link "Image" at bounding box center [943, 386] width 137 height 19
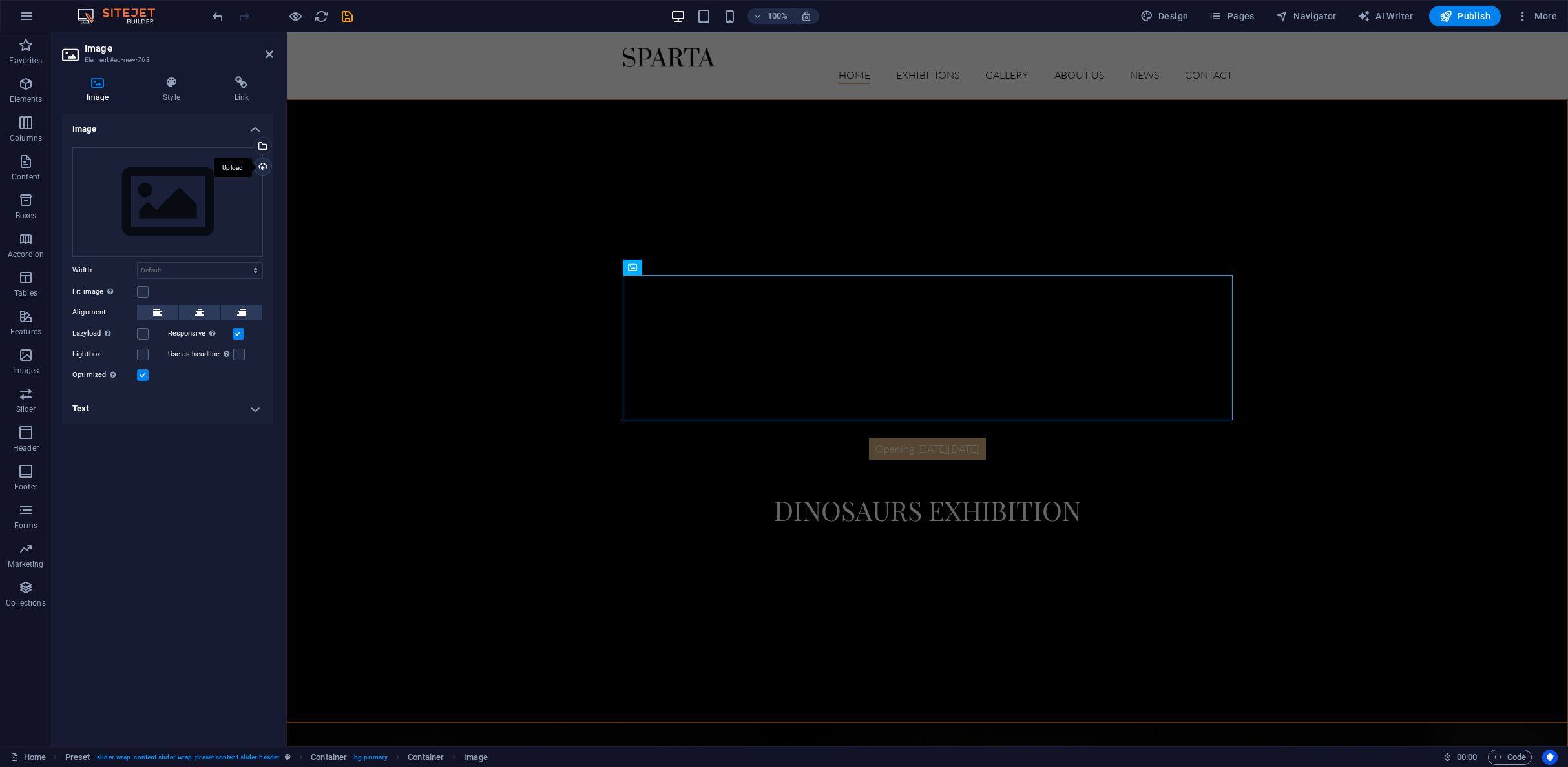
click at [262, 169] on div "Upload" at bounding box center [261, 167] width 19 height 19
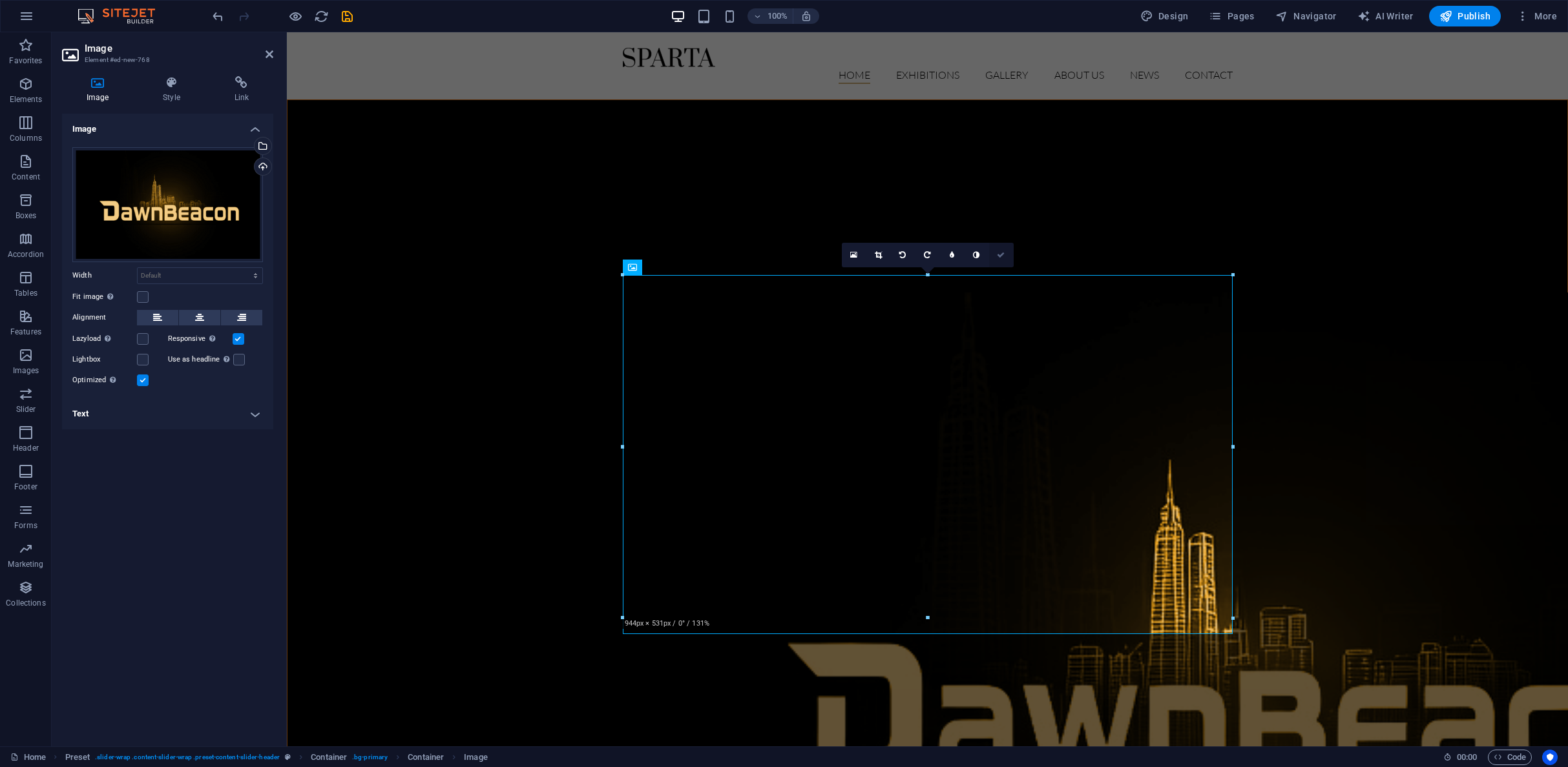
drag, startPoint x: 1002, startPoint y: 255, endPoint x: 951, endPoint y: 222, distance: 60.7
click at [1002, 255] on icon at bounding box center [1000, 254] width 8 height 8
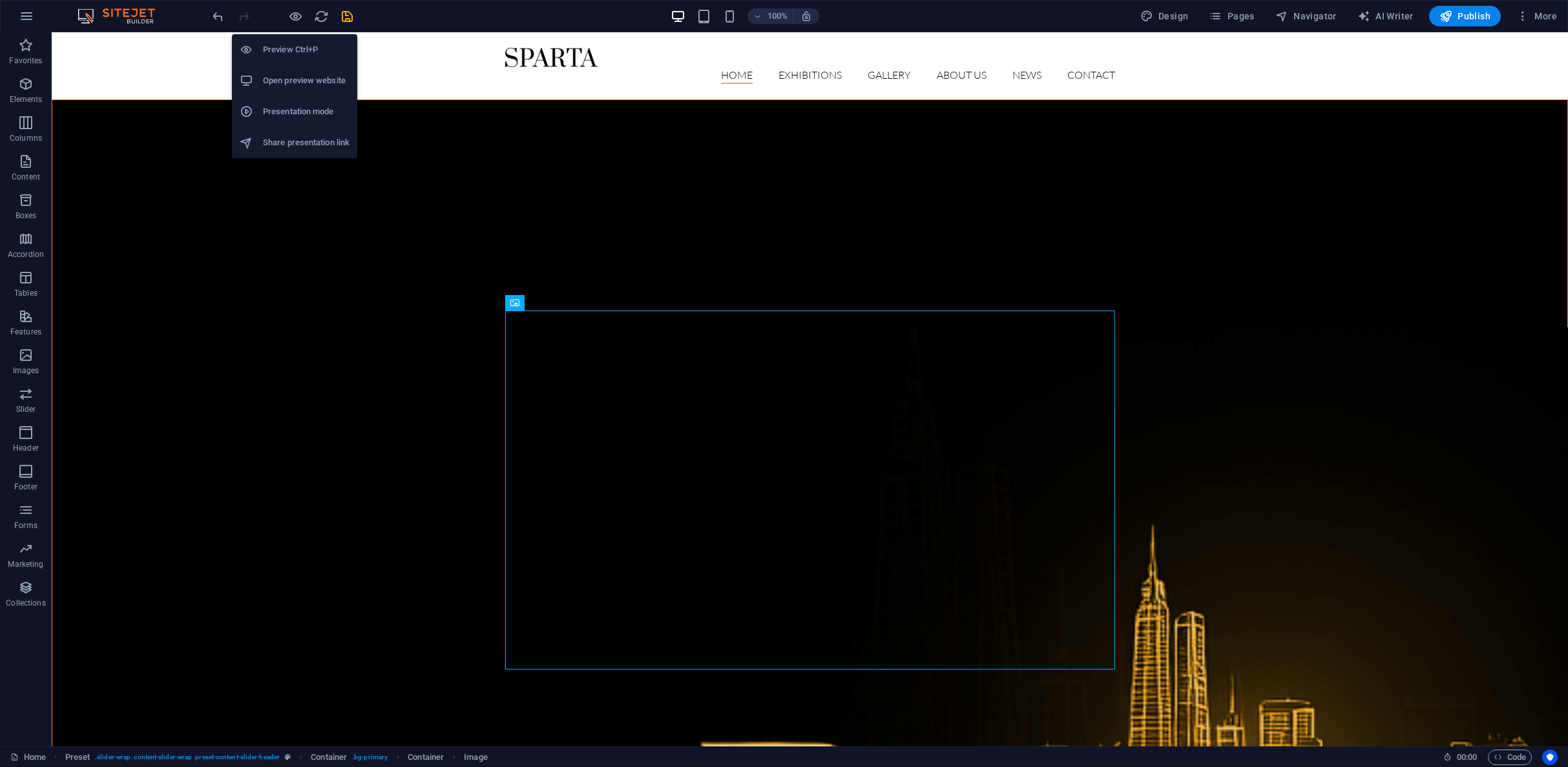
click at [285, 47] on h6 "Preview Ctrl+P" at bounding box center [305, 49] width 86 height 16
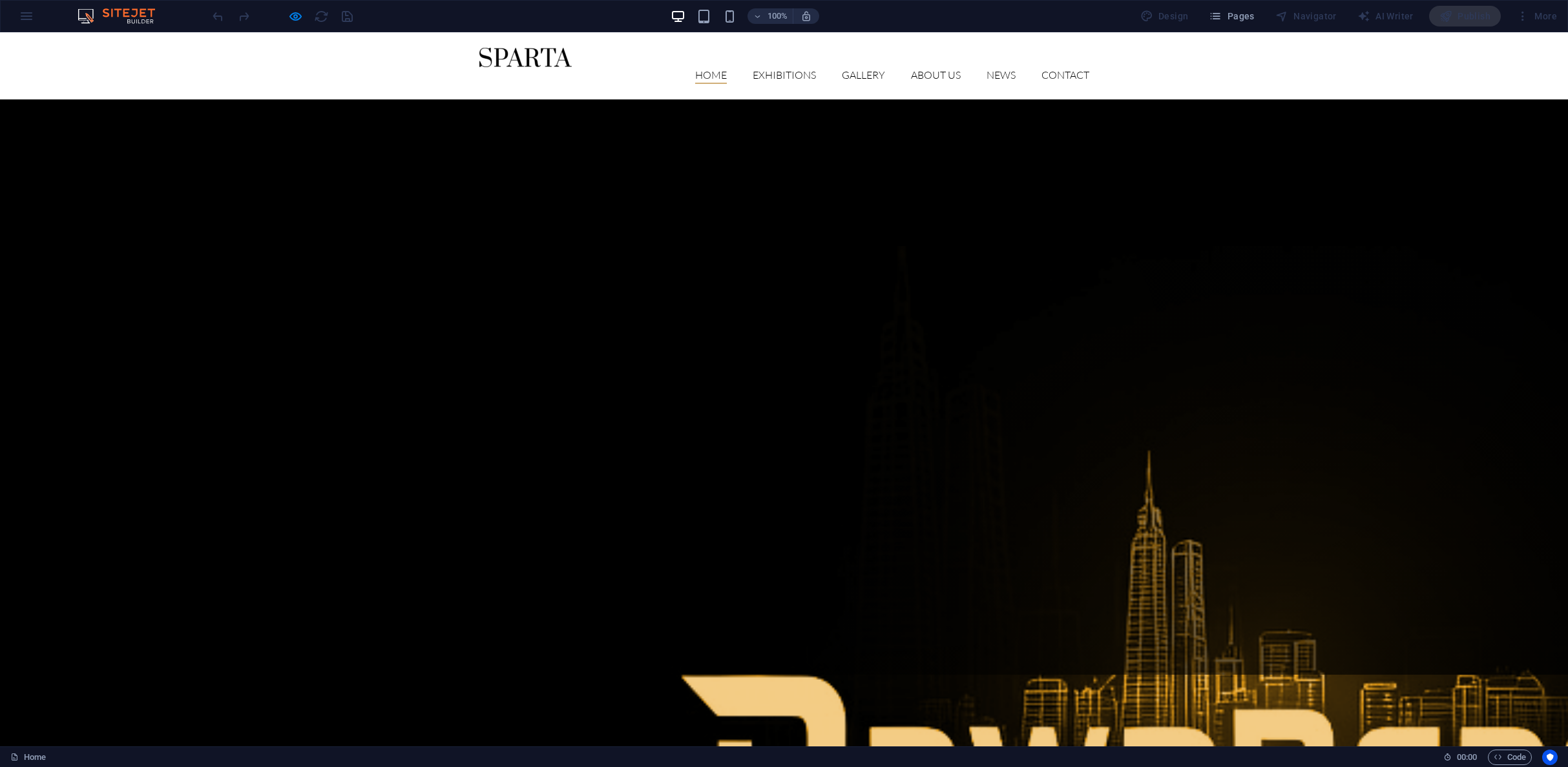
scroll to position [59, 0]
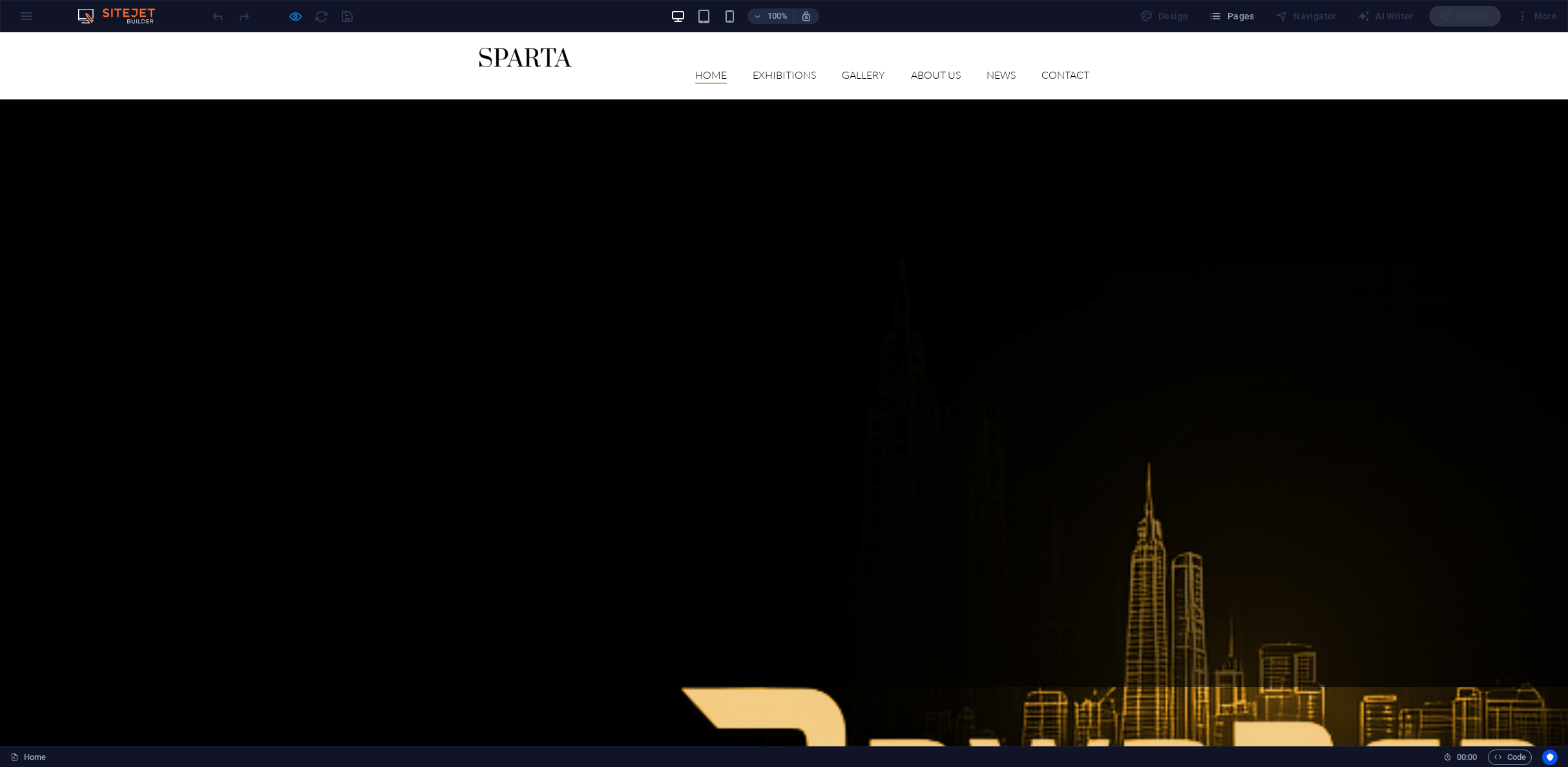
click at [706, 69] on link "Home" at bounding box center [711, 76] width 32 height 14
click at [774, 69] on link "Exhibitions" at bounding box center [785, 76] width 64 height 14
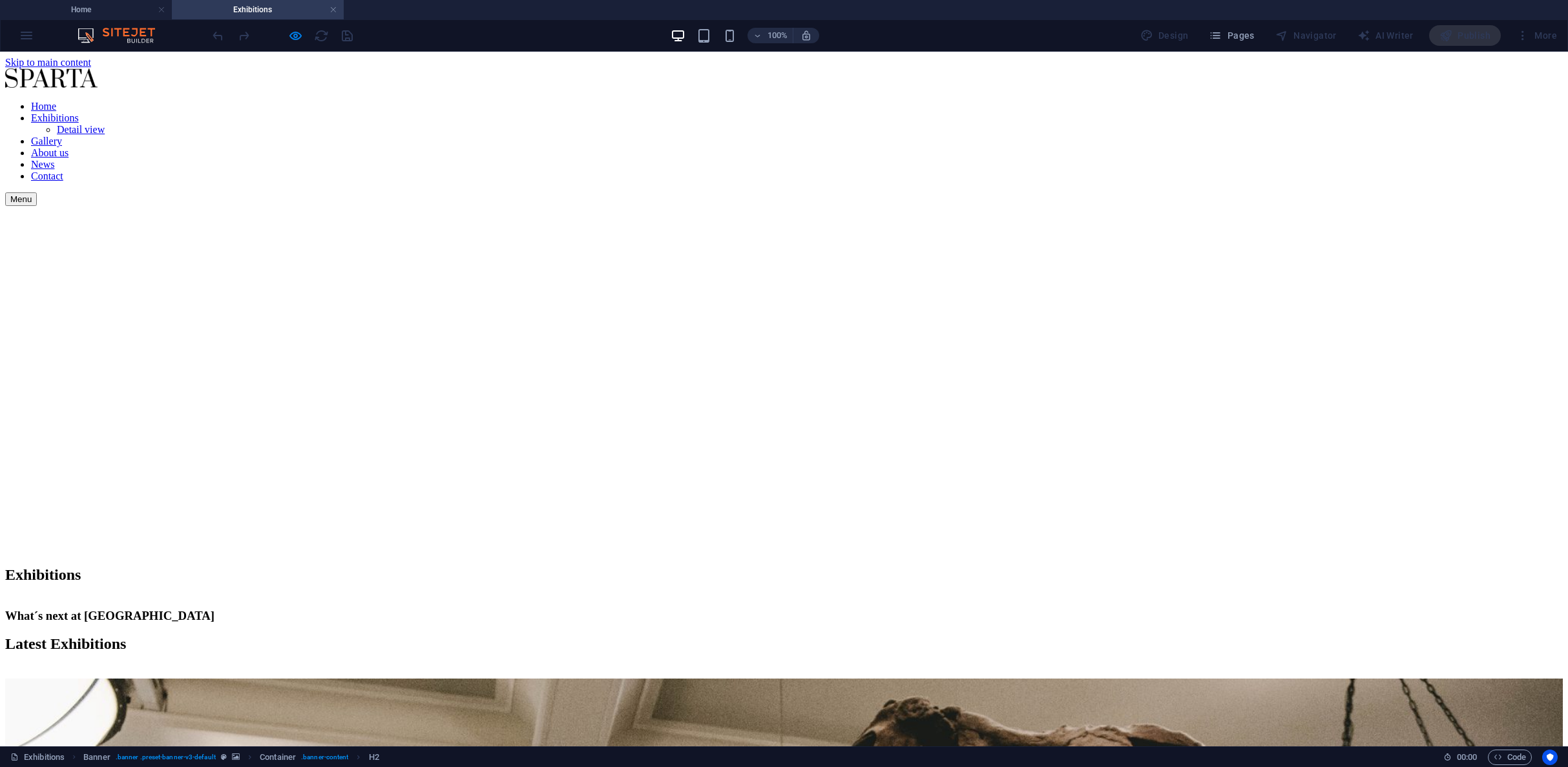
scroll to position [0, 0]
click at [700, 100] on nav "Home Exhibitions Detail view Gallery About us News Contact" at bounding box center [784, 141] width 1558 height 81
click at [707, 100] on nav "Home Exhibitions Detail view Gallery About us News Contact" at bounding box center [784, 141] width 1558 height 81
click at [530, 74] on div at bounding box center [784, 79] width 1558 height 22
drag, startPoint x: 539, startPoint y: 73, endPoint x: 546, endPoint y: 70, distance: 7.6
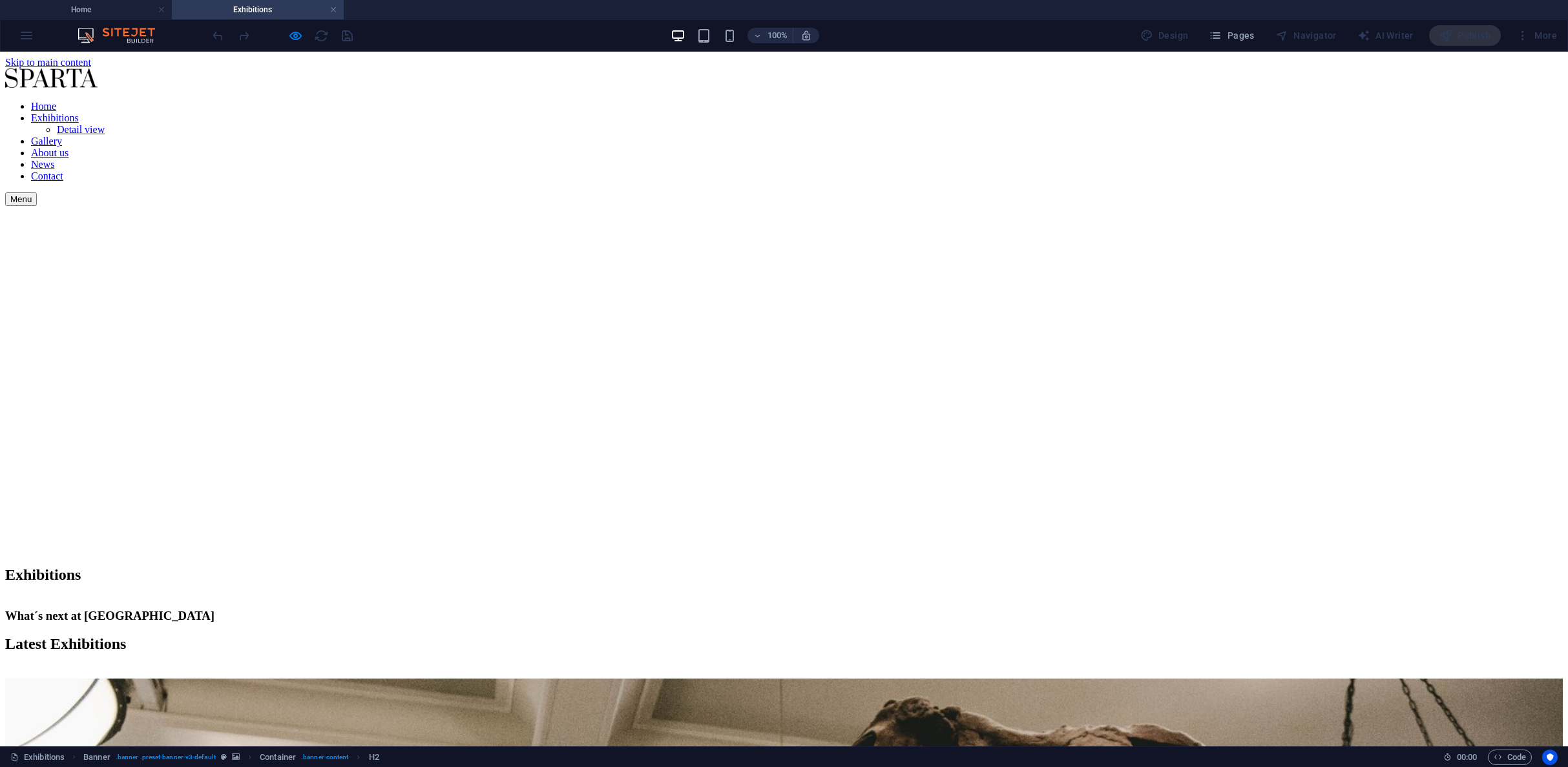
click at [542, 72] on div at bounding box center [784, 79] width 1558 height 22
click at [920, 100] on nav "Home Exhibitions Detail view Gallery About us News Contact" at bounding box center [784, 141] width 1558 height 81
click at [841, 100] on nav "Home Exhibitions Detail view Gallery About us News Contact" at bounding box center [784, 141] width 1558 height 81
click at [751, 100] on nav "Home Exhibitions Detail view Gallery About us News Contact" at bounding box center [784, 141] width 1558 height 81
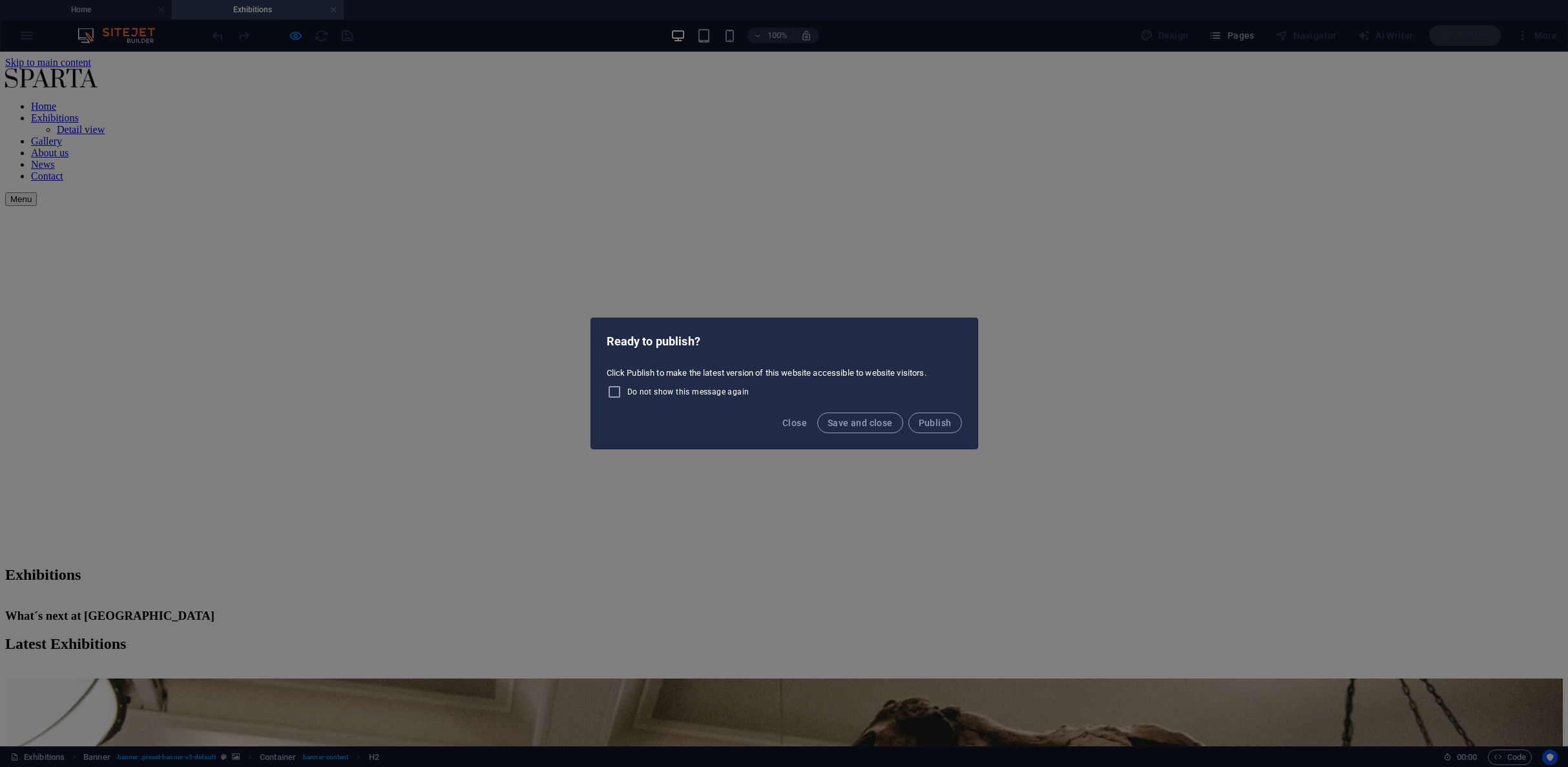
drag, startPoint x: 937, startPoint y: 340, endPoint x: 914, endPoint y: 370, distance: 37.8
click at [937, 347] on h2 "Ready to publish?" at bounding box center [784, 341] width 356 height 16
click at [570, 412] on div "Ready to publish? Click Publish to make the latest version of this website acce…" at bounding box center [784, 383] width 1568 height 767
click at [849, 424] on span "Save and close" at bounding box center [860, 423] width 65 height 10
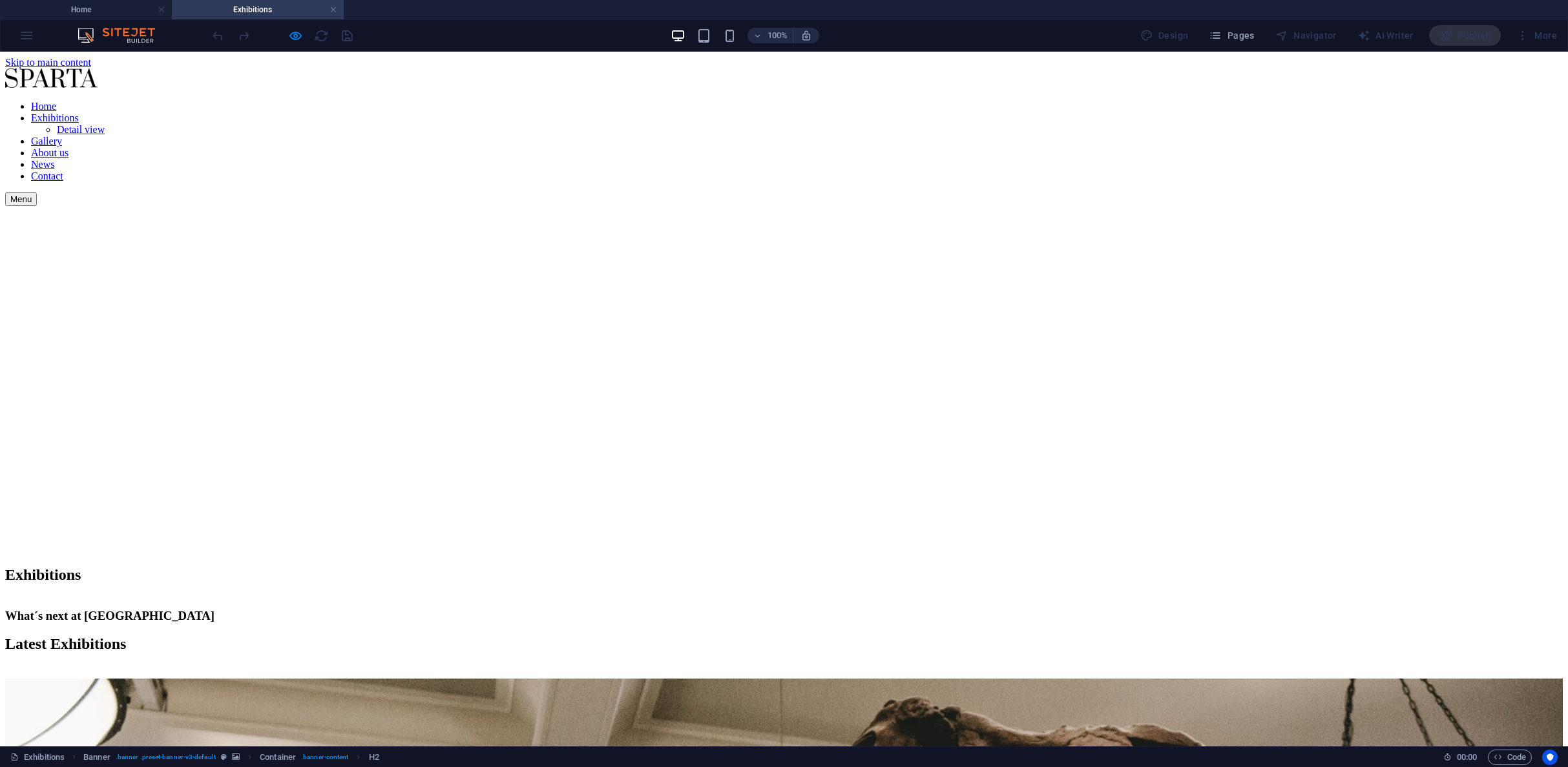
click at [713, 100] on nav "Home Exhibitions Detail view Gallery About us News Contact" at bounding box center [784, 141] width 1558 height 81
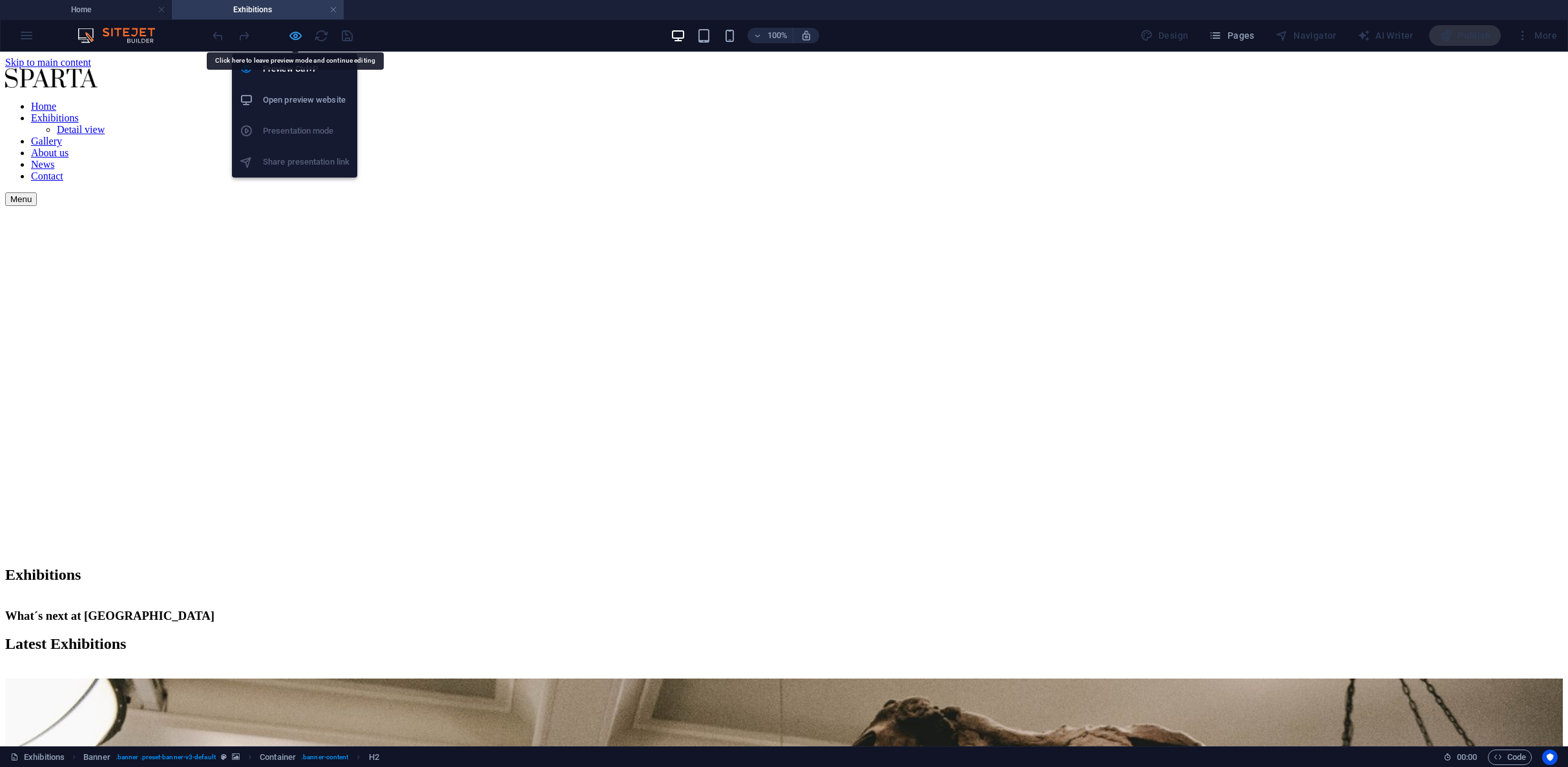
click at [295, 35] on icon "button" at bounding box center [295, 36] width 15 height 15
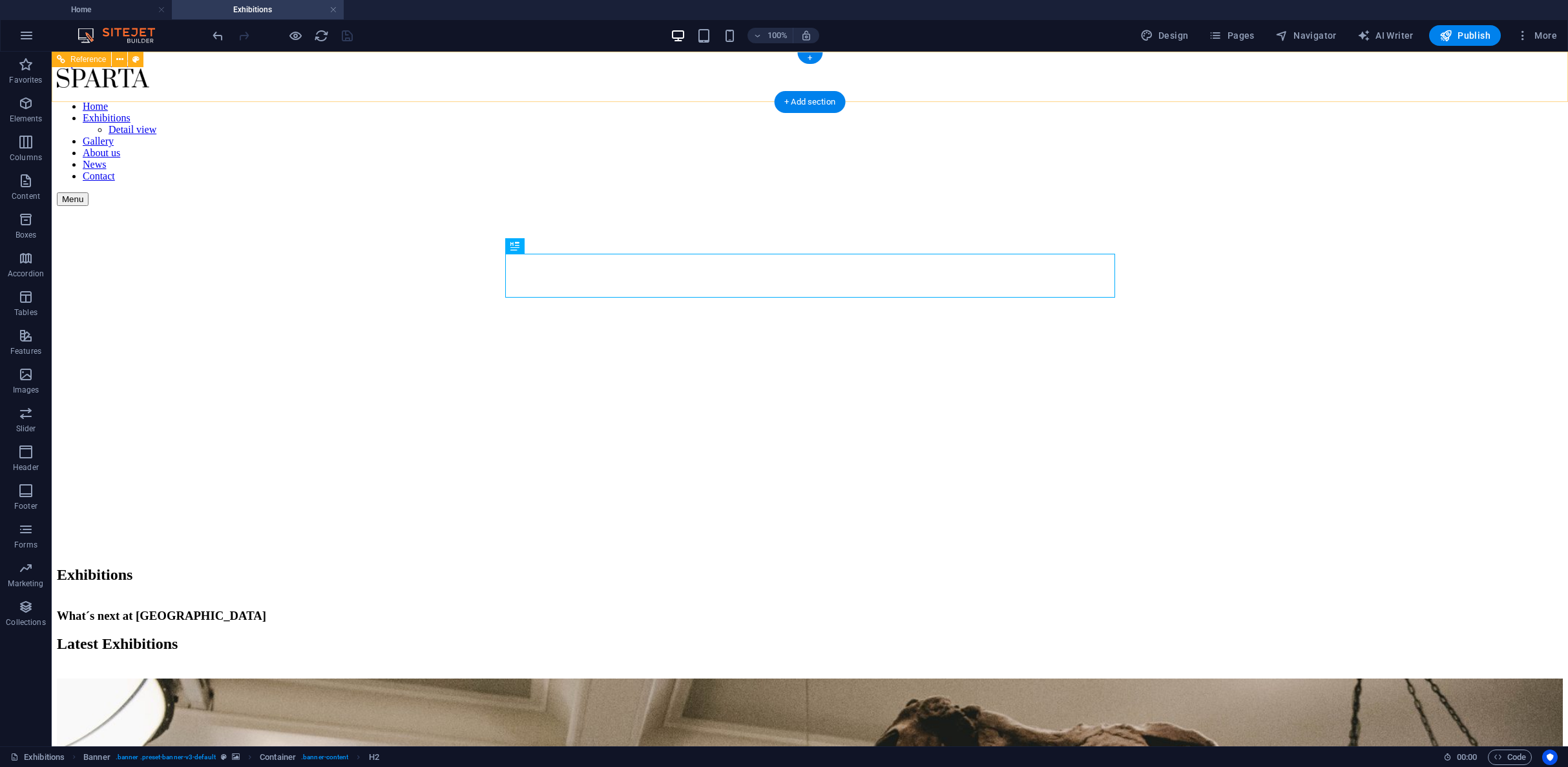
click at [737, 100] on nav "Home Exhibitions Detail view Gallery About us News Contact" at bounding box center [810, 141] width 1506 height 81
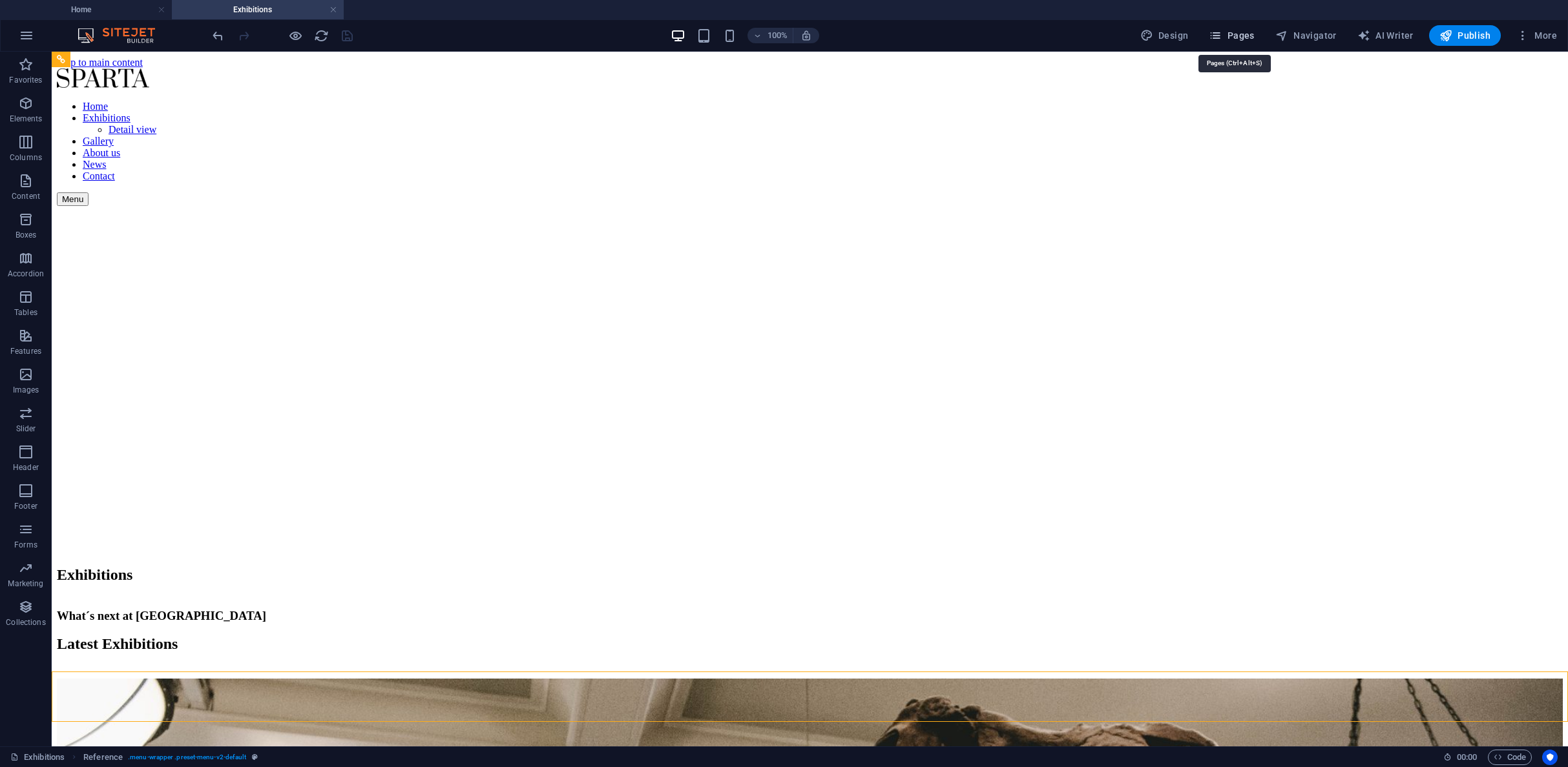
click at [1237, 37] on span "Pages" at bounding box center [1232, 35] width 45 height 13
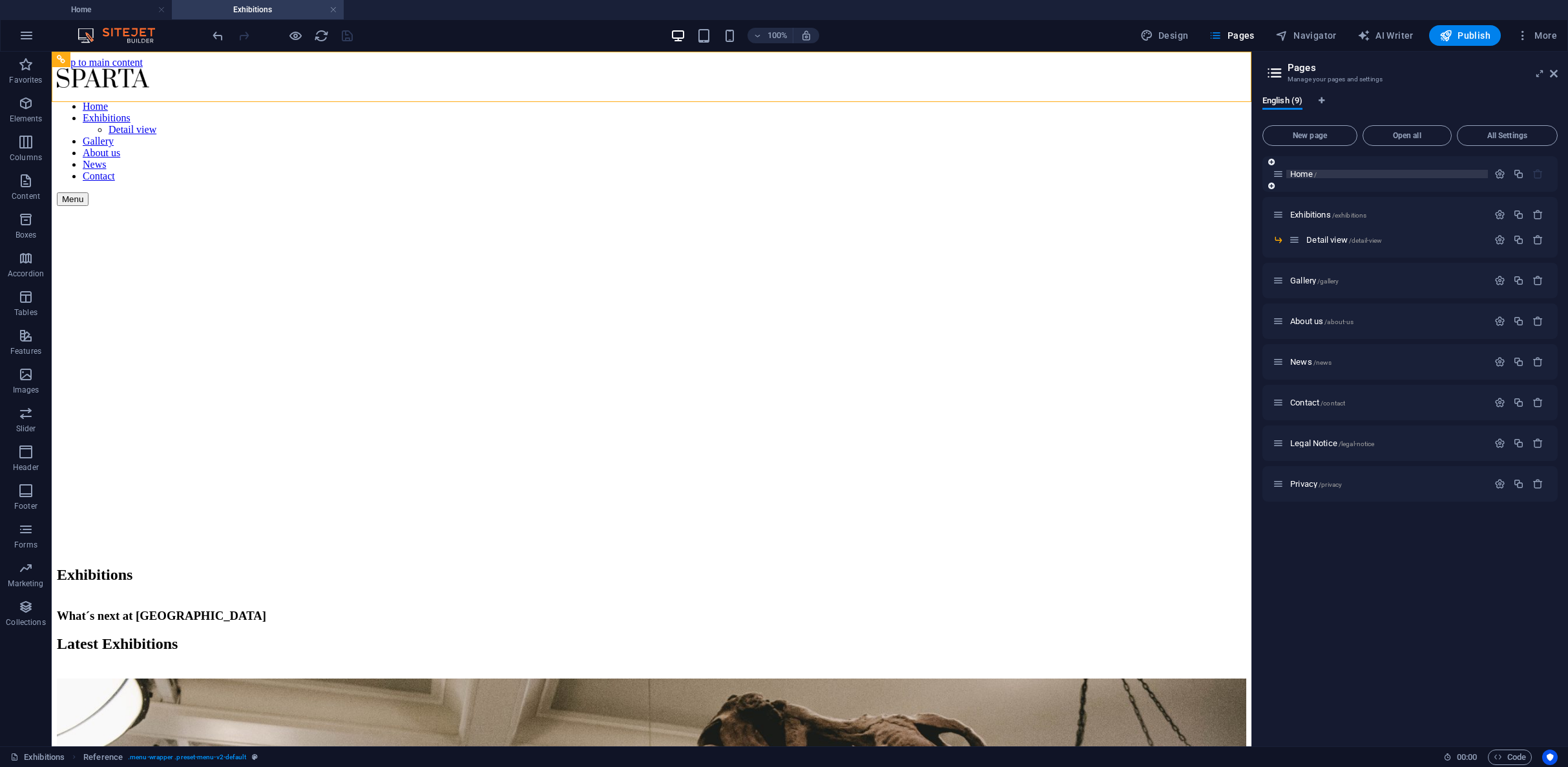
click at [1287, 174] on div "Home /" at bounding box center [1386, 174] width 202 height 8
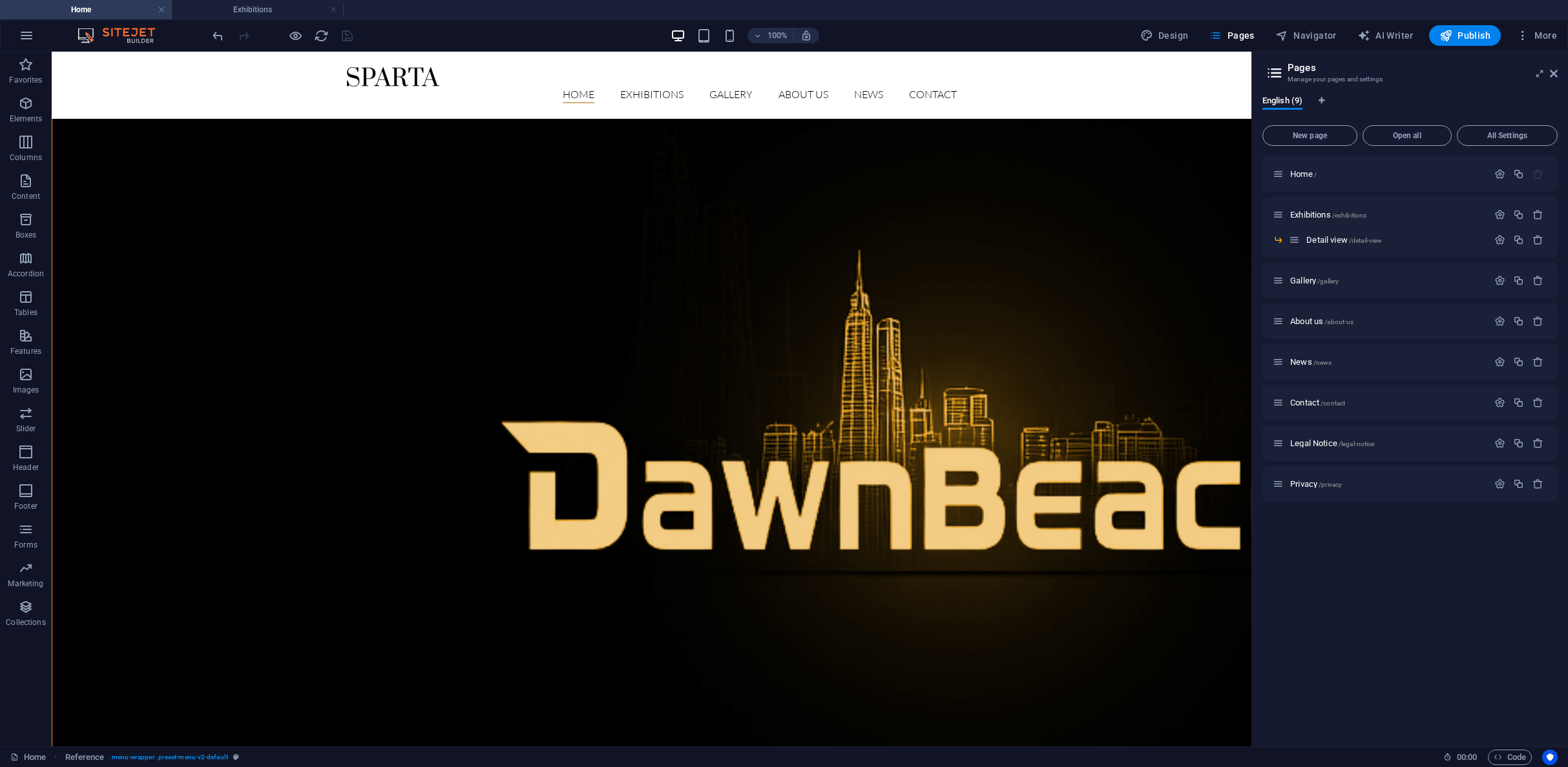
scroll to position [228, 0]
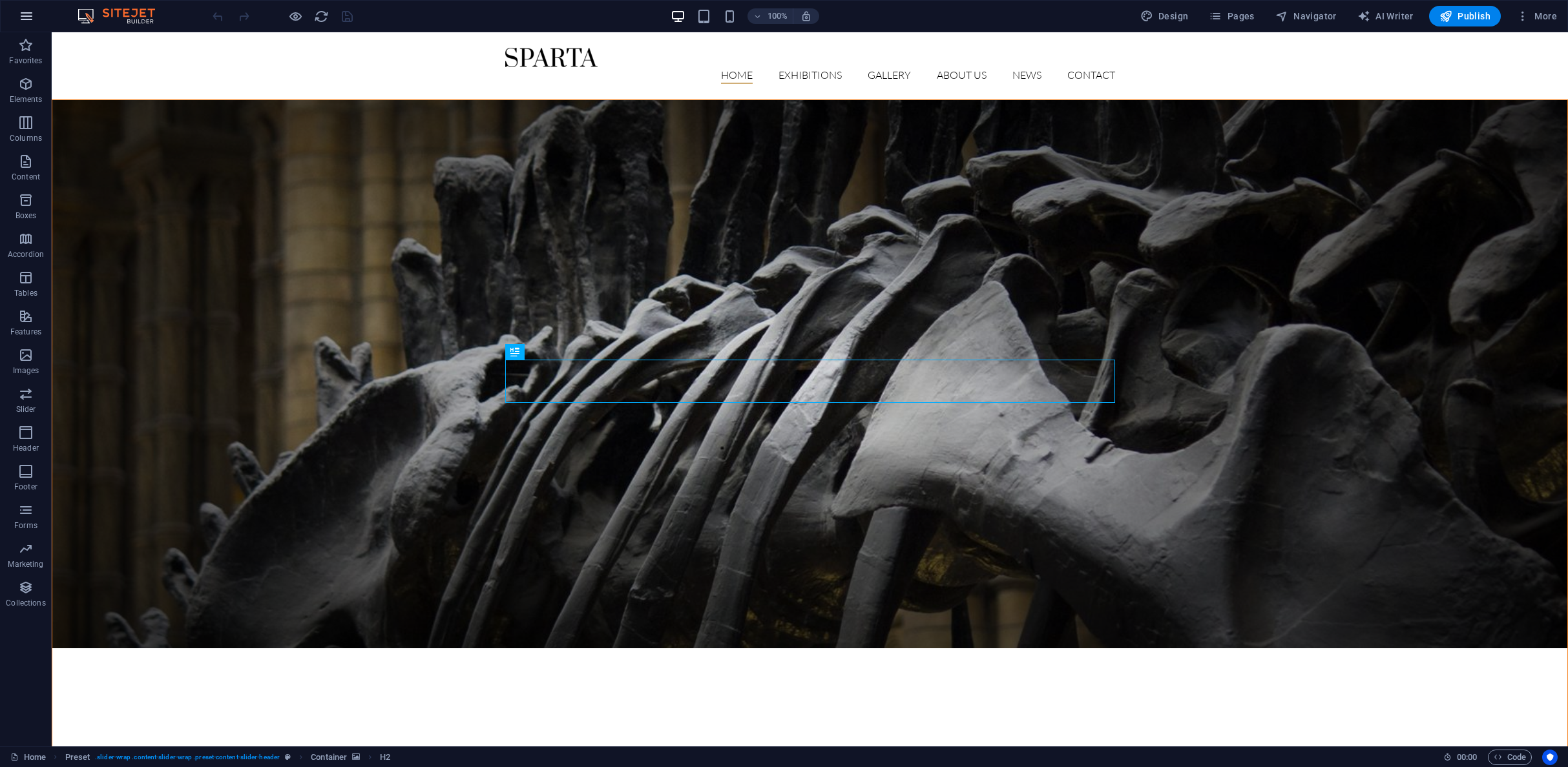
click at [27, 13] on icon "button" at bounding box center [26, 16] width 16 height 16
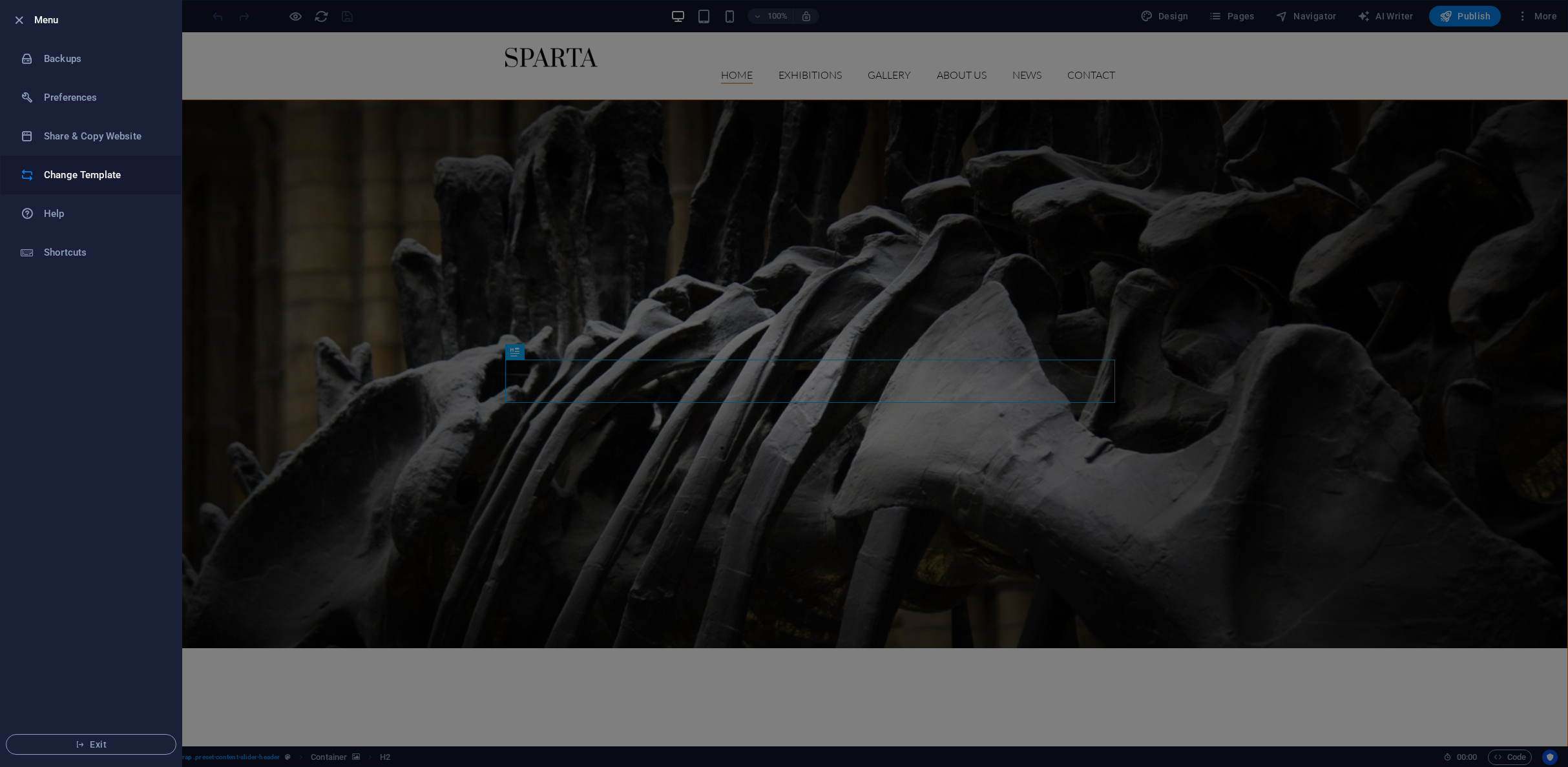
click at [110, 177] on h6 "Change Template" at bounding box center [104, 175] width 120 height 16
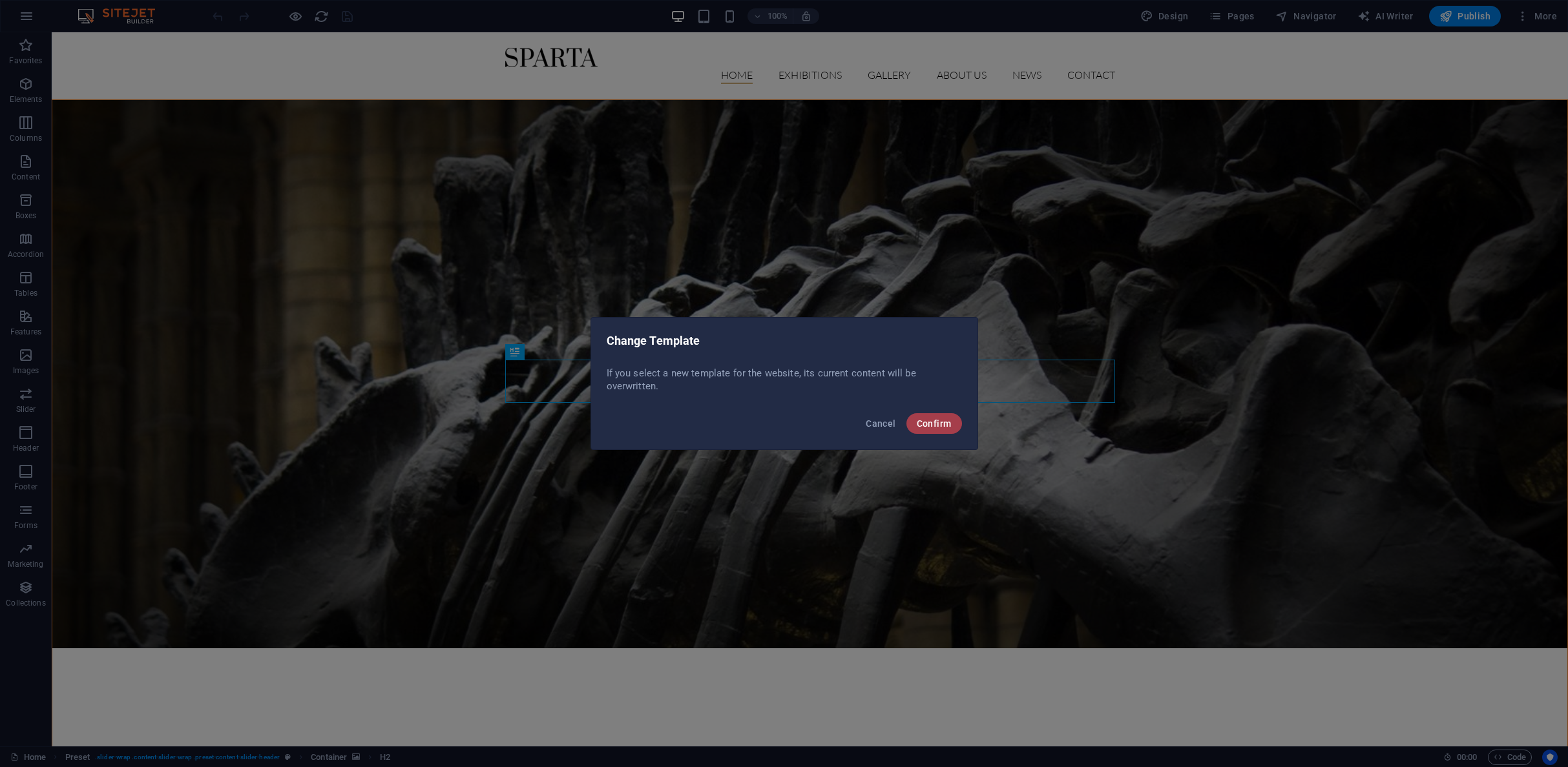
click at [940, 427] on span "Confirm" at bounding box center [935, 423] width 35 height 10
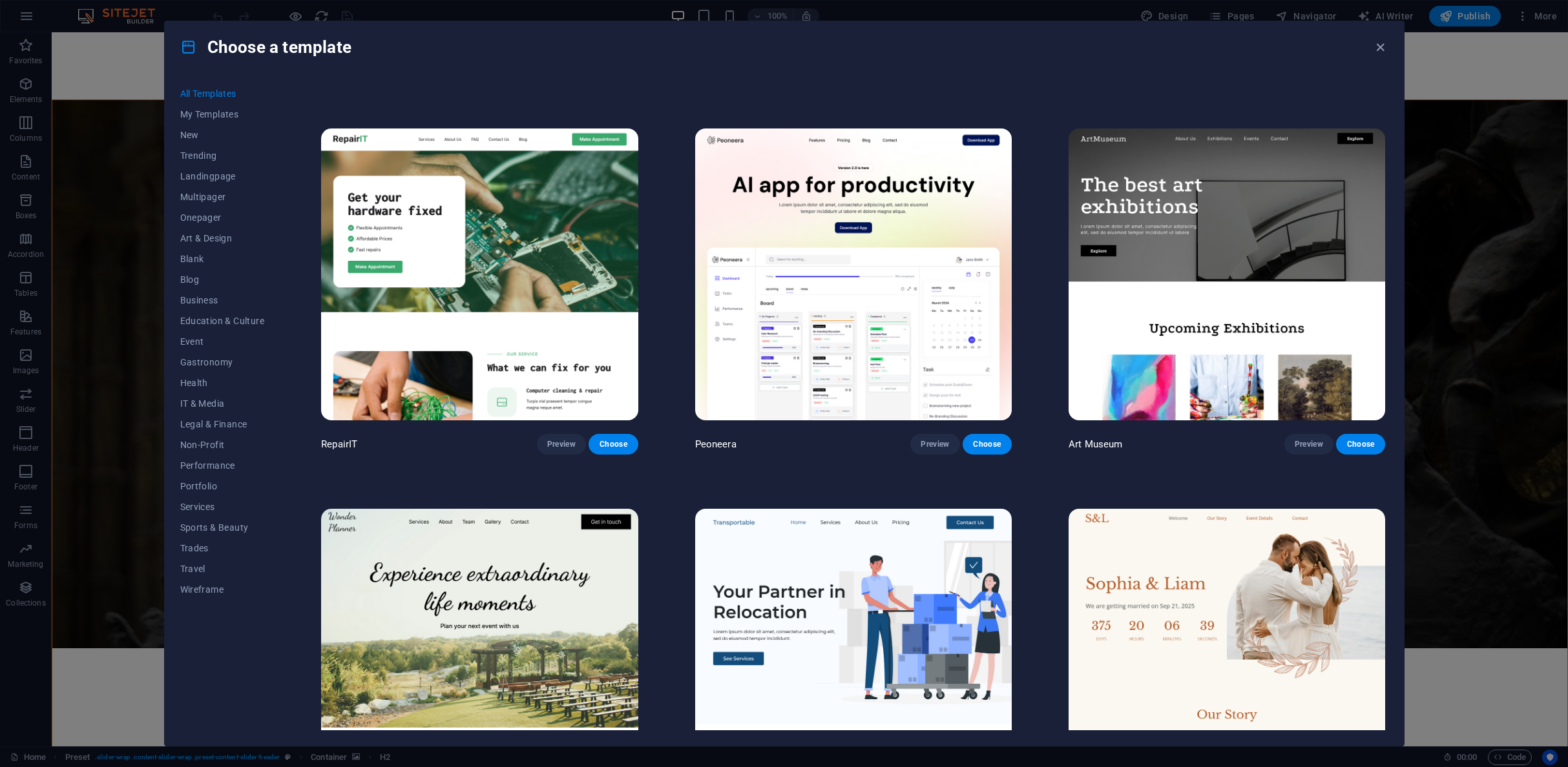
scroll to position [465, 0]
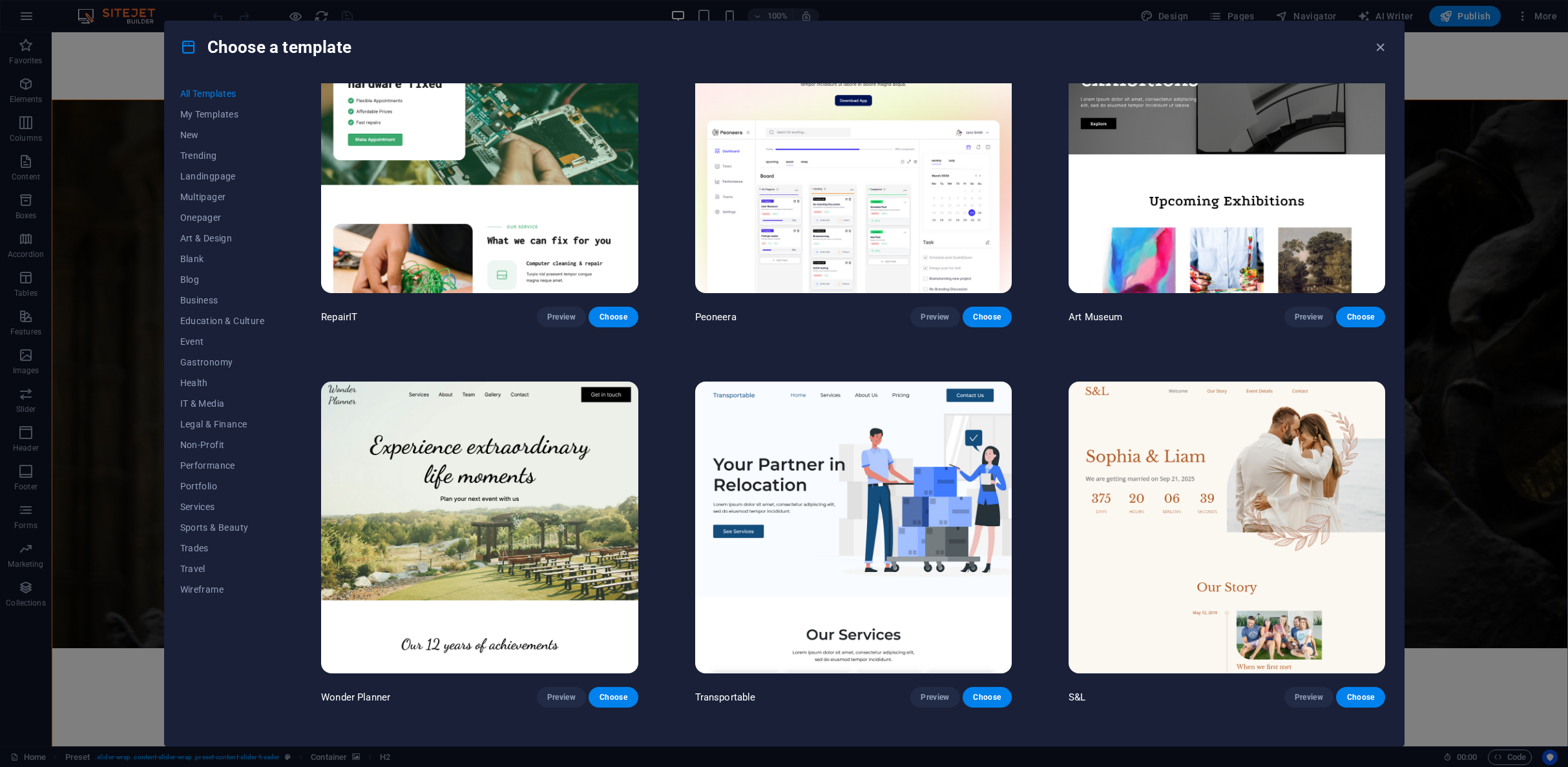
drag, startPoint x: 1566, startPoint y: 66, endPoint x: 1555, endPoint y: 154, distance: 88.7
click at [1561, 157] on div "Choose a template All Templates My Templates New Trending Landingpage Multipage…" at bounding box center [784, 383] width 1568 height 767
click at [110, 61] on div "Choose a template All Templates My Templates New Trending Landingpage Multipage…" at bounding box center [784, 383] width 1568 height 767
